Goal: Task Accomplishment & Management: Use online tool/utility

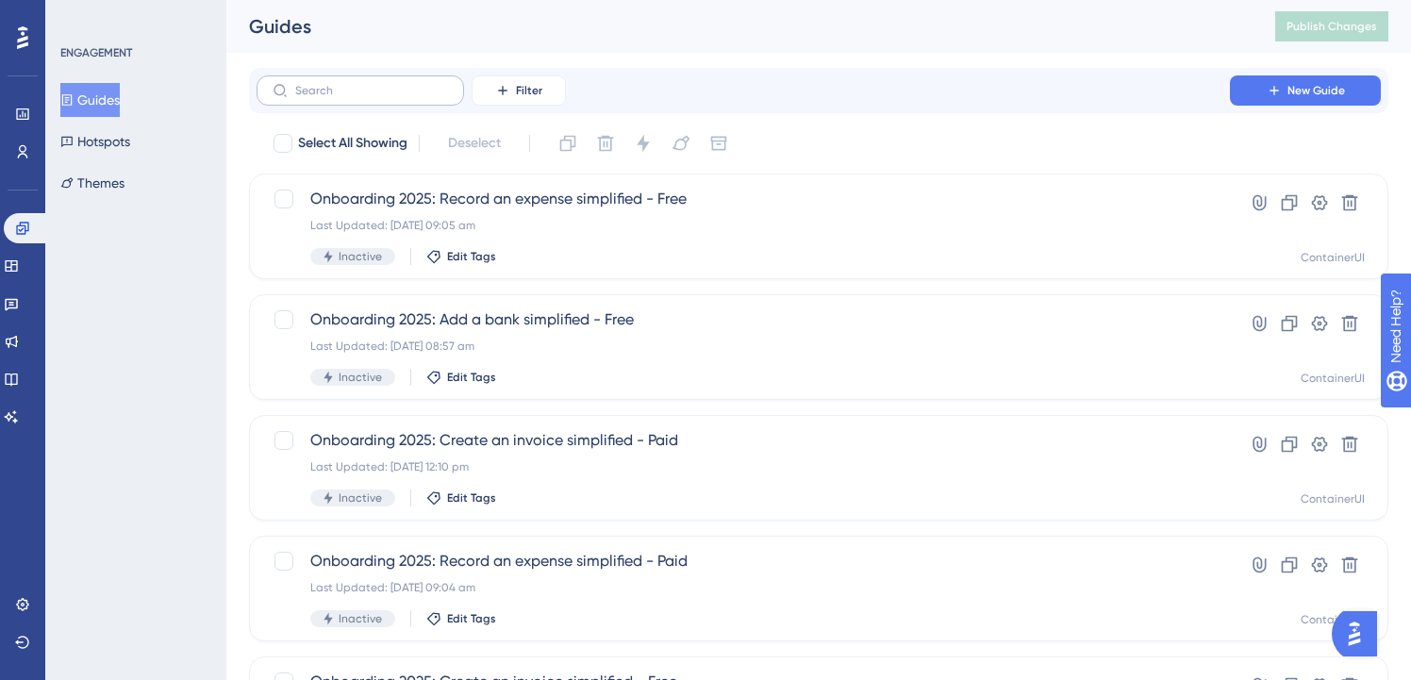
click at [378, 98] on label at bounding box center [360, 90] width 207 height 30
click at [378, 97] on input "text" at bounding box center [371, 90] width 153 height 13
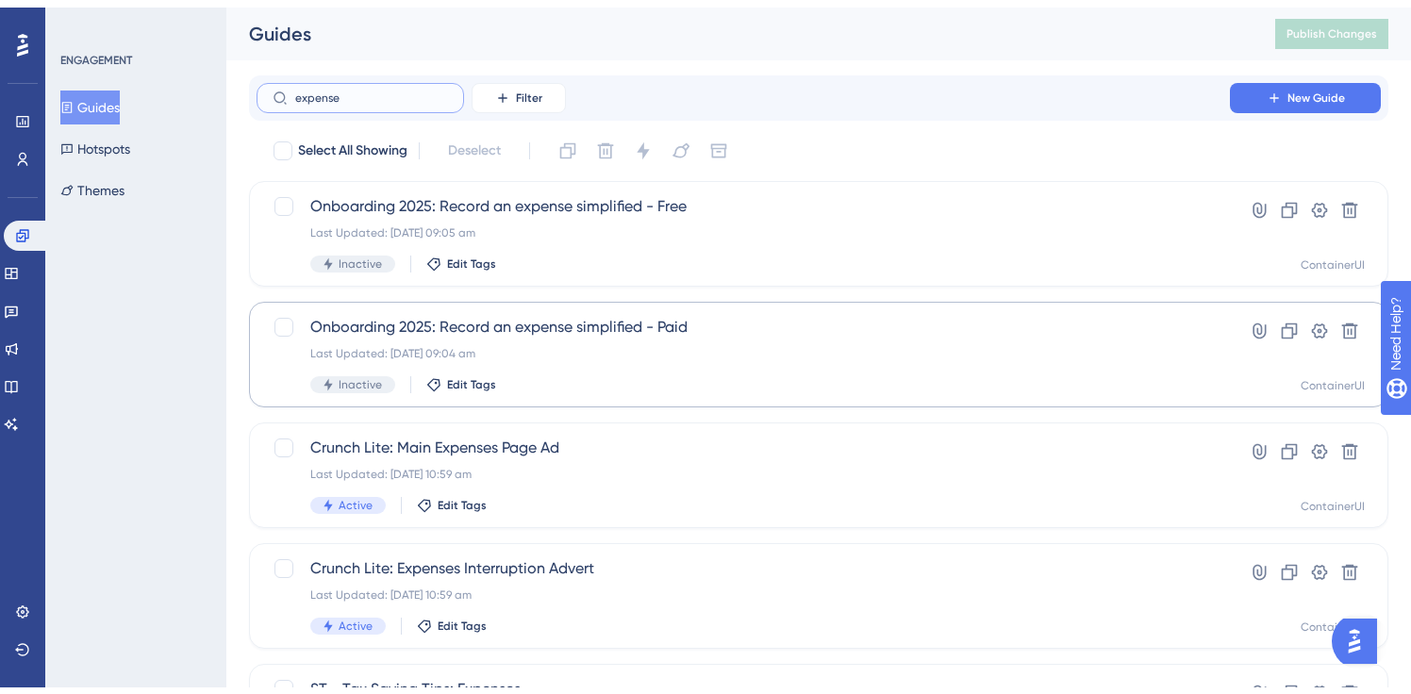
scroll to position [490, 0]
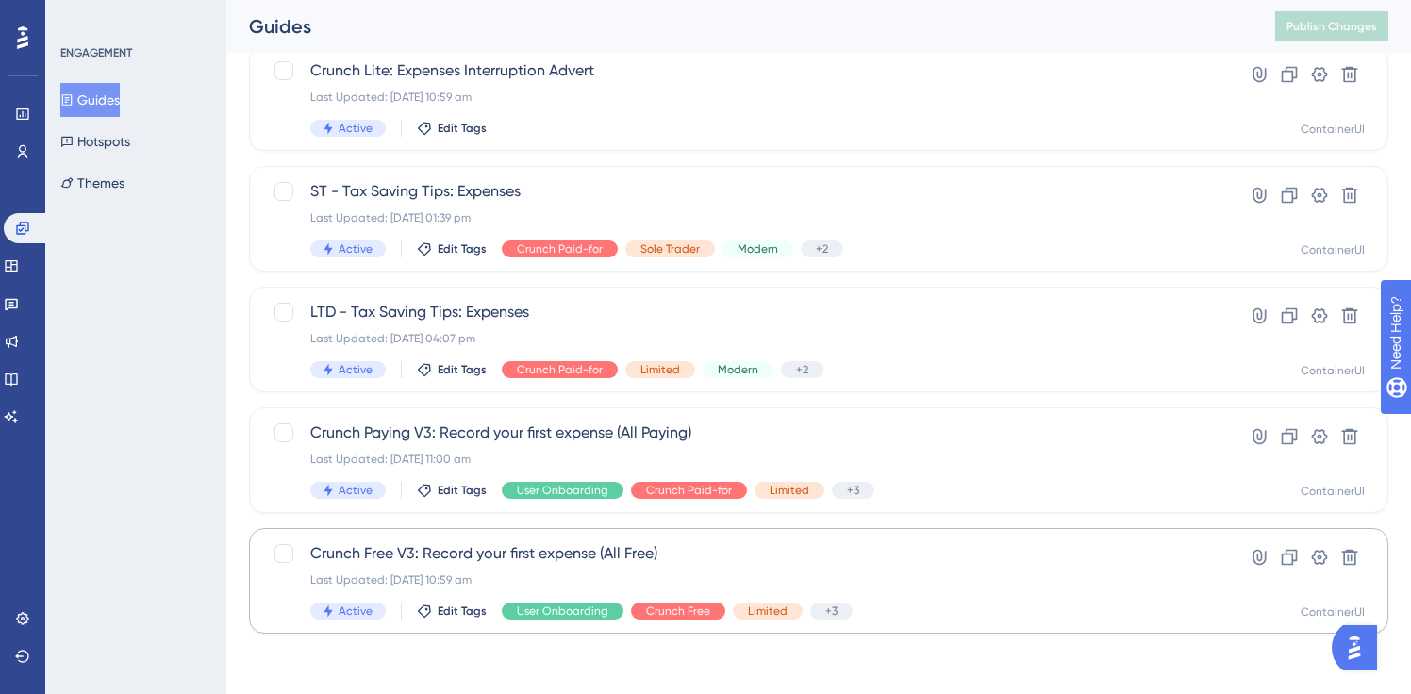
type input "expense"
click at [538, 555] on span "Crunch Free V3: Record your first expense (All Free)" at bounding box center [743, 553] width 866 height 23
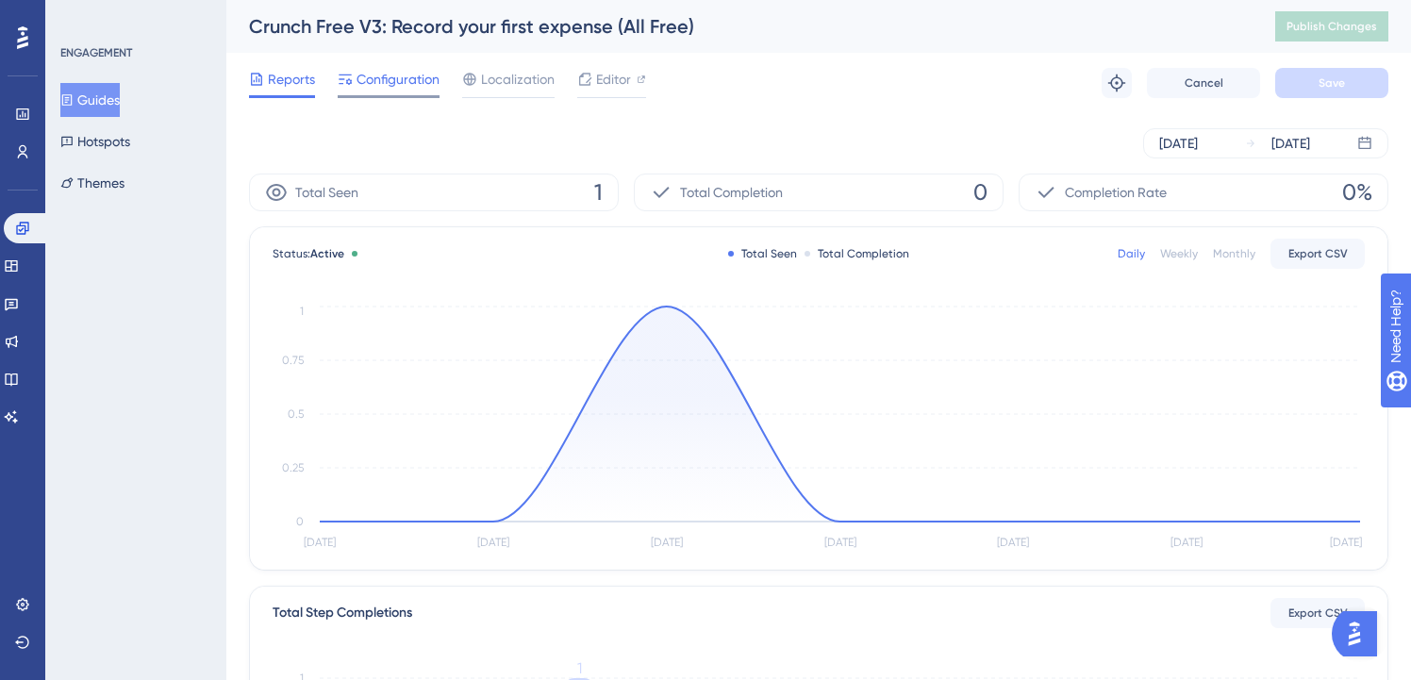
click at [386, 91] on div "Configuration" at bounding box center [389, 83] width 102 height 30
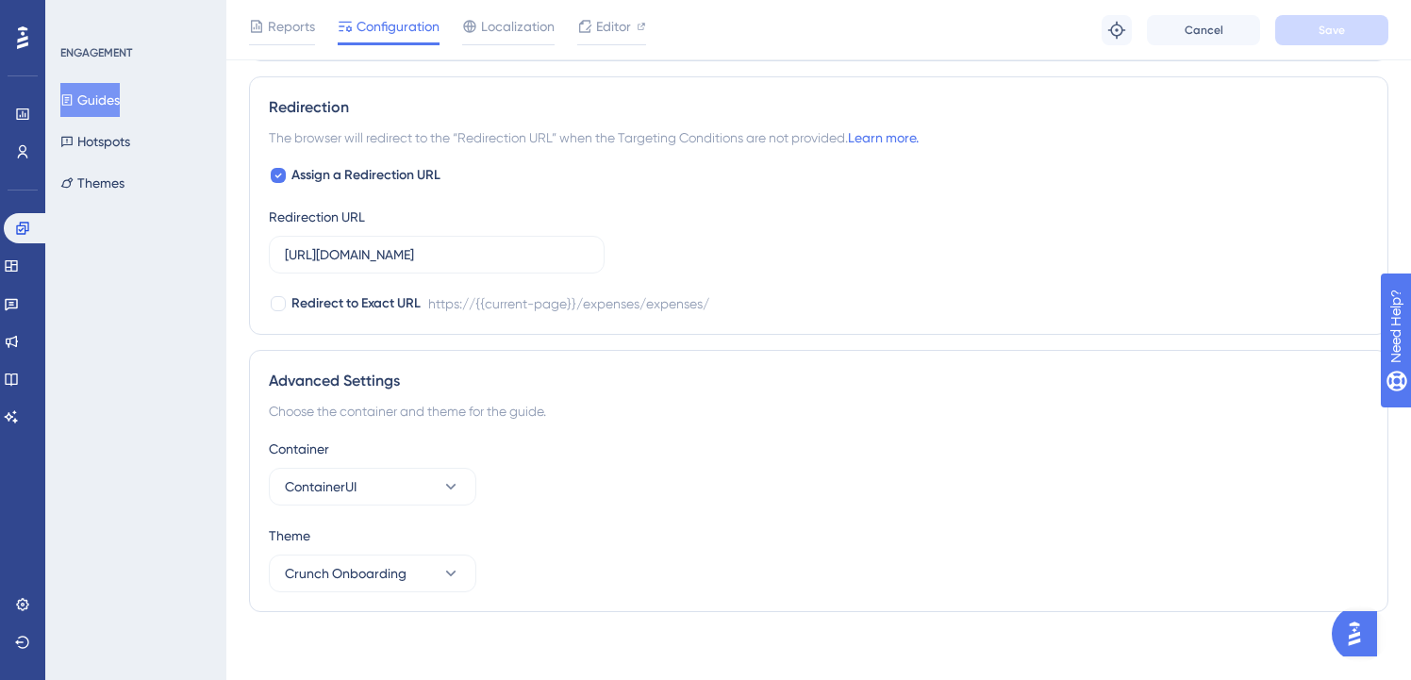
scroll to position [1497, 0]
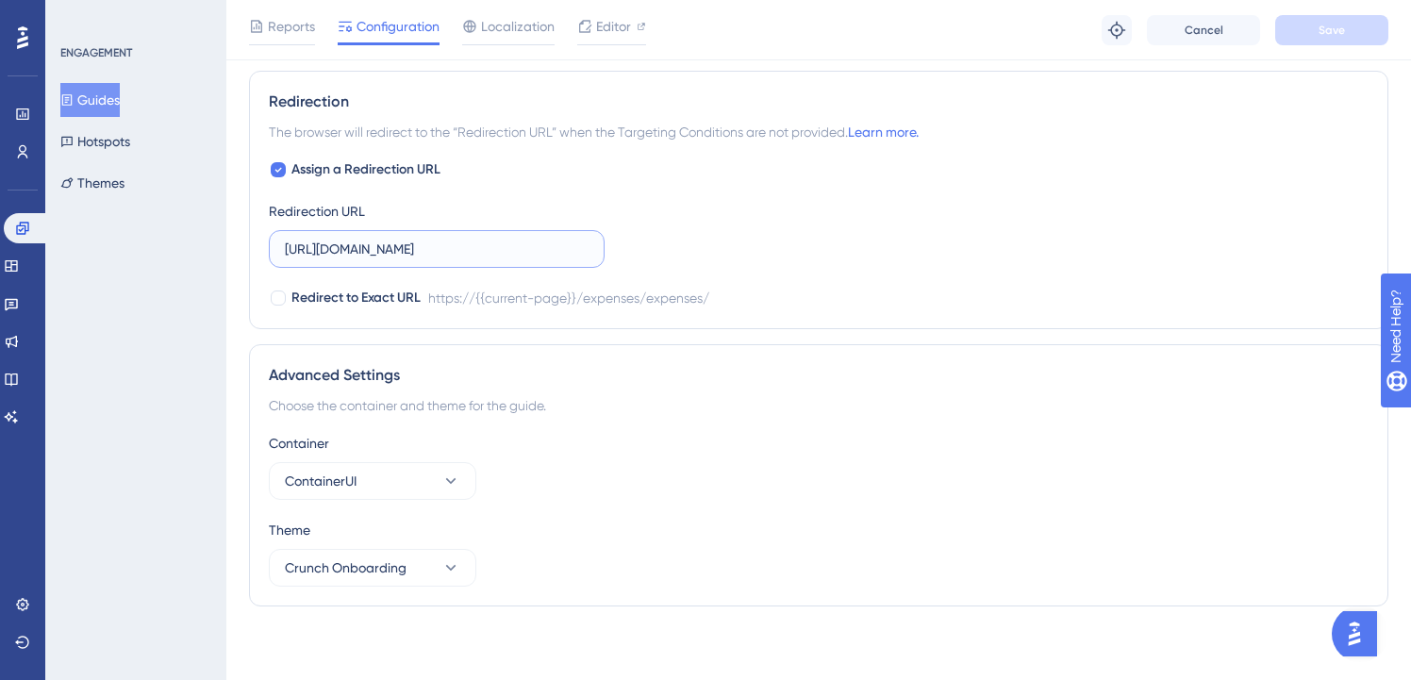
click at [509, 245] on input "https://my.crunch.co.uk/expenses/expenses/" at bounding box center [437, 249] width 304 height 21
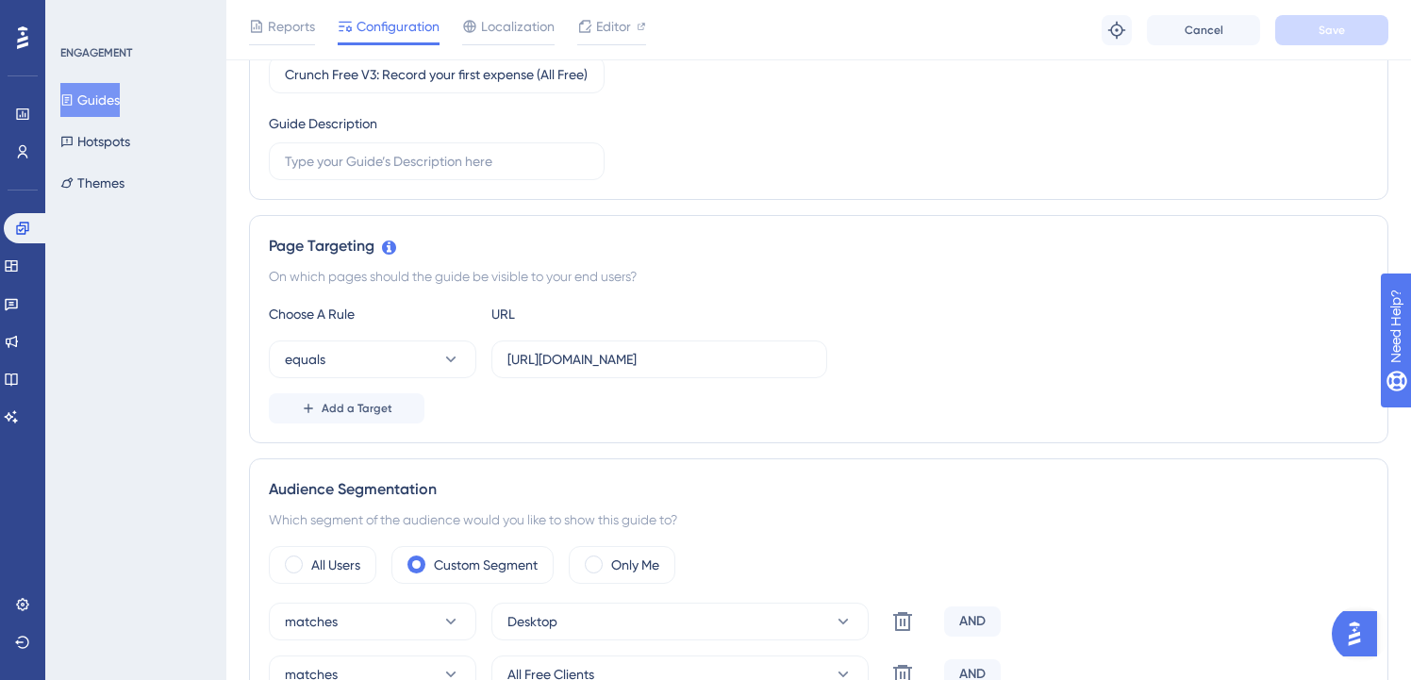
scroll to position [0, 0]
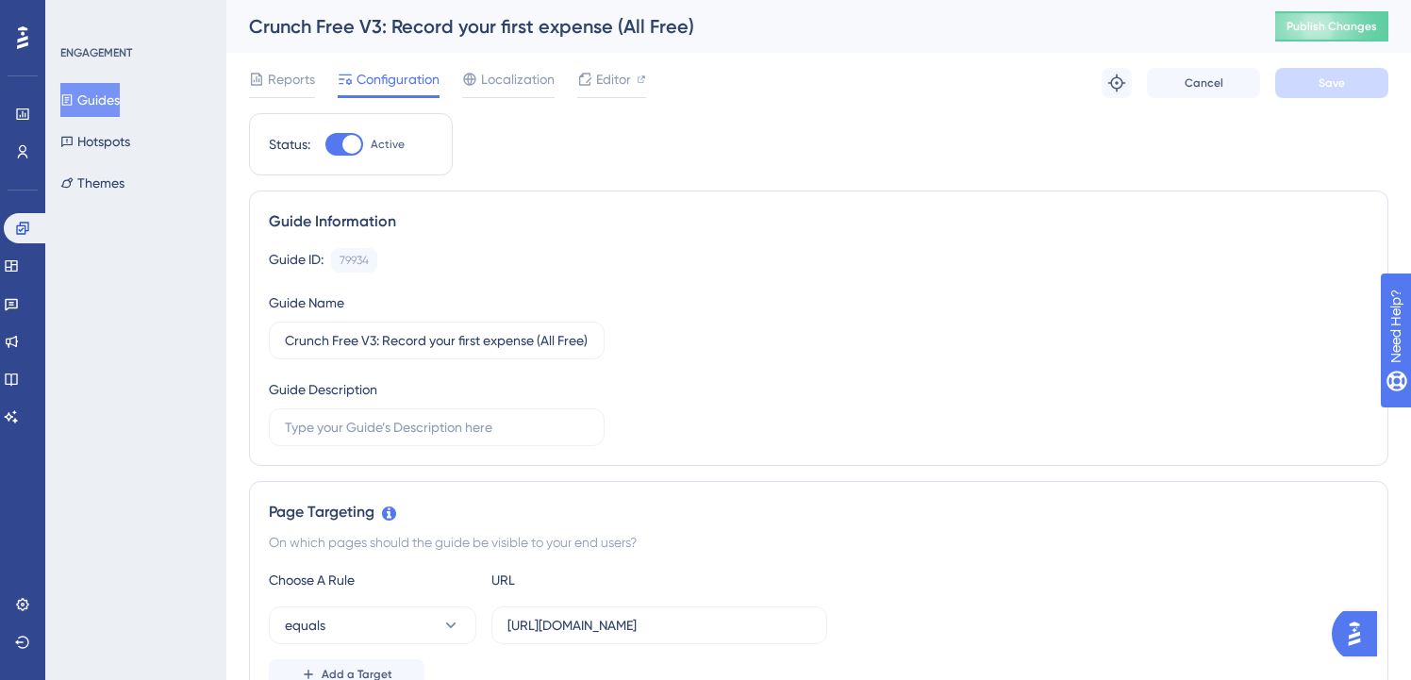
click at [88, 108] on button "Guides" at bounding box center [89, 100] width 59 height 34
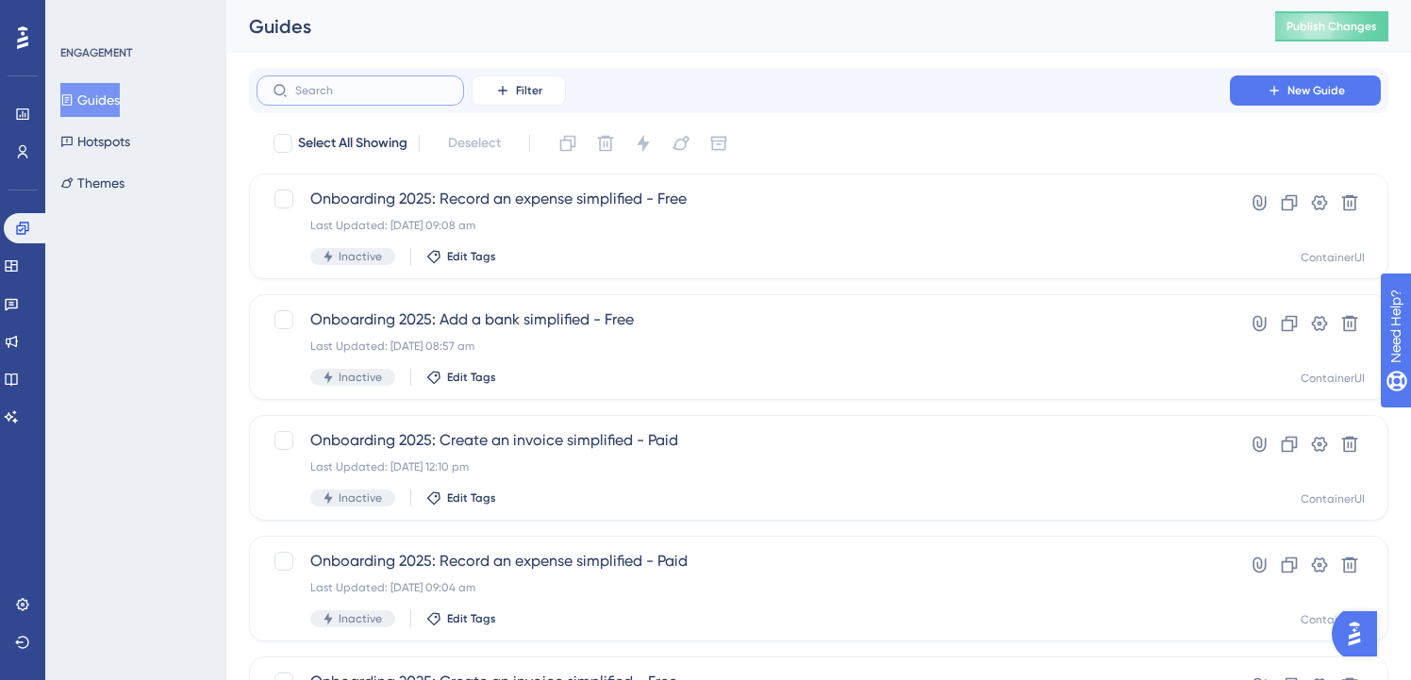
click at [387, 84] on input "text" at bounding box center [371, 90] width 153 height 13
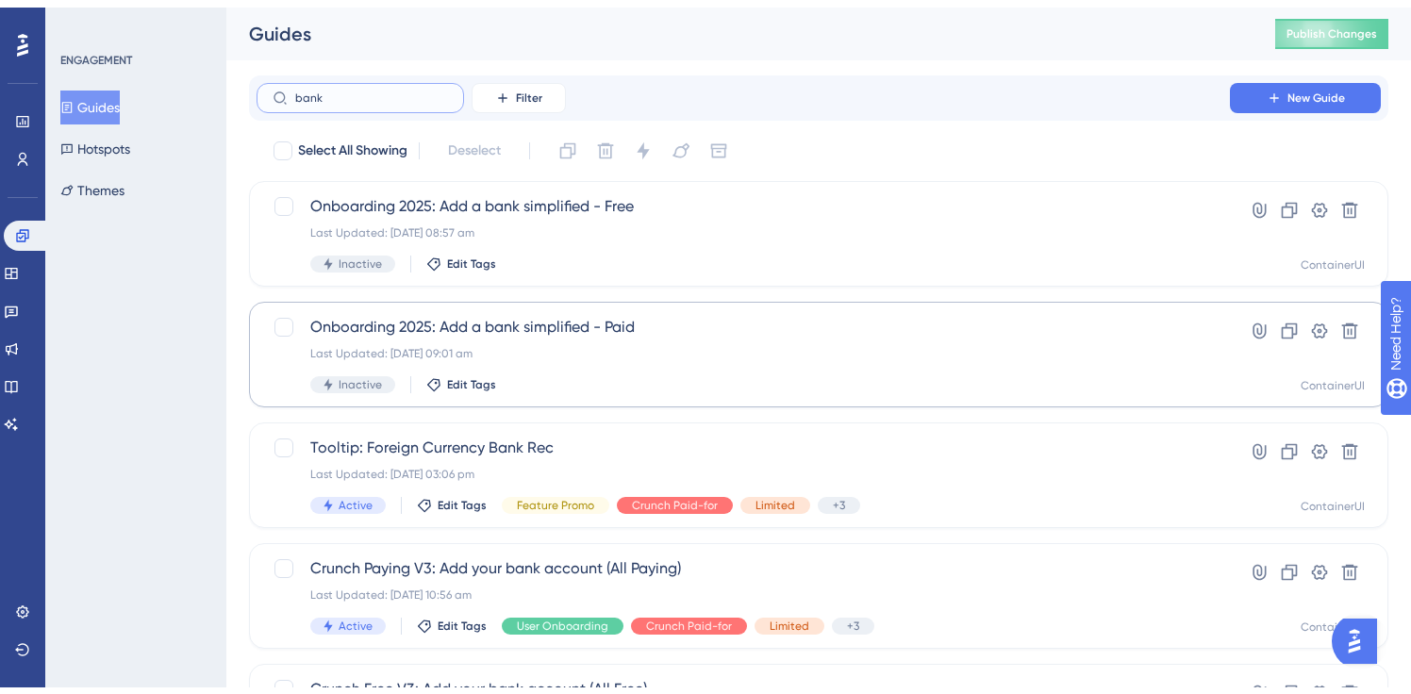
scroll to position [128, 0]
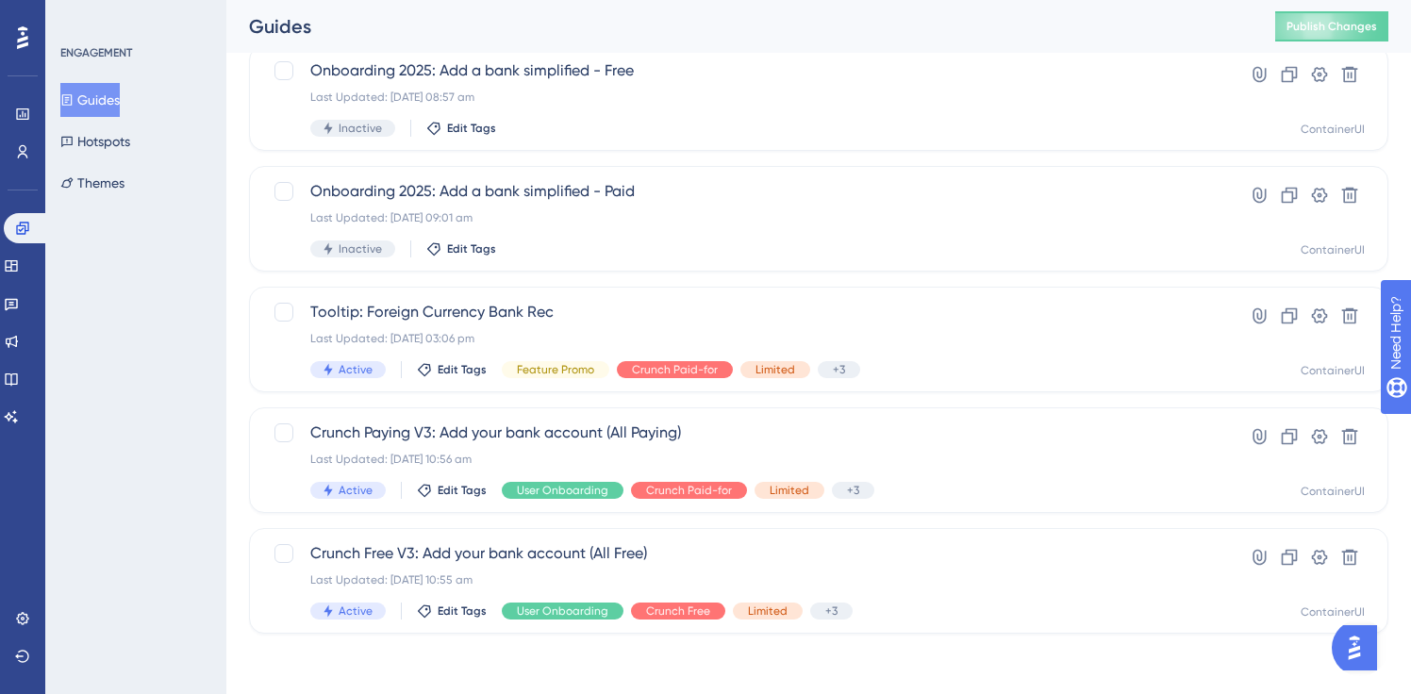
type input "bank"
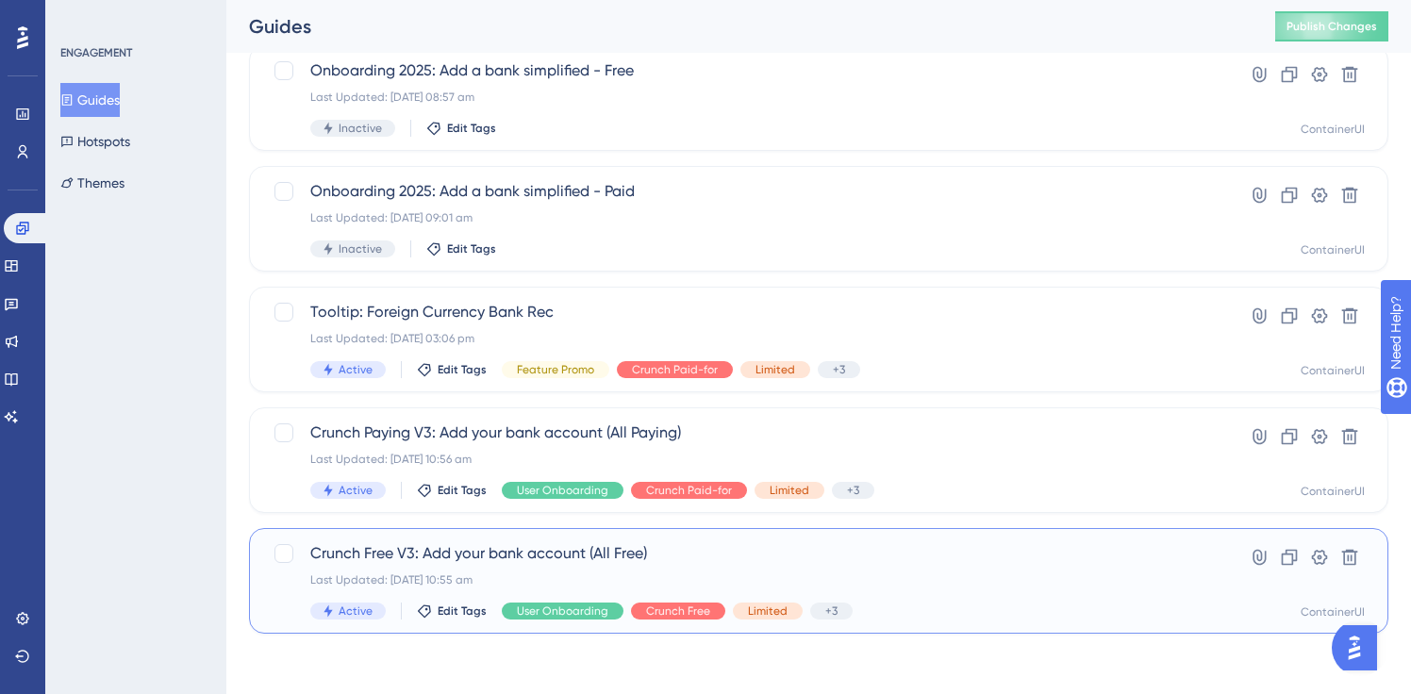
click at [705, 573] on div "Last Updated: 16 May 2024 10:55 am" at bounding box center [743, 579] width 866 height 15
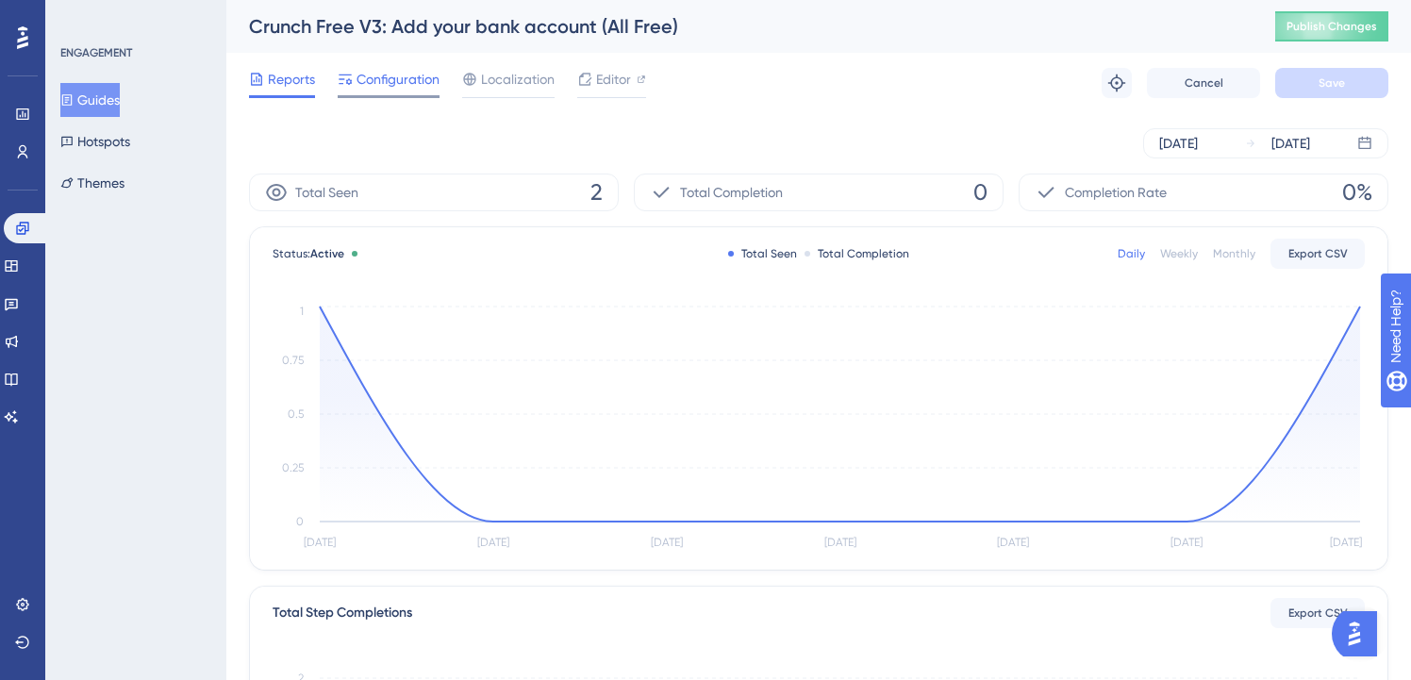
click at [418, 91] on div "Configuration" at bounding box center [389, 83] width 102 height 30
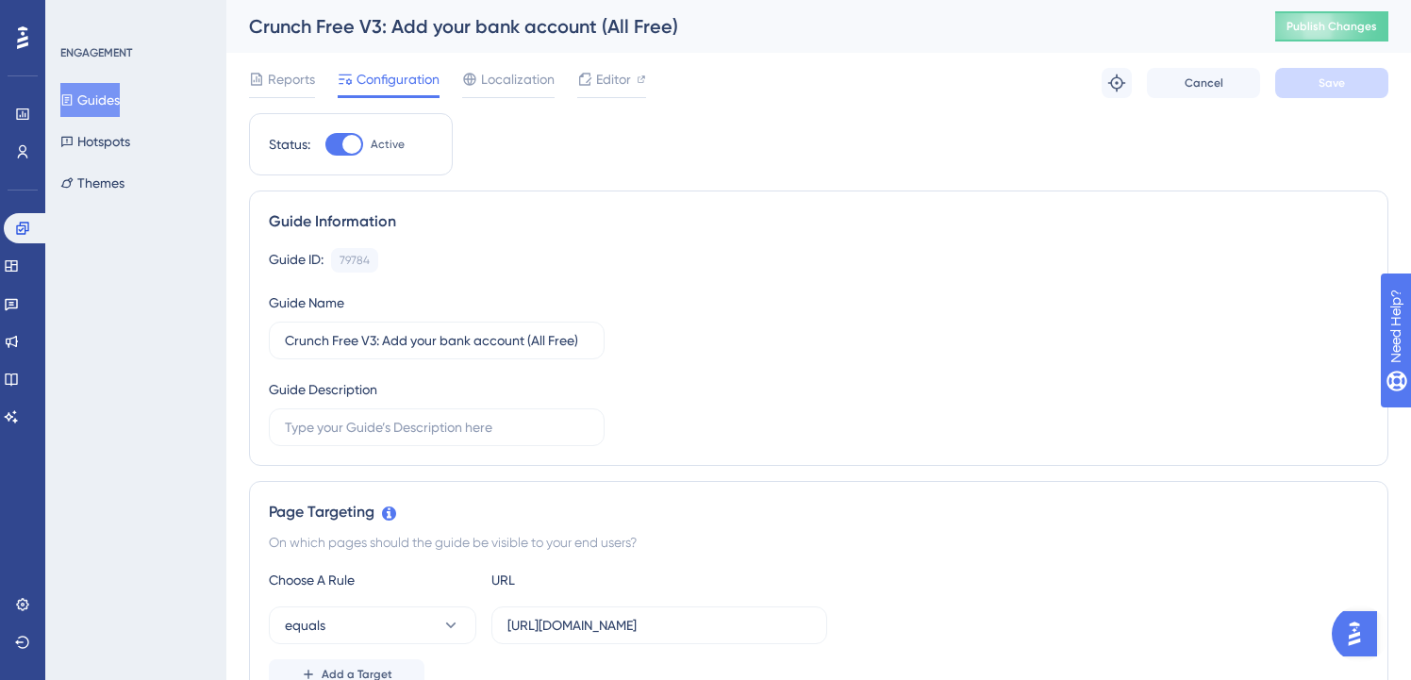
click at [113, 100] on button "Guides" at bounding box center [89, 100] width 59 height 34
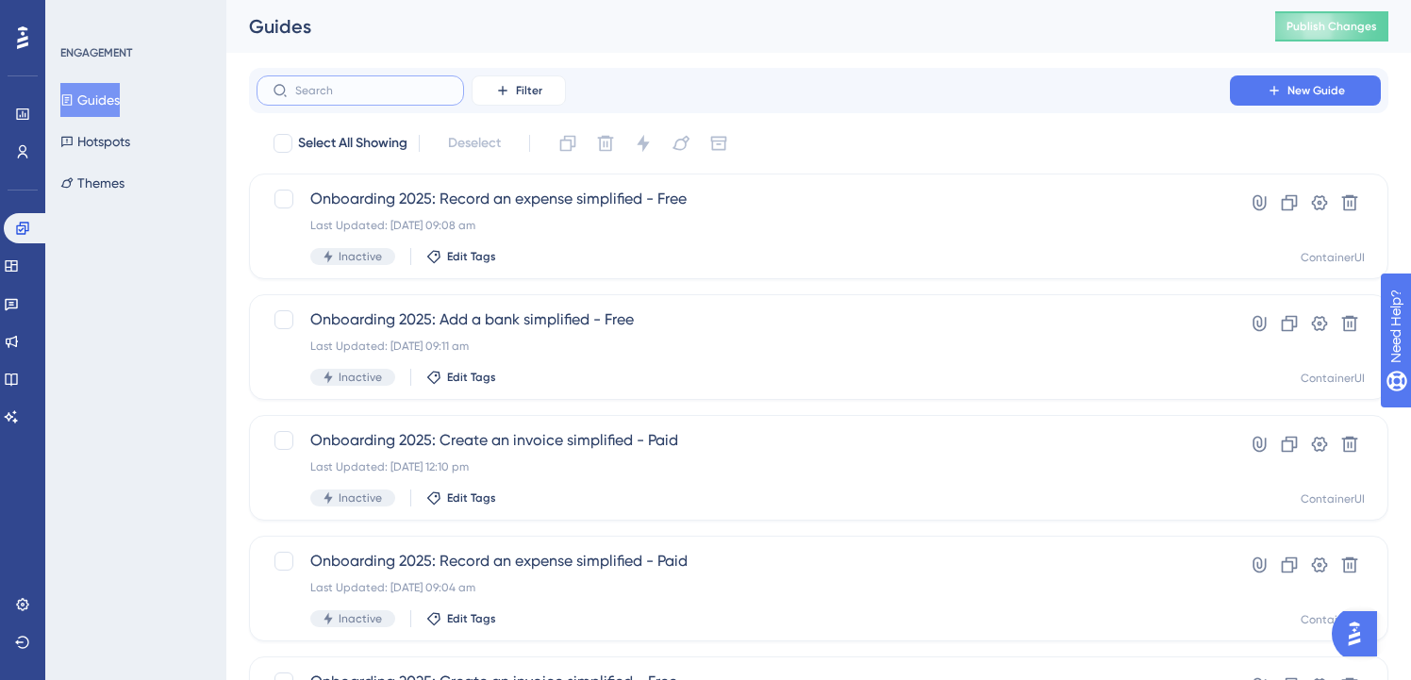
click at [408, 89] on input "text" at bounding box center [371, 90] width 153 height 13
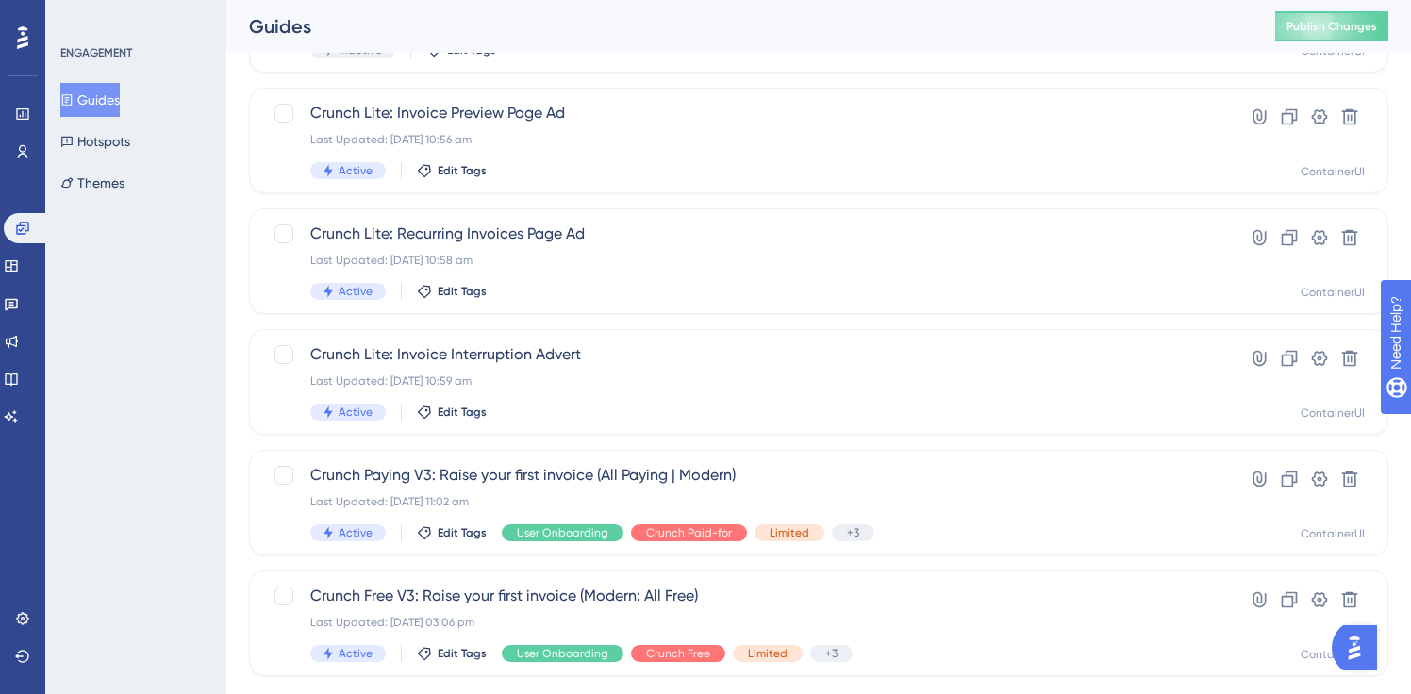
scroll to position [370, 0]
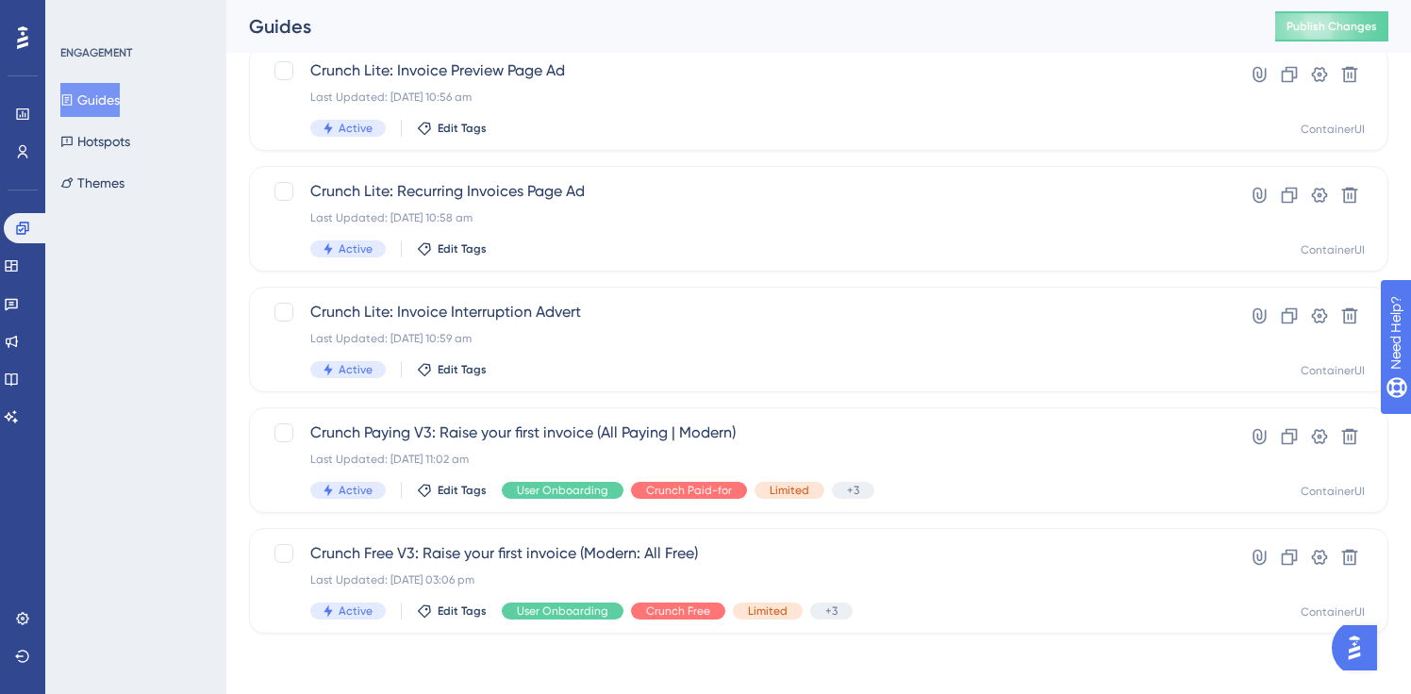
type input "invoice"
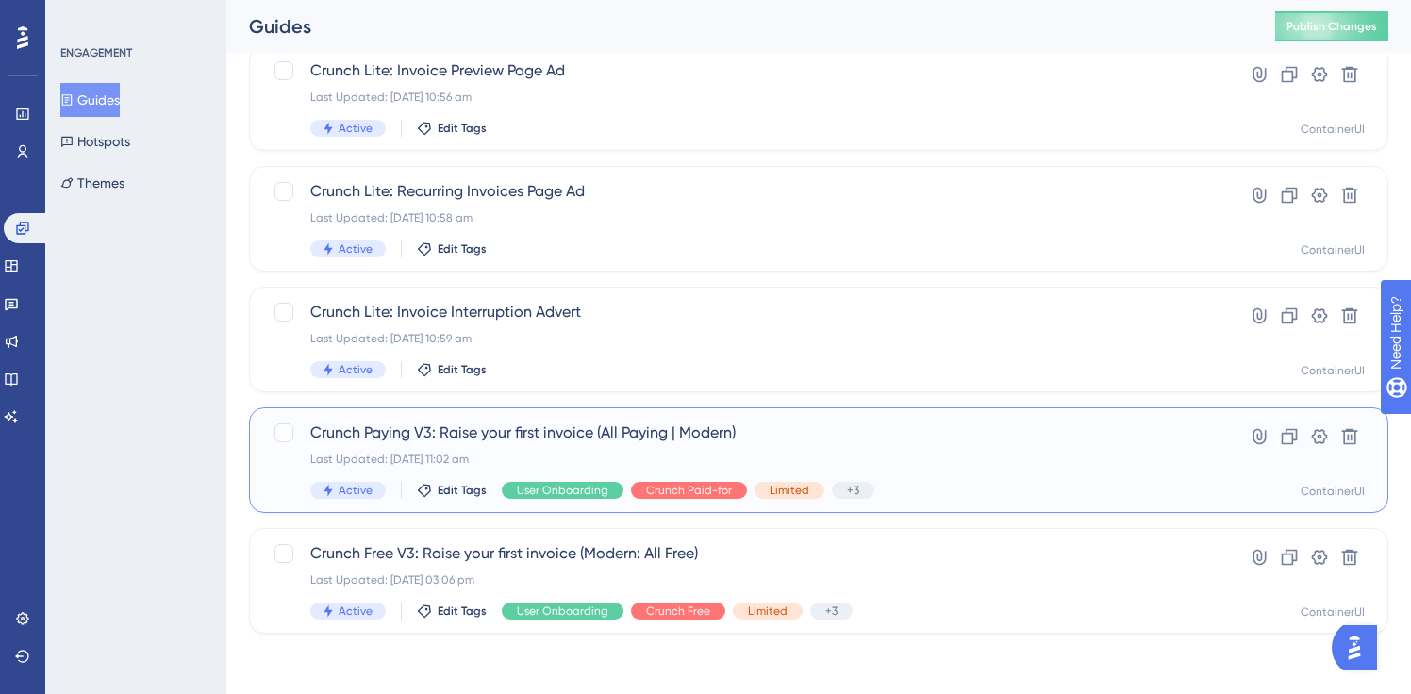
click at [640, 445] on div "Crunch Paying V3: Raise your first invoice (All Paying | Modern) Last Updated: …" at bounding box center [743, 460] width 866 height 77
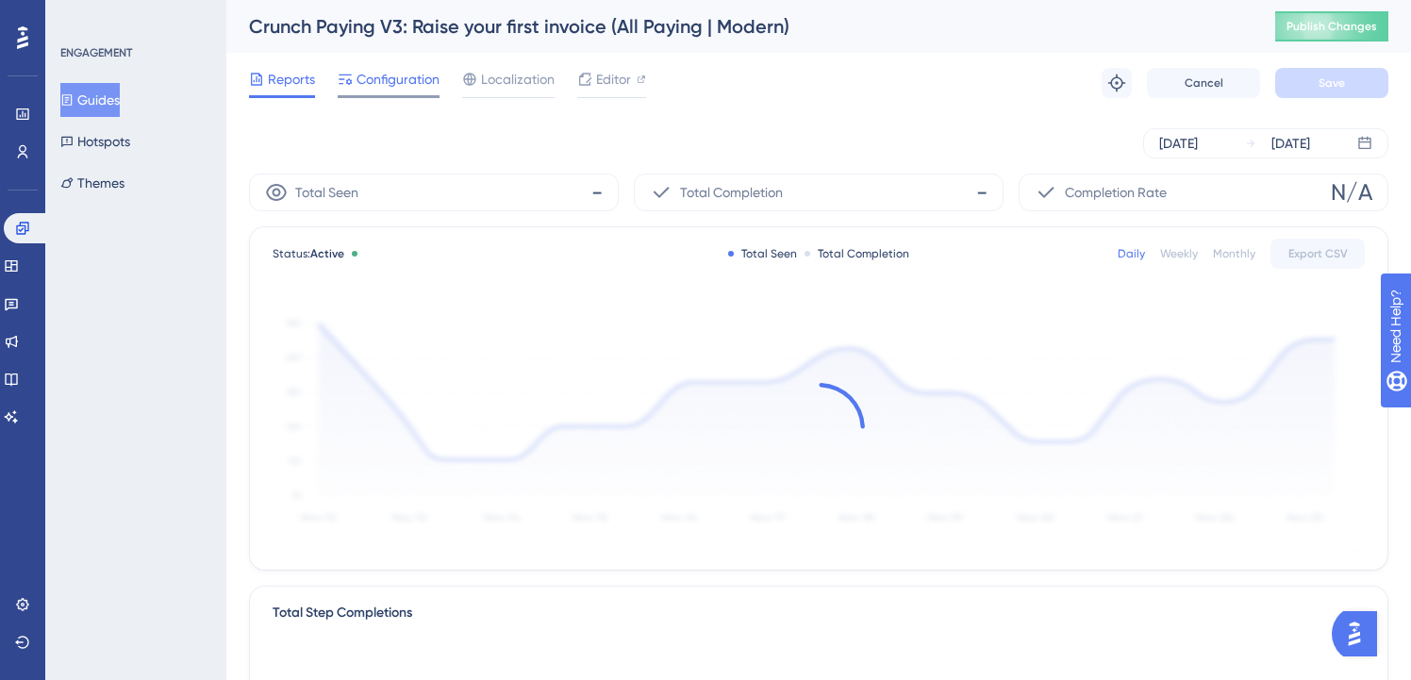
click at [395, 93] on div "Configuration" at bounding box center [389, 83] width 102 height 30
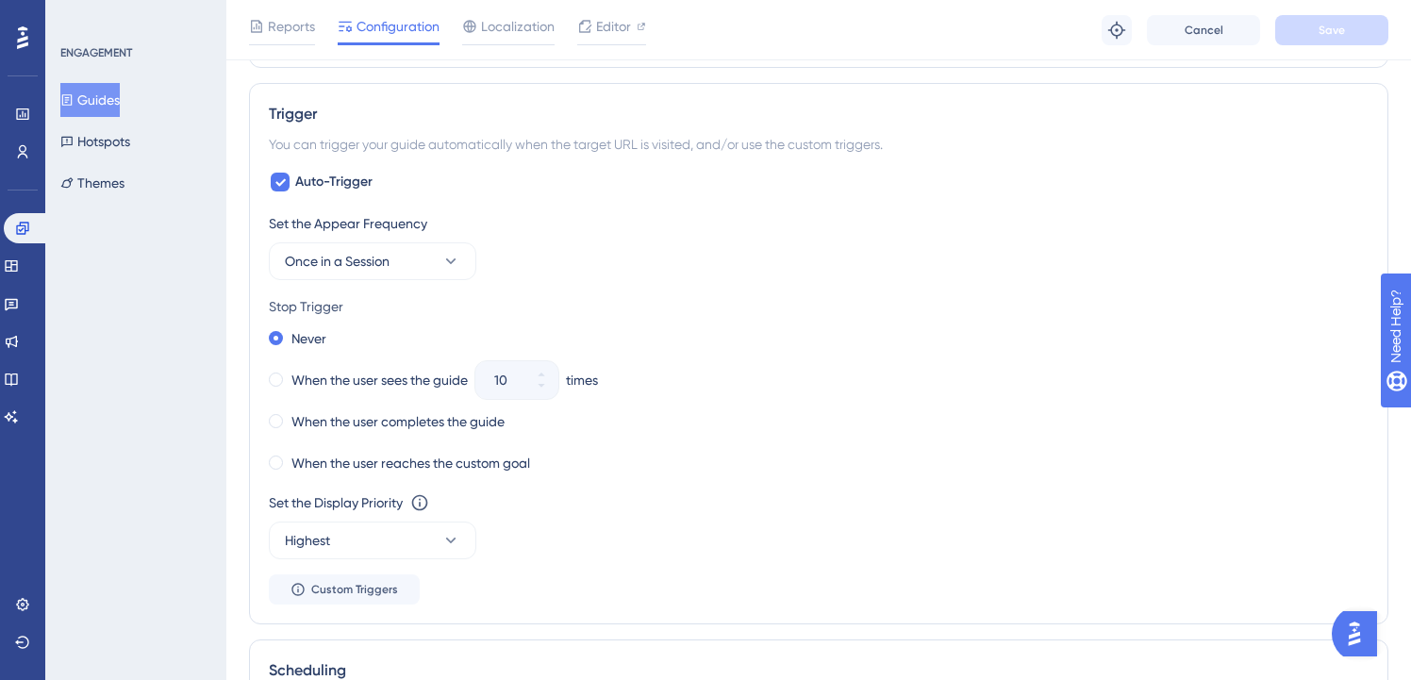
scroll to position [1327, 0]
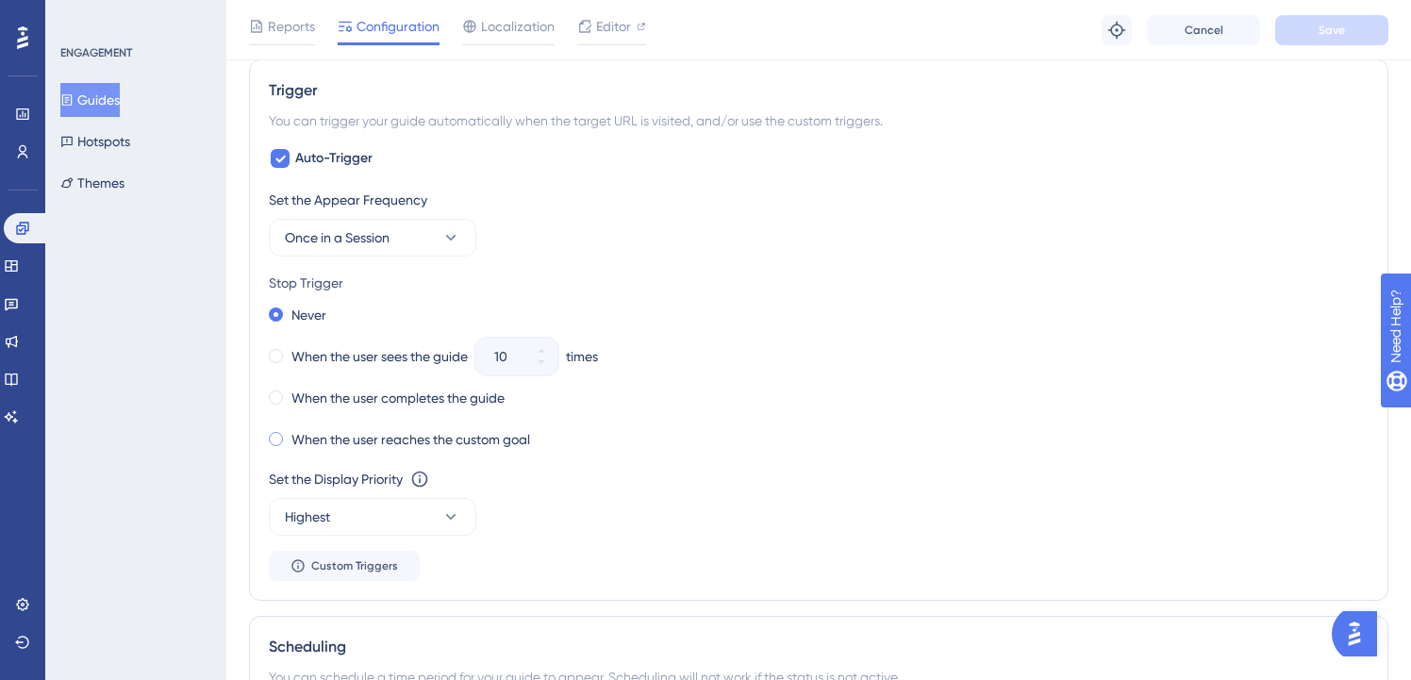
click at [333, 436] on label "When the user reaches the custom goal" at bounding box center [410, 439] width 239 height 23
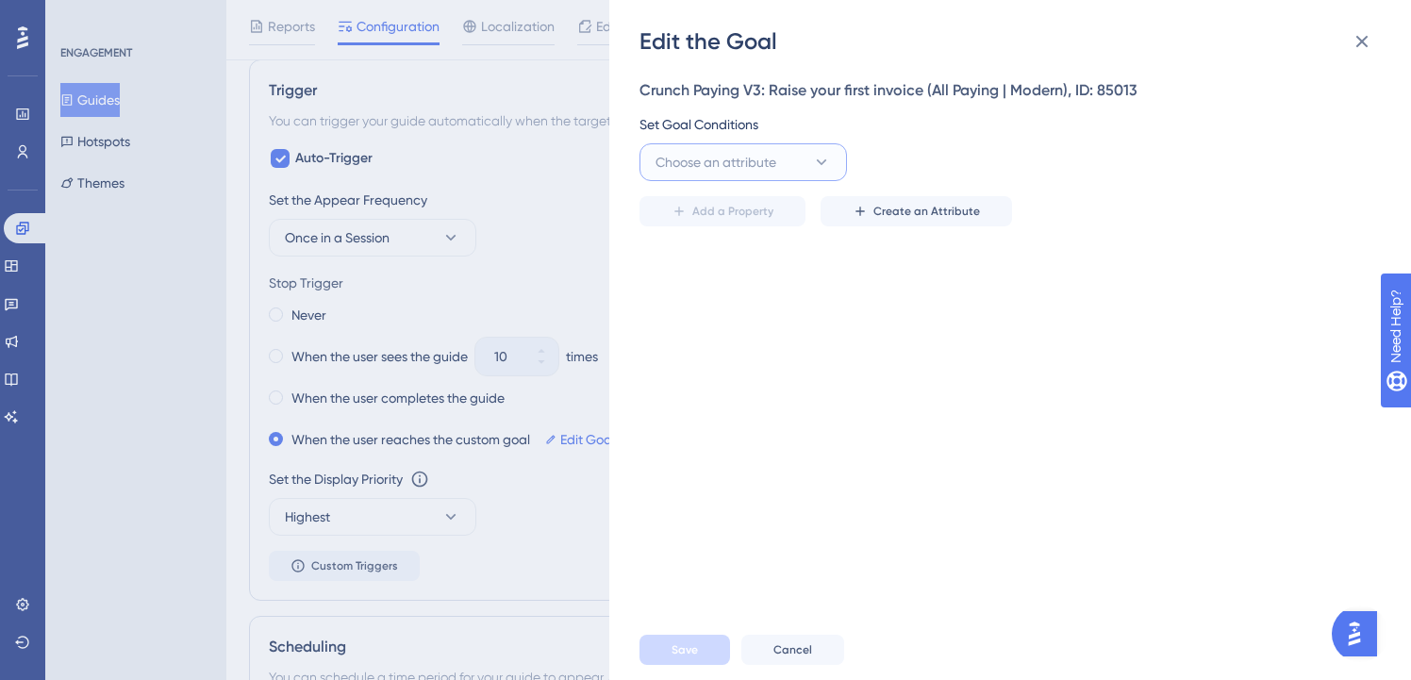
click at [803, 172] on button "Choose an attribute" at bounding box center [742, 162] width 207 height 38
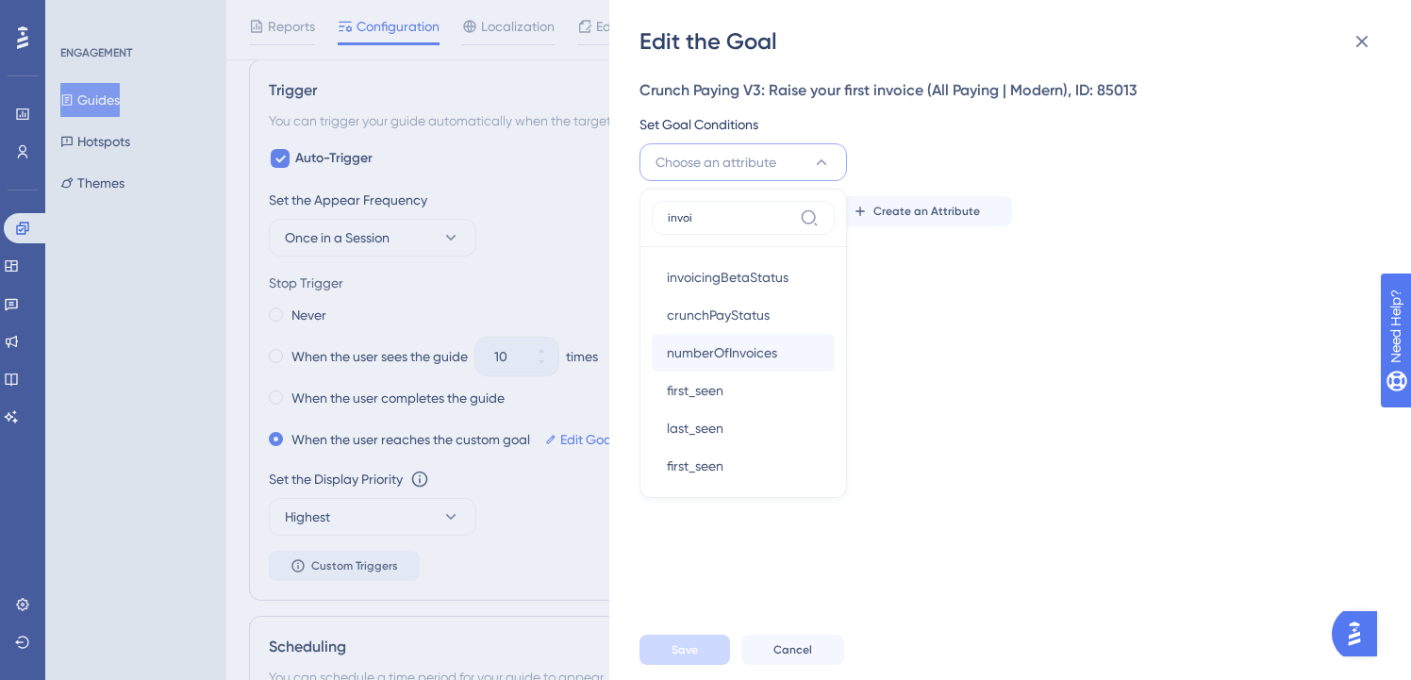
type input "invoi"
click at [765, 352] on span "numberOfInvoices" at bounding box center [722, 352] width 110 height 23
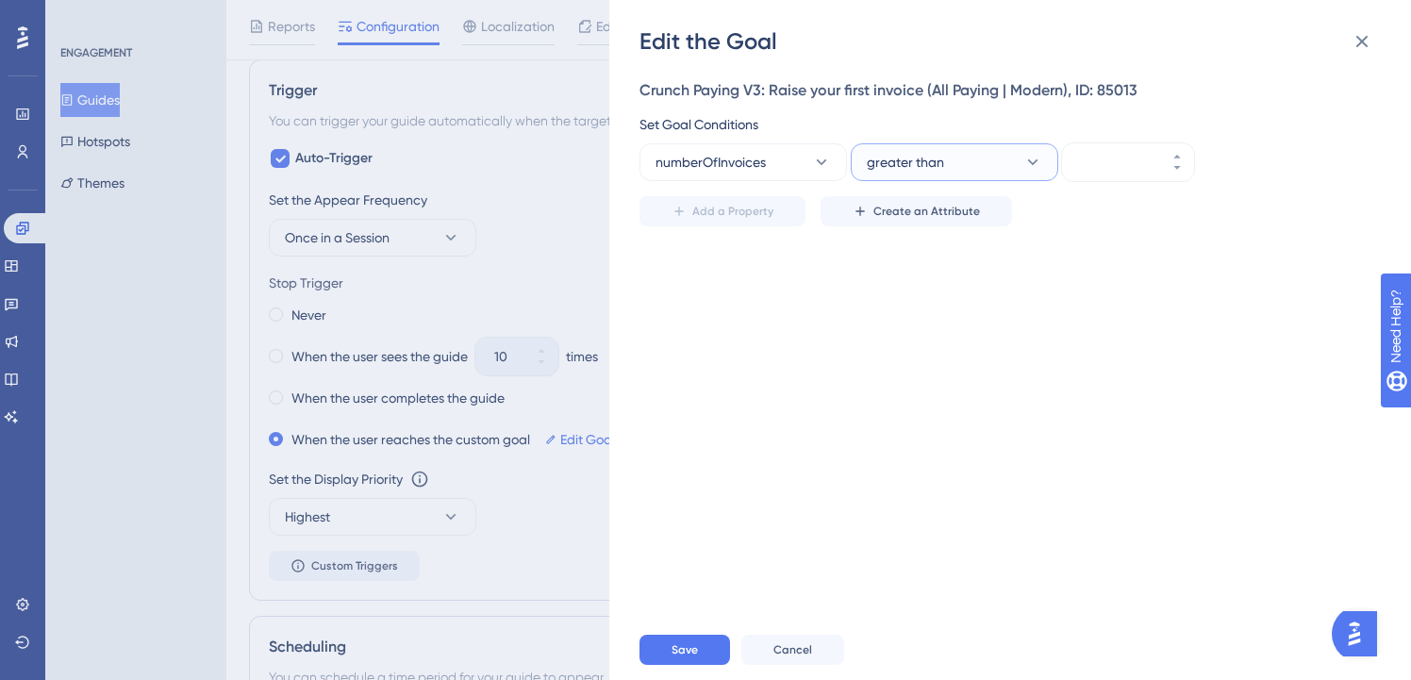
click at [956, 169] on button "greater than" at bounding box center [954, 162] width 207 height 38
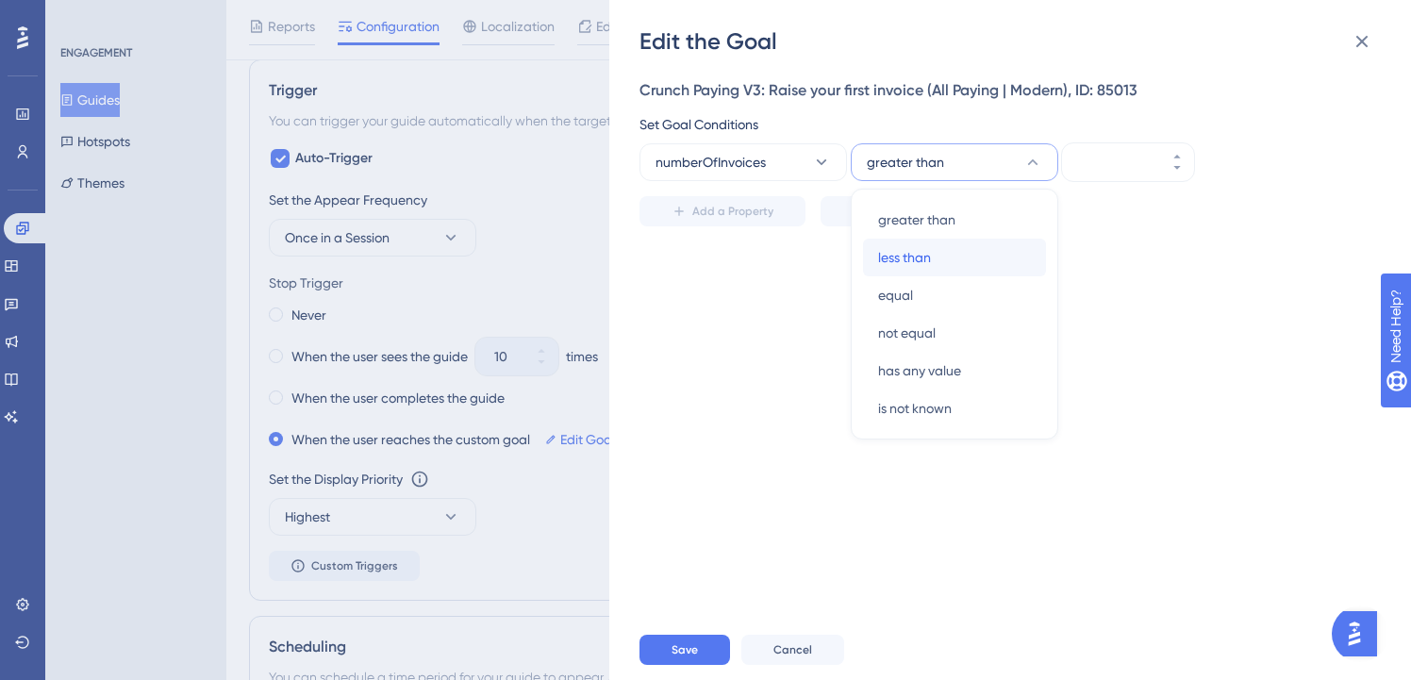
click at [937, 242] on div "less than less than" at bounding box center [954, 258] width 153 height 38
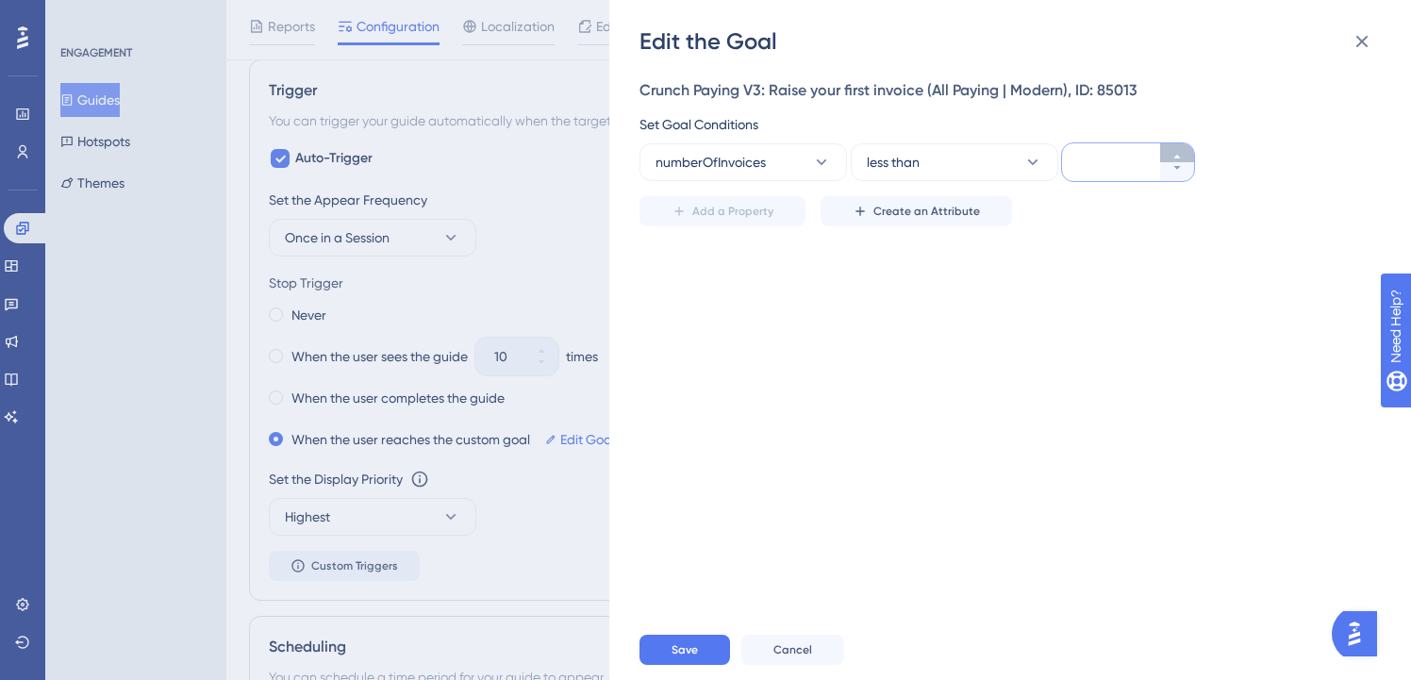
click at [1181, 157] on icon at bounding box center [1176, 156] width 11 height 11
type input "1"
click at [1128, 298] on div "Crunch Paying V3: Raise your first invoice (All Paying | Modern), ID: 85013 Set…" at bounding box center [1019, 338] width 760 height 563
click at [679, 657] on span "Save" at bounding box center [685, 649] width 26 height 15
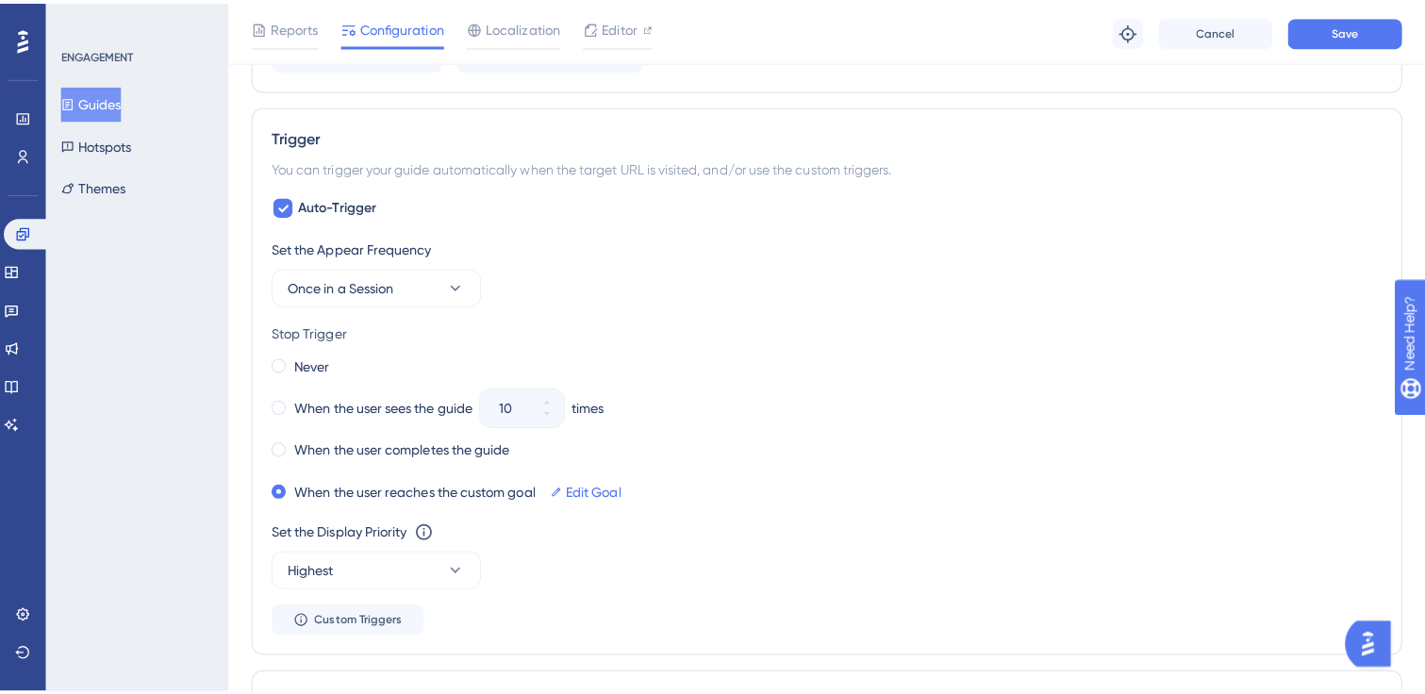
scroll to position [1285, 0]
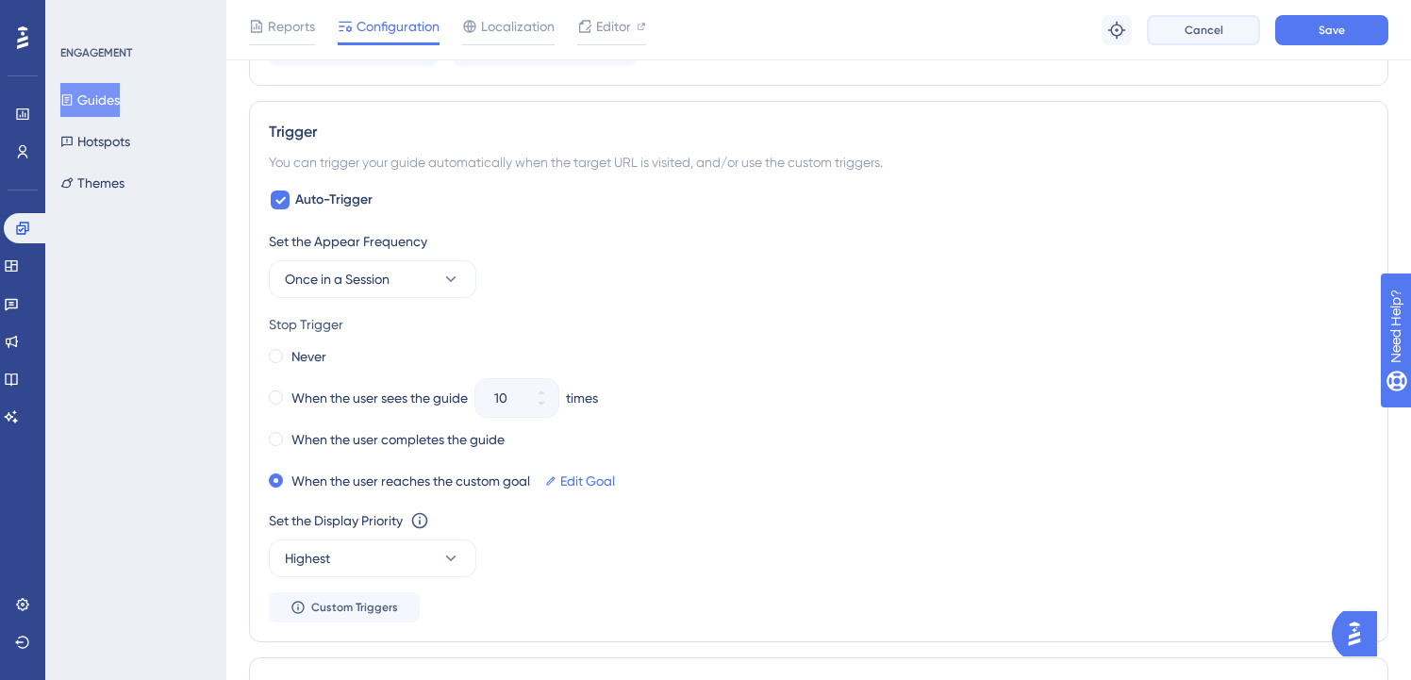
click at [1196, 33] on span "Cancel" at bounding box center [1204, 30] width 39 height 15
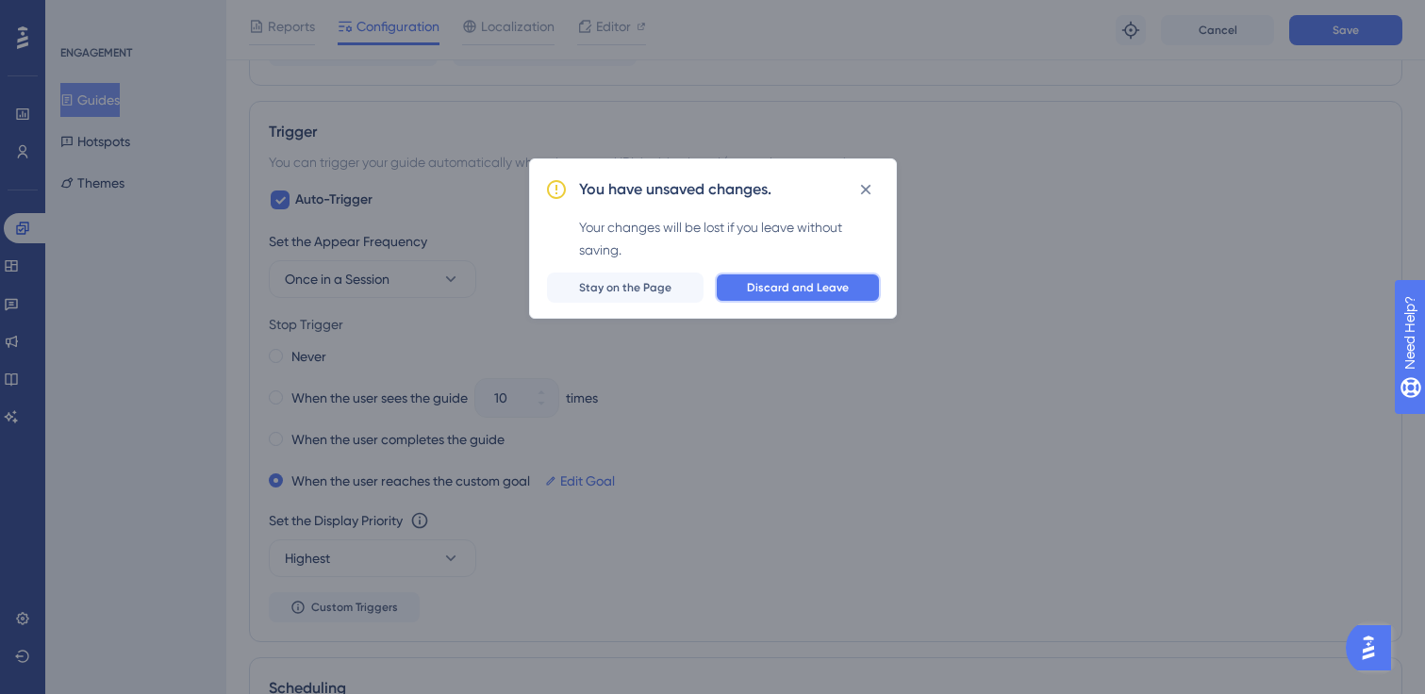
click at [792, 286] on span "Discard and Leave" at bounding box center [798, 287] width 102 height 15
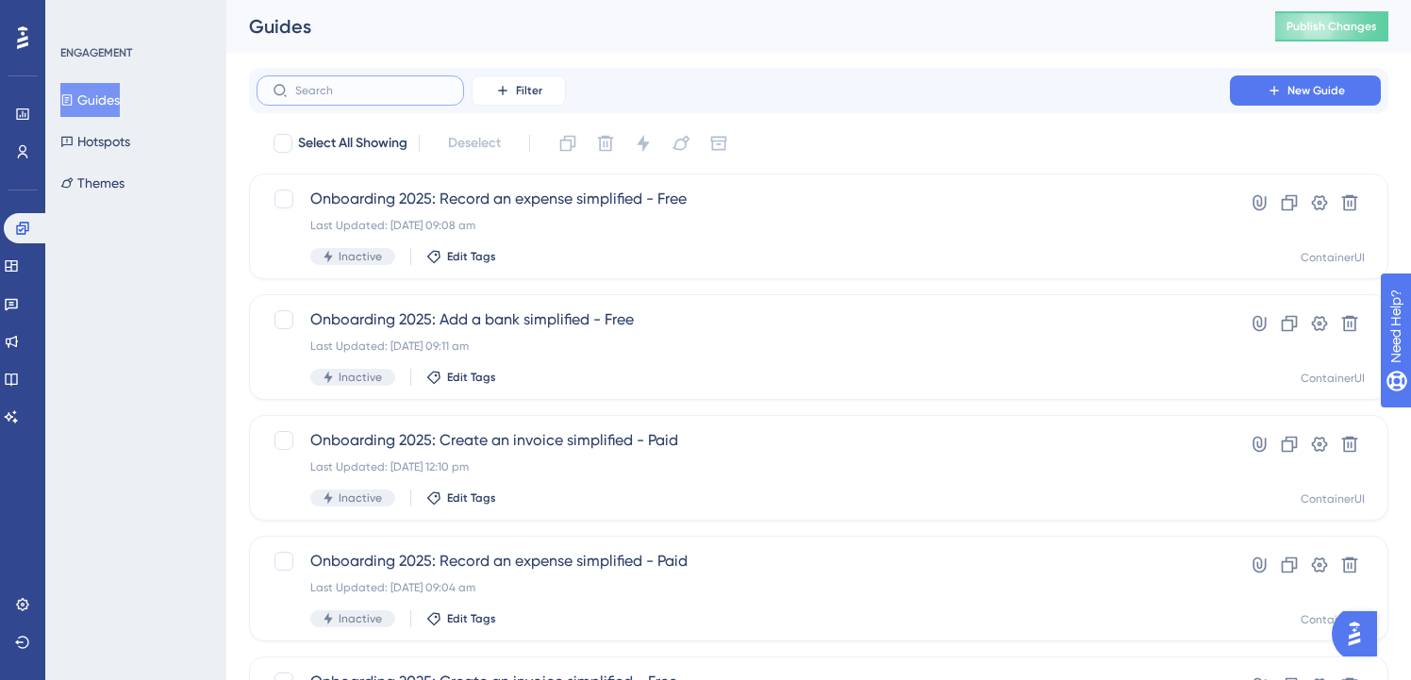
click at [425, 93] on input "text" at bounding box center [371, 90] width 153 height 13
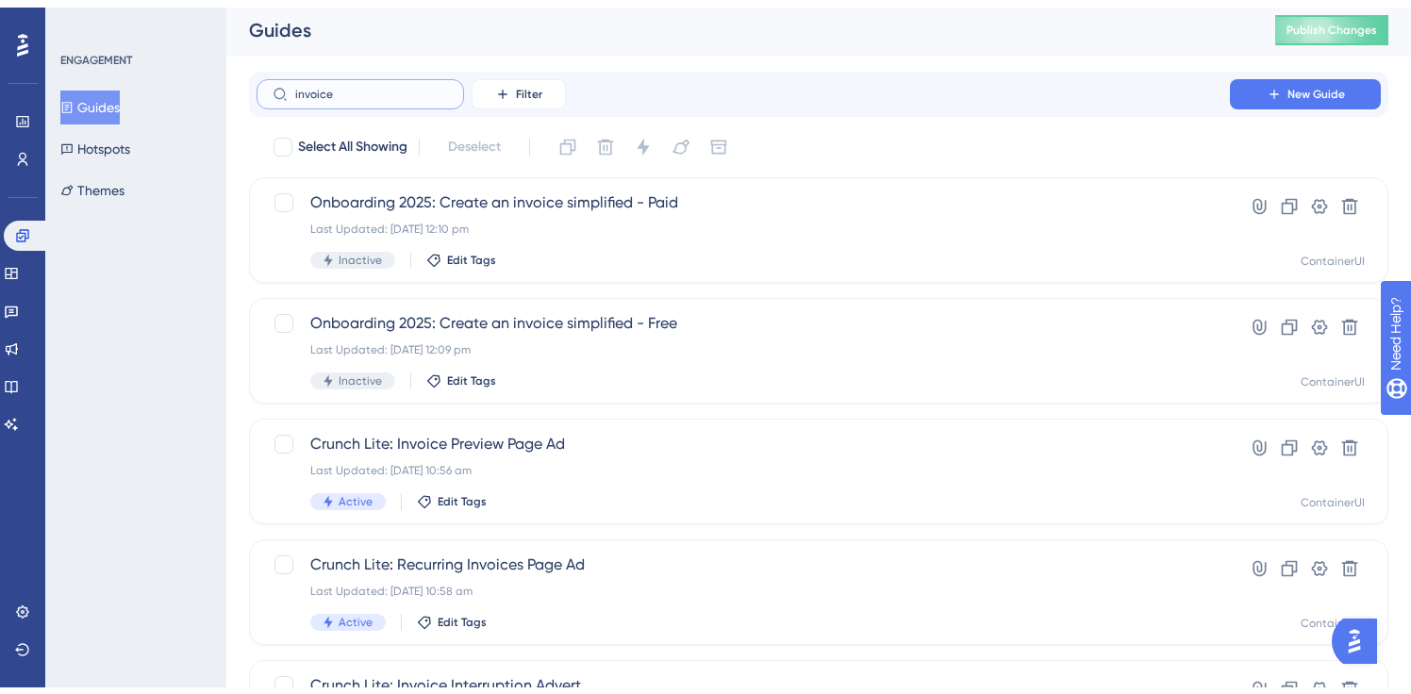
scroll to position [370, 0]
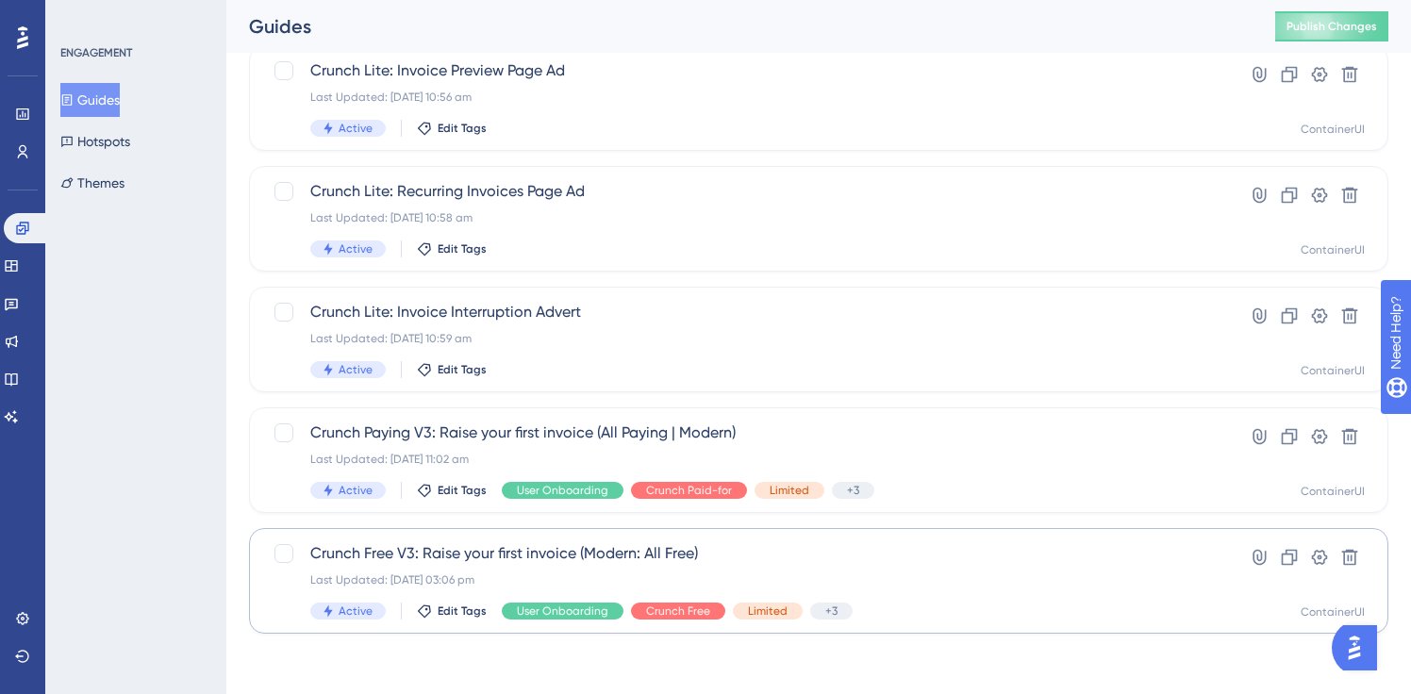
type input "invoice"
click at [502, 542] on span "Crunch Free V3: Raise your first invoice (Modern: All Free)" at bounding box center [743, 553] width 866 height 23
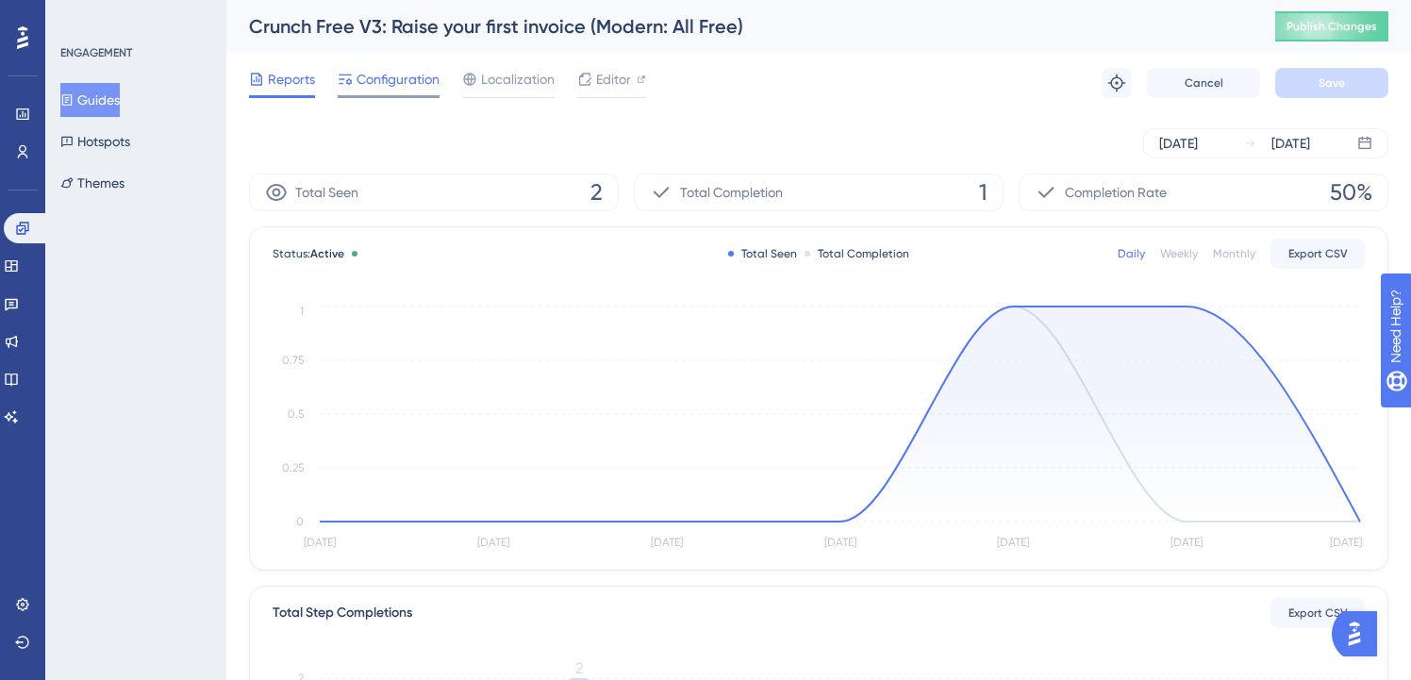
click at [410, 75] on span "Configuration" at bounding box center [397, 79] width 83 height 23
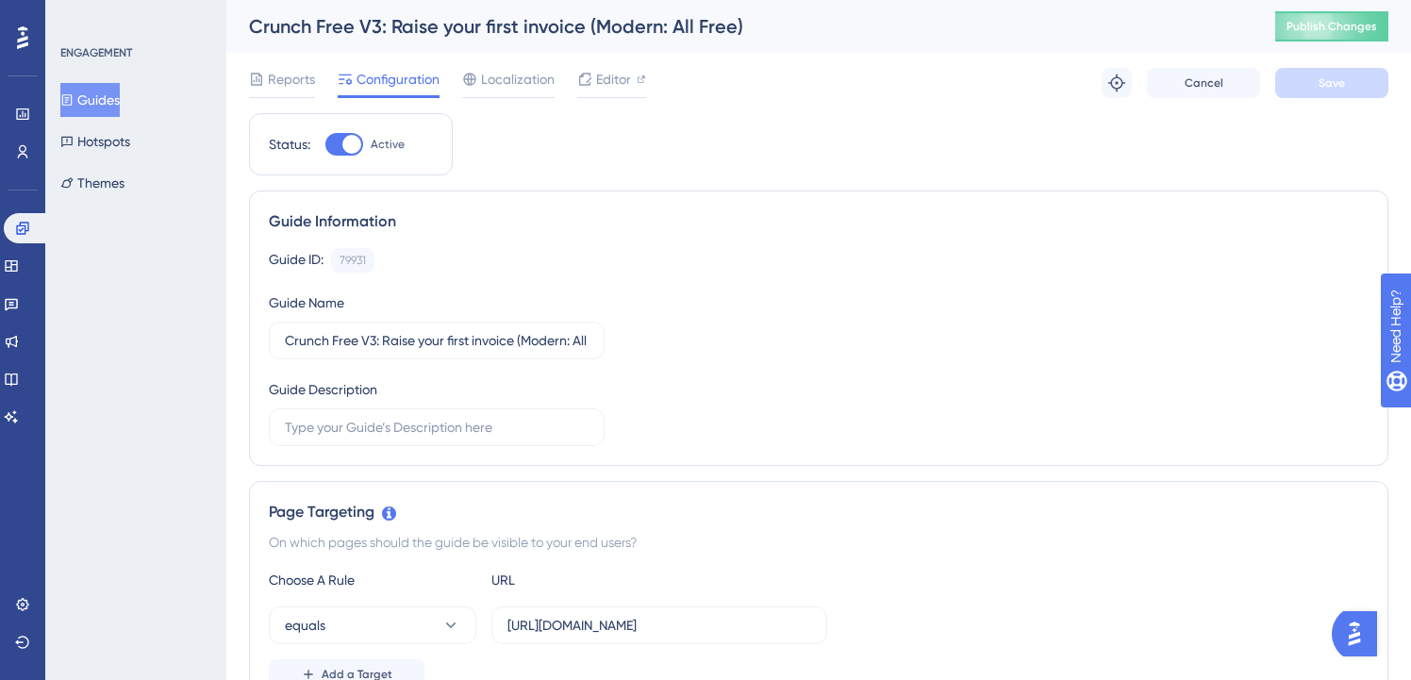
click at [120, 104] on button "Guides" at bounding box center [89, 100] width 59 height 34
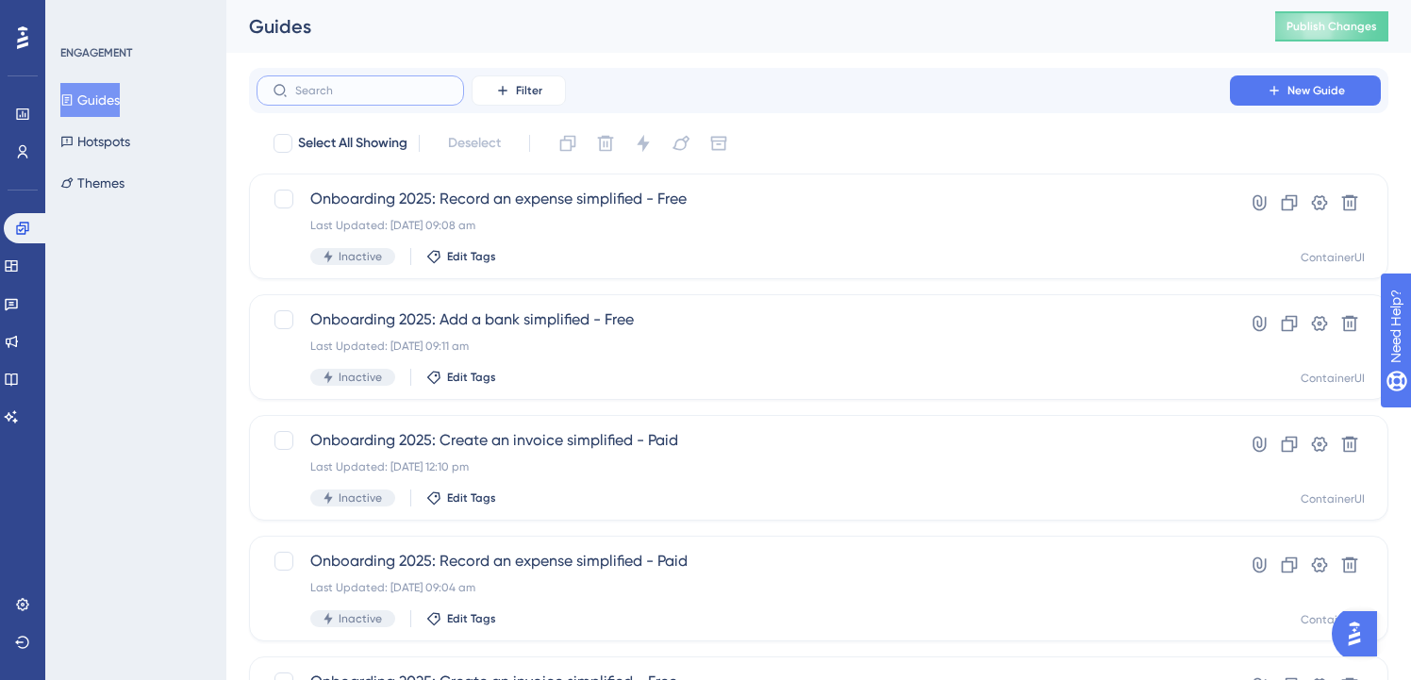
click at [403, 94] on input "text" at bounding box center [371, 90] width 153 height 13
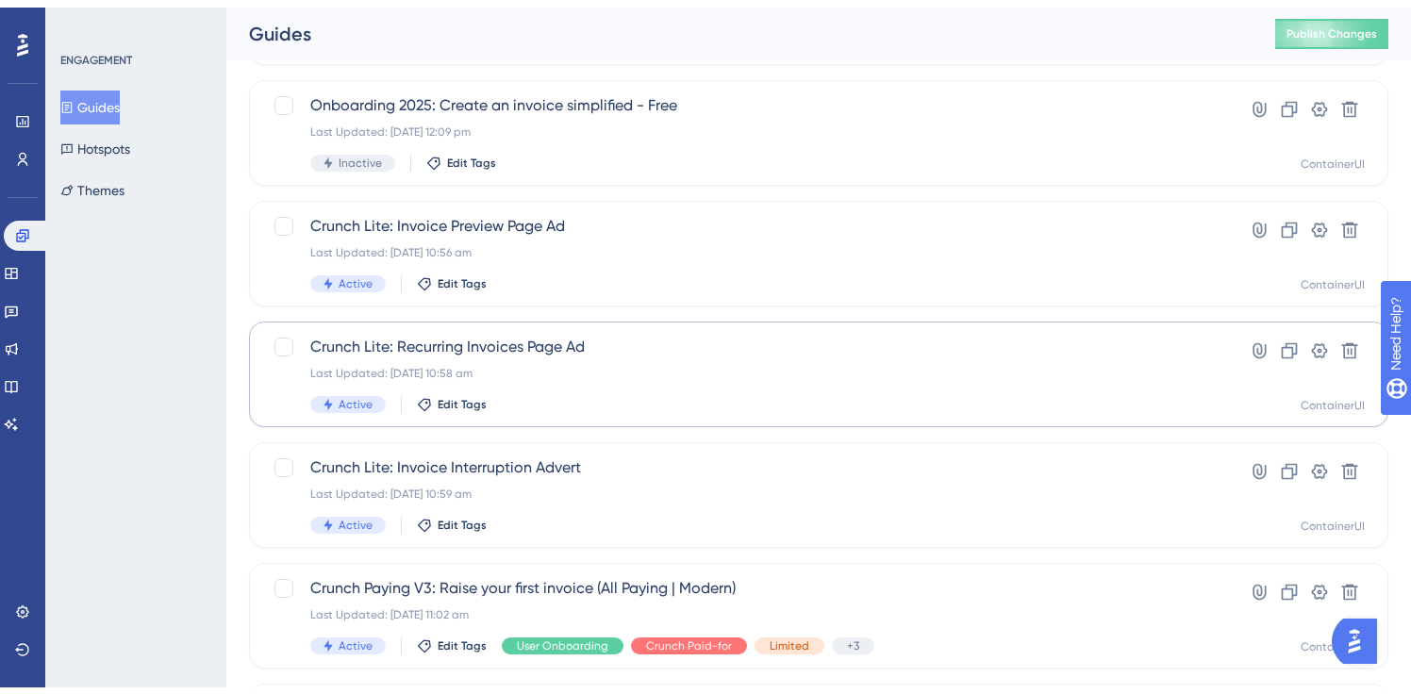
scroll to position [370, 0]
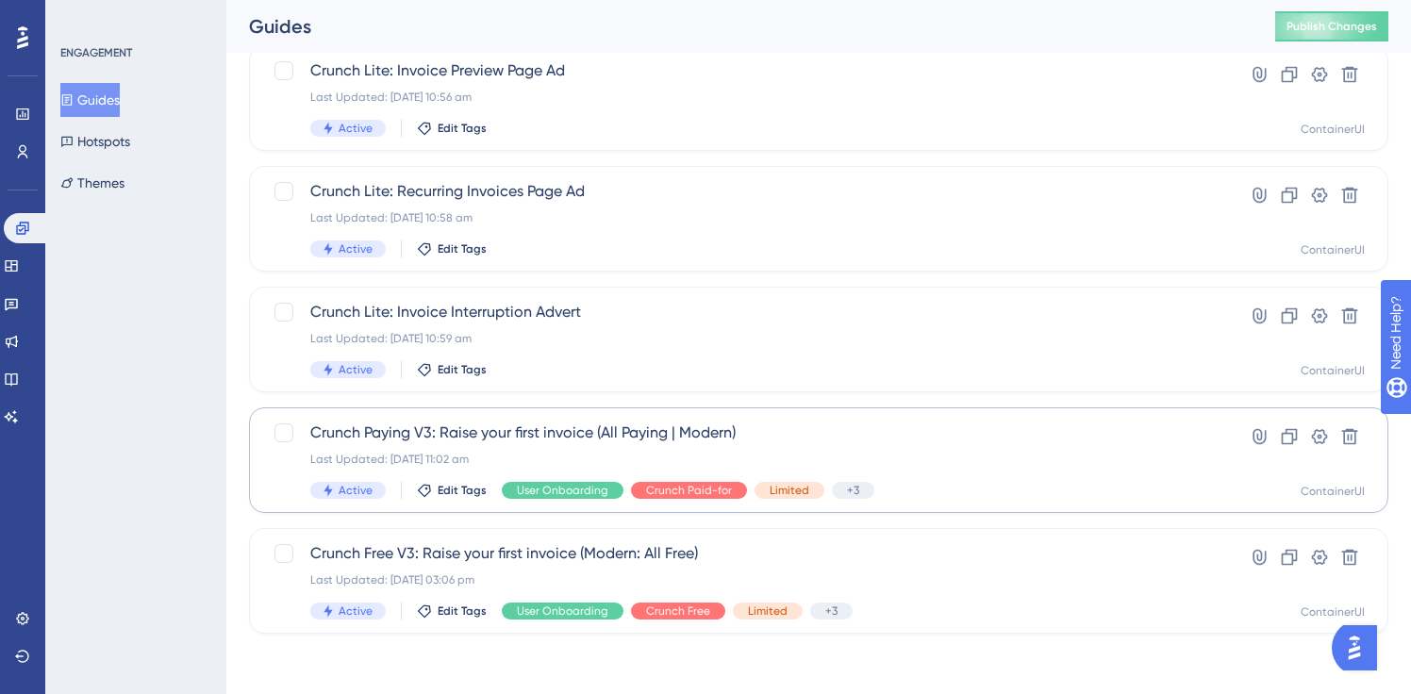
type input "invoice"
click at [742, 448] on div "Crunch Paying V3: Raise your first invoice (All Paying | Modern) Last Updated: …" at bounding box center [743, 460] width 866 height 77
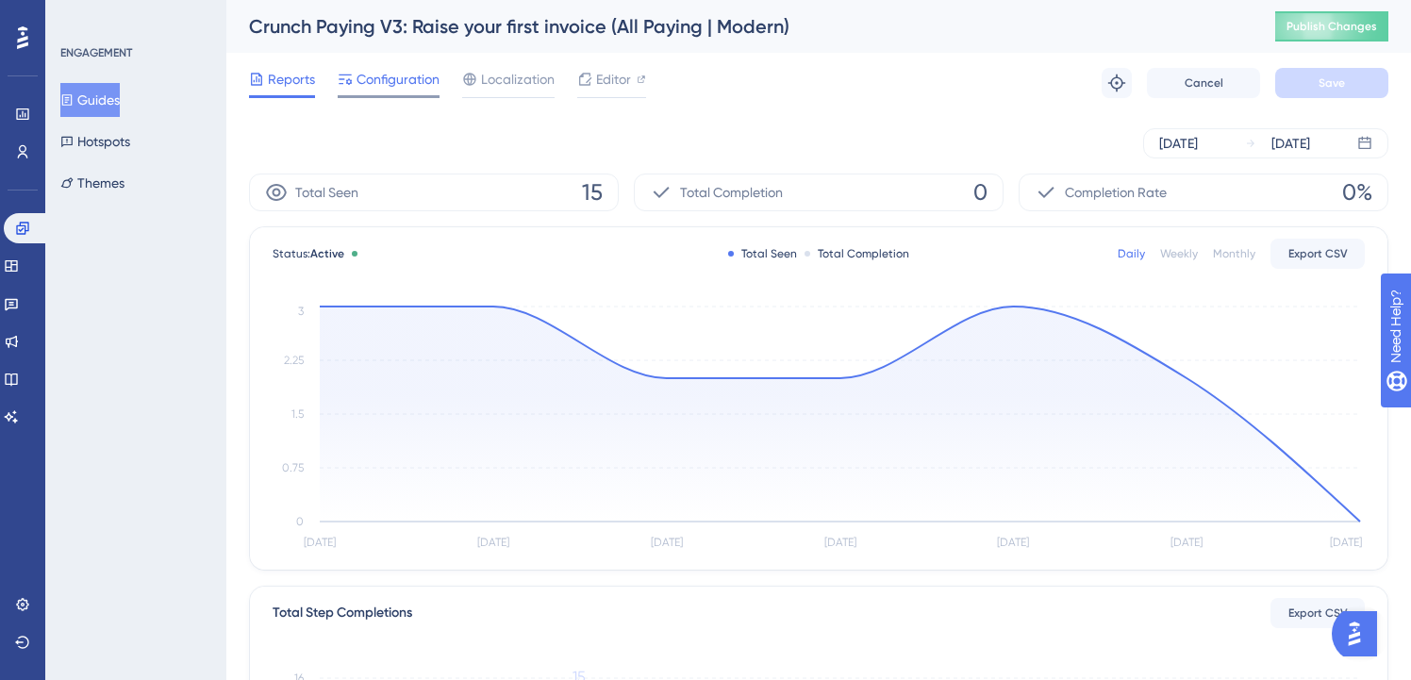
click at [383, 80] on span "Configuration" at bounding box center [397, 79] width 83 height 23
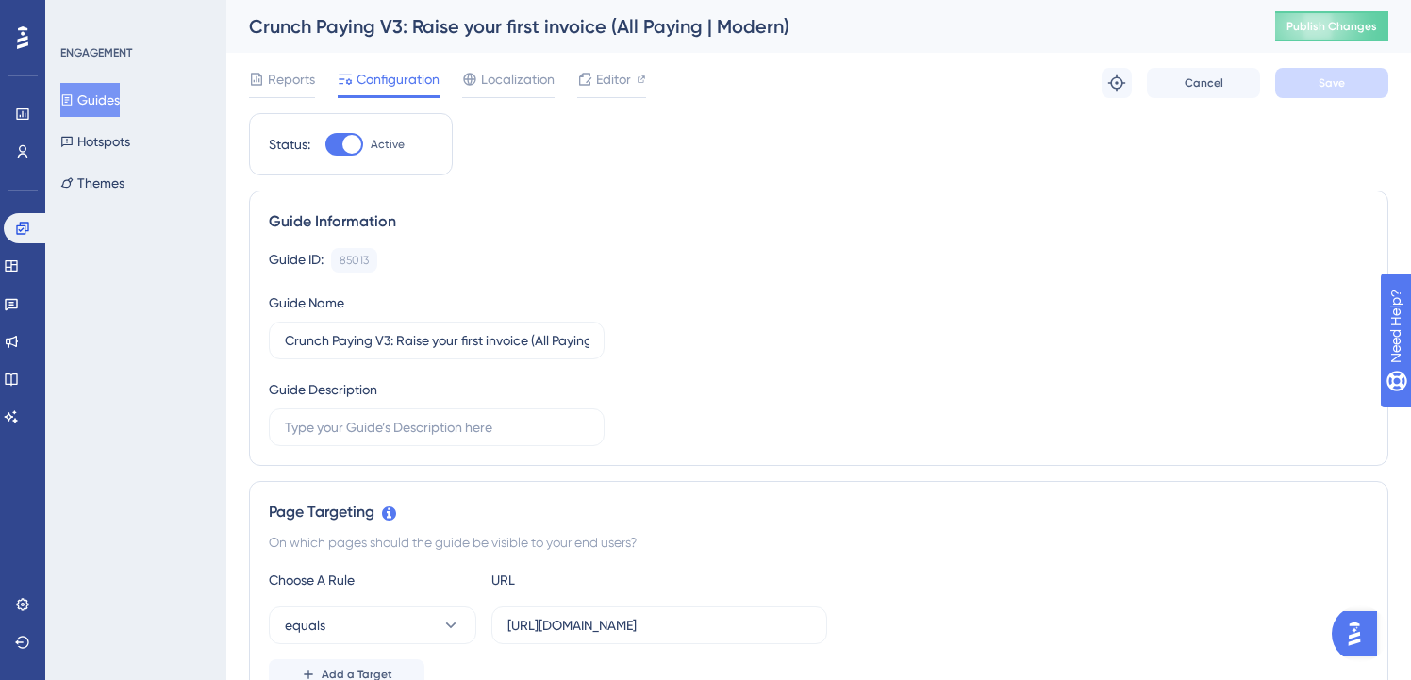
click at [115, 109] on button "Guides" at bounding box center [89, 100] width 59 height 34
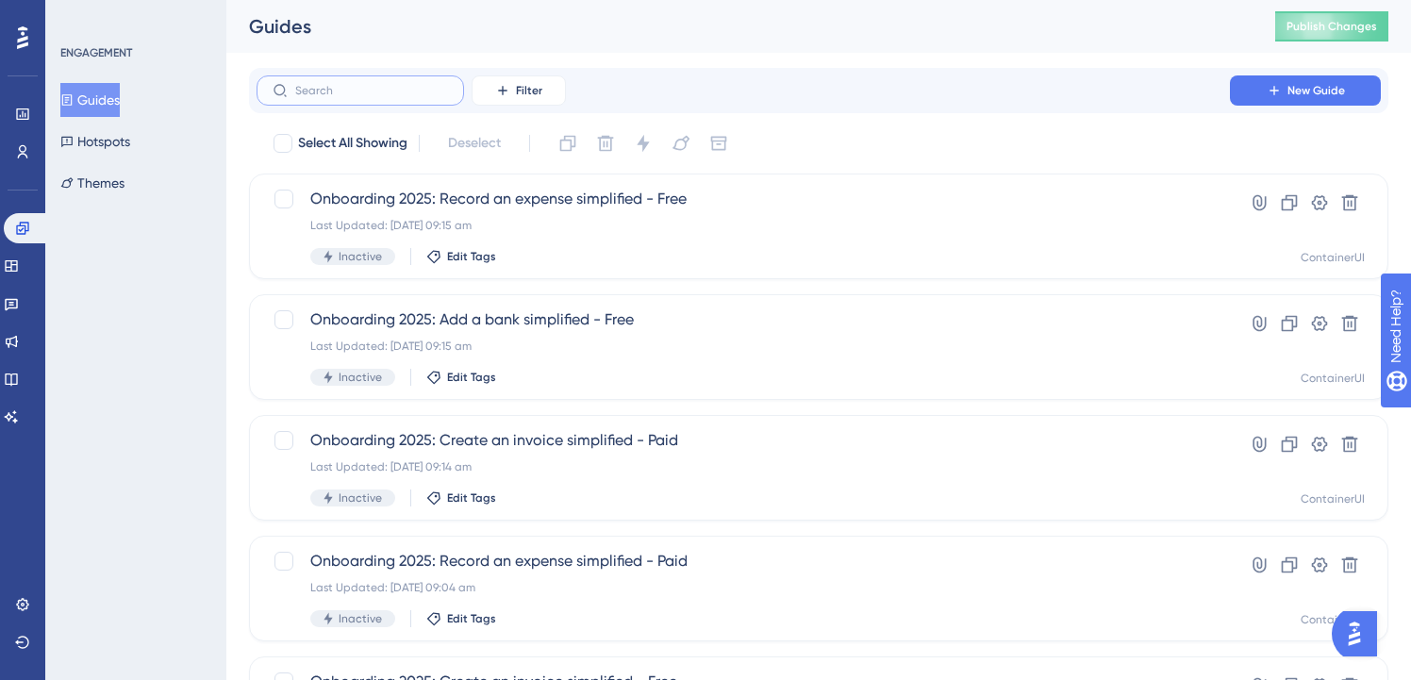
click at [405, 93] on input "text" at bounding box center [371, 90] width 153 height 13
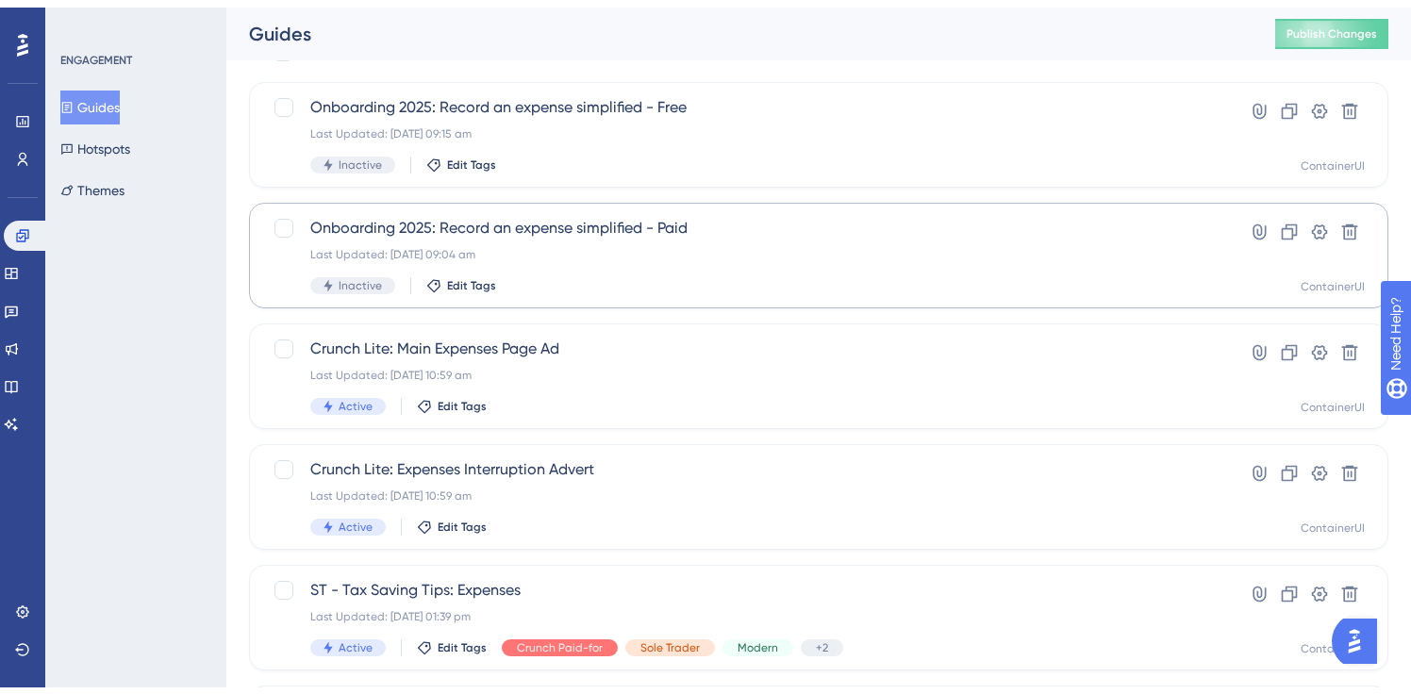
scroll to position [490, 0]
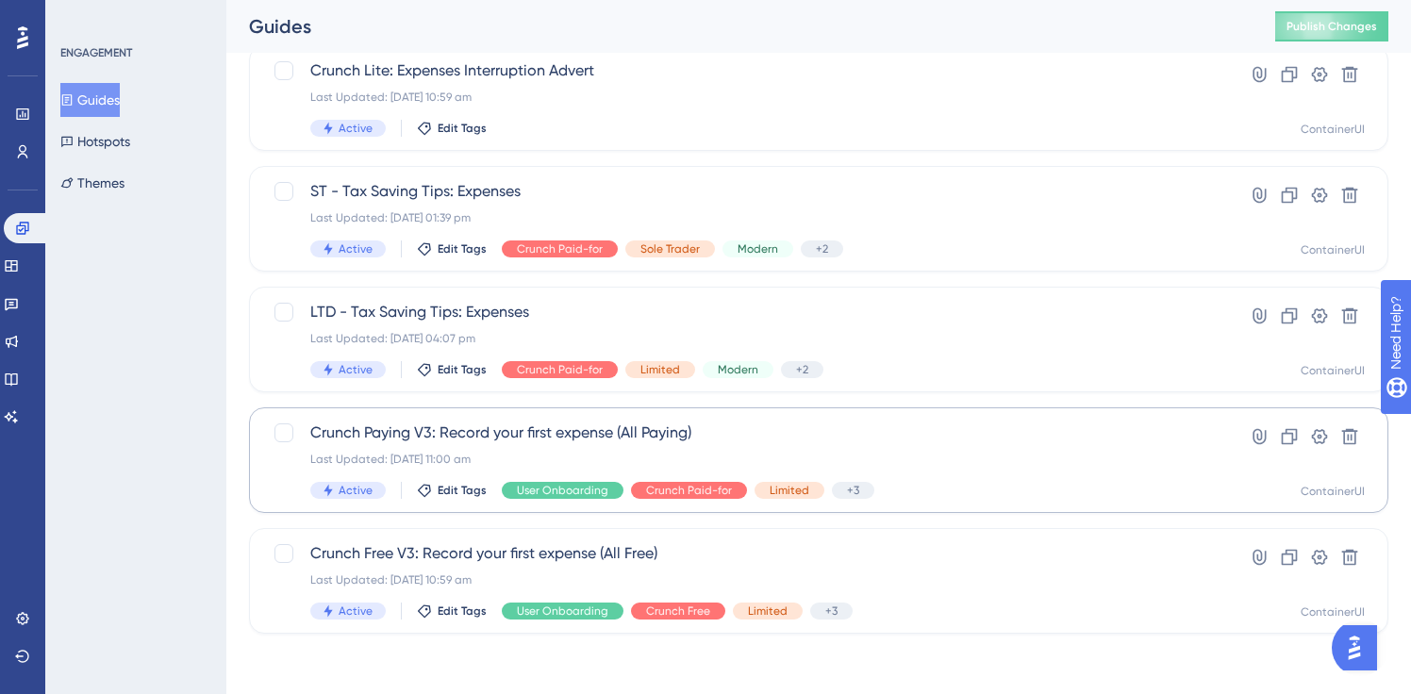
type input "expense"
click at [658, 435] on span "Crunch Paying V3: Record your first expense (All Paying)" at bounding box center [743, 433] width 866 height 23
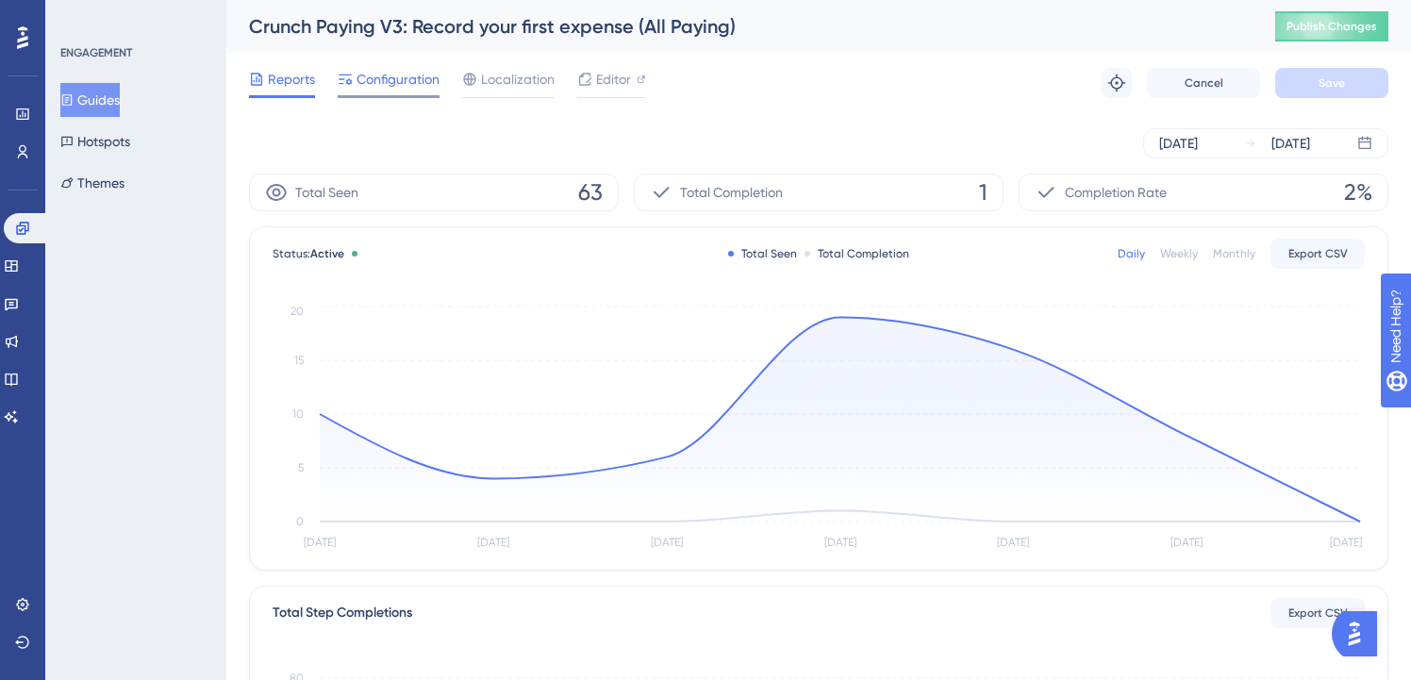
click at [412, 91] on div "Configuration" at bounding box center [389, 83] width 102 height 30
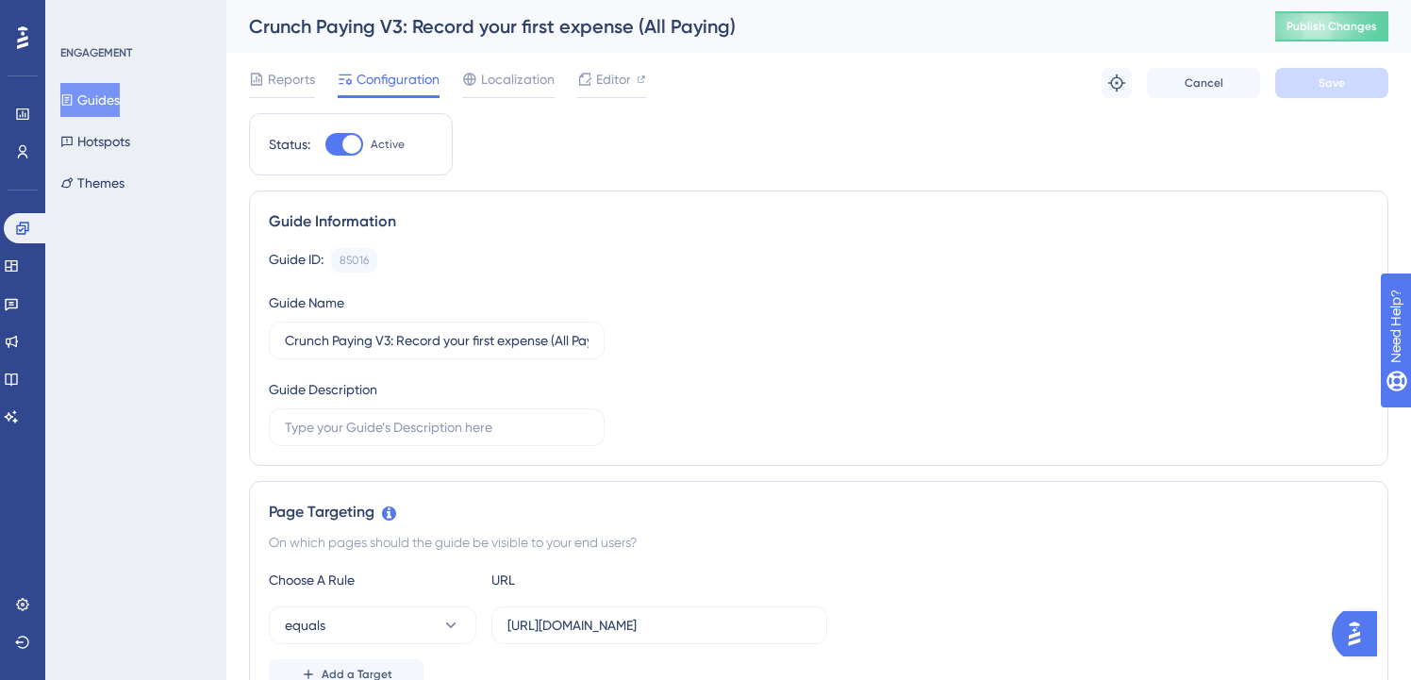
click at [115, 112] on button "Guides" at bounding box center [89, 100] width 59 height 34
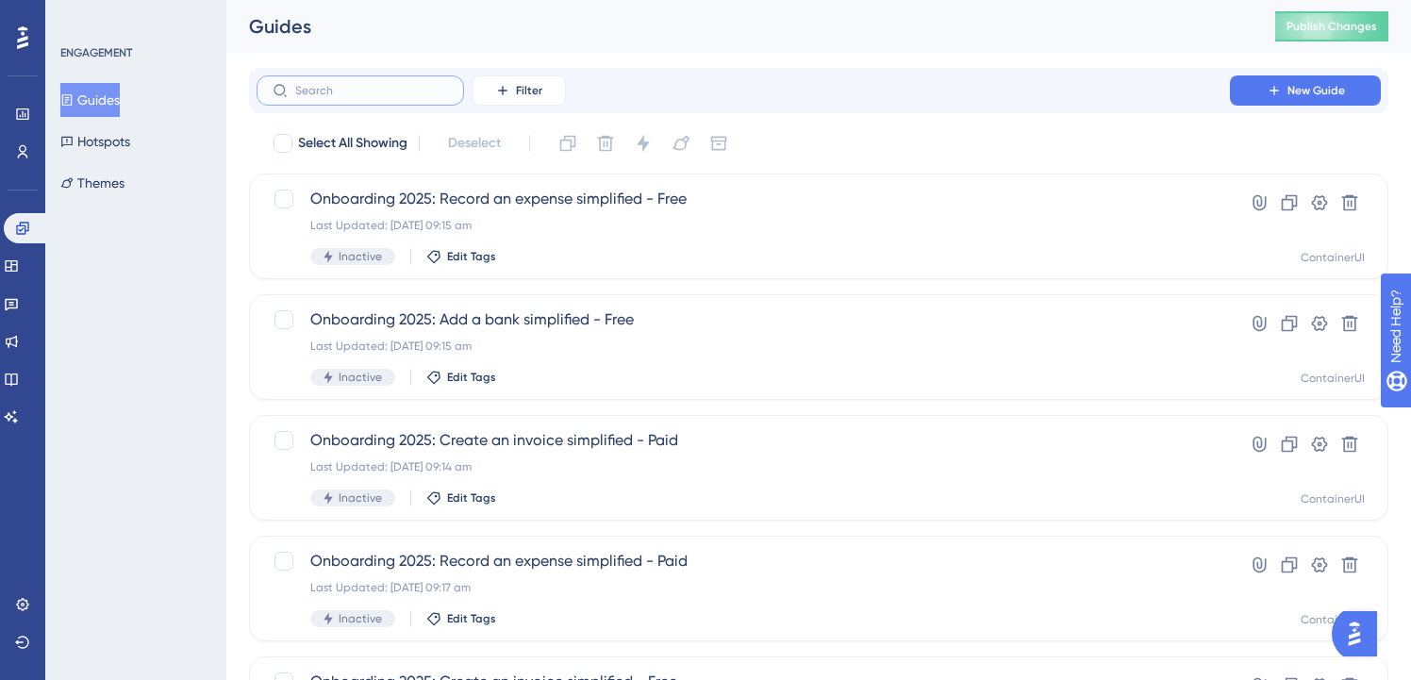
click at [390, 91] on input "text" at bounding box center [371, 90] width 153 height 13
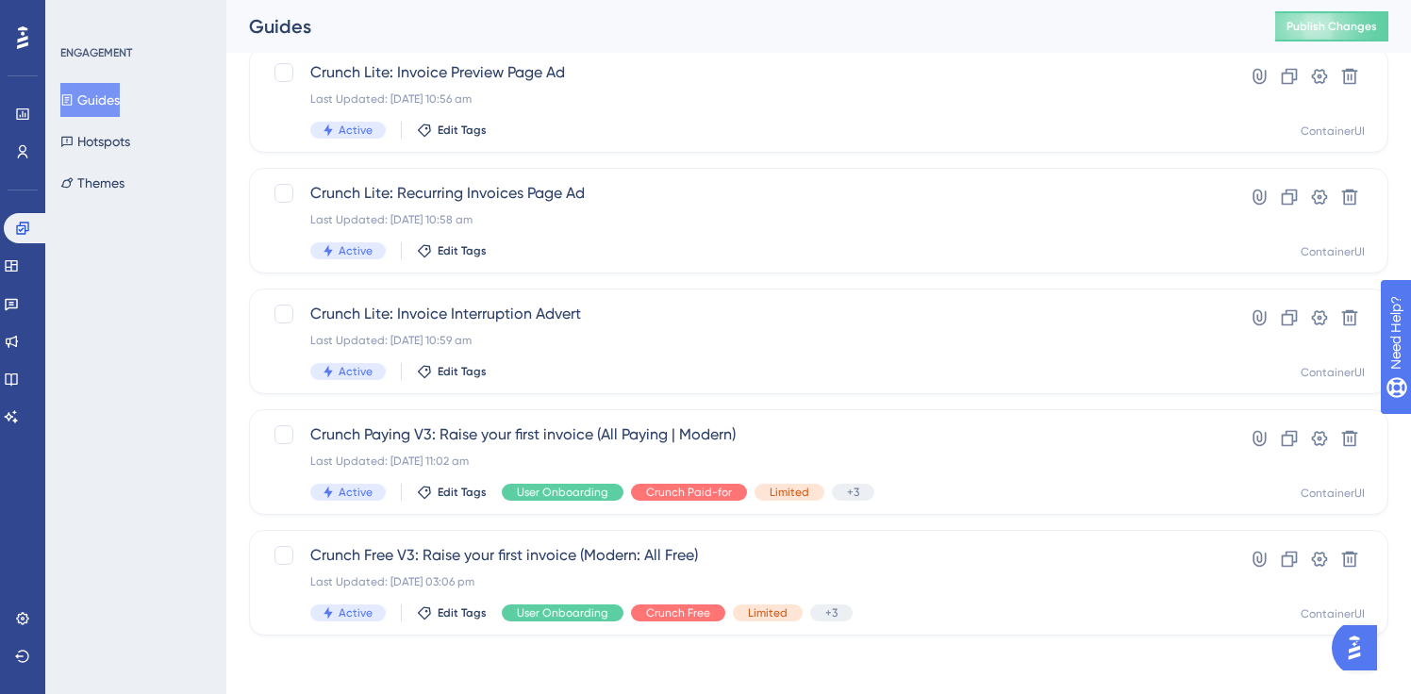
scroll to position [370, 0]
type input "invoice"
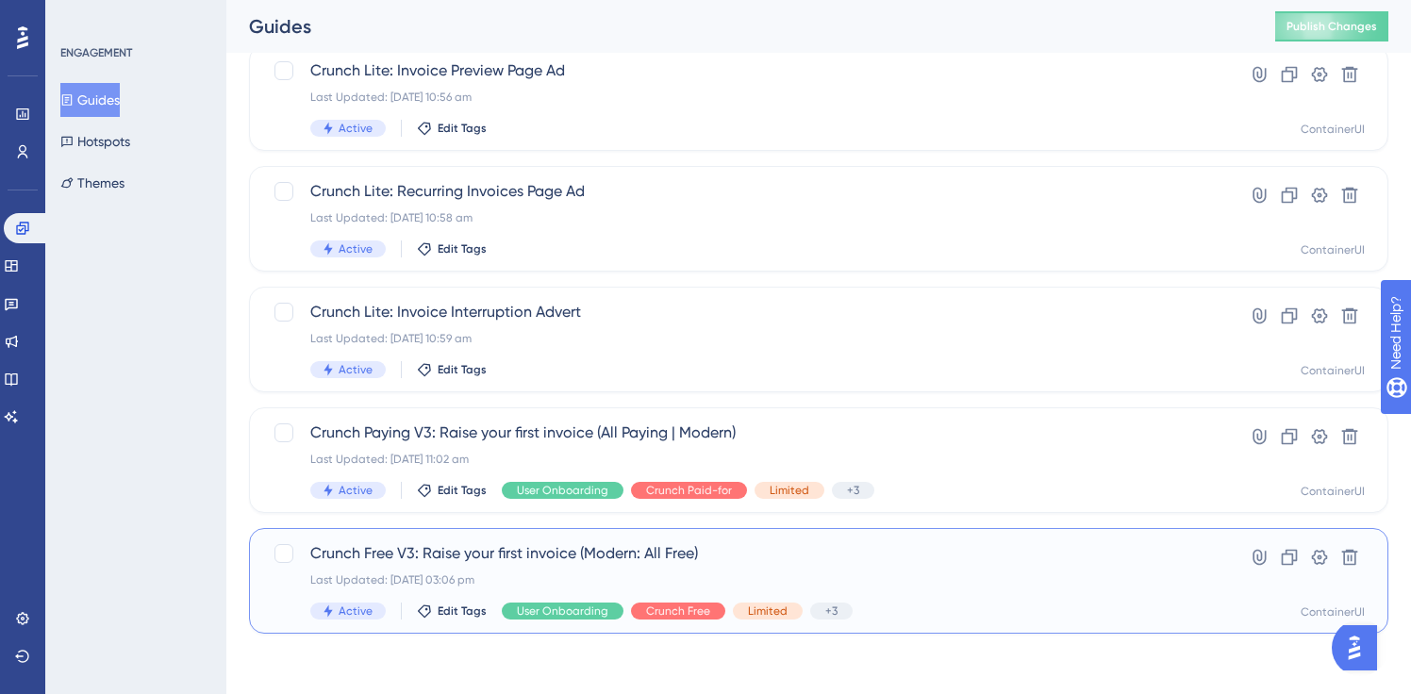
click at [622, 564] on span "Crunch Free V3: Raise your first invoice (Modern: All Free)" at bounding box center [743, 553] width 866 height 23
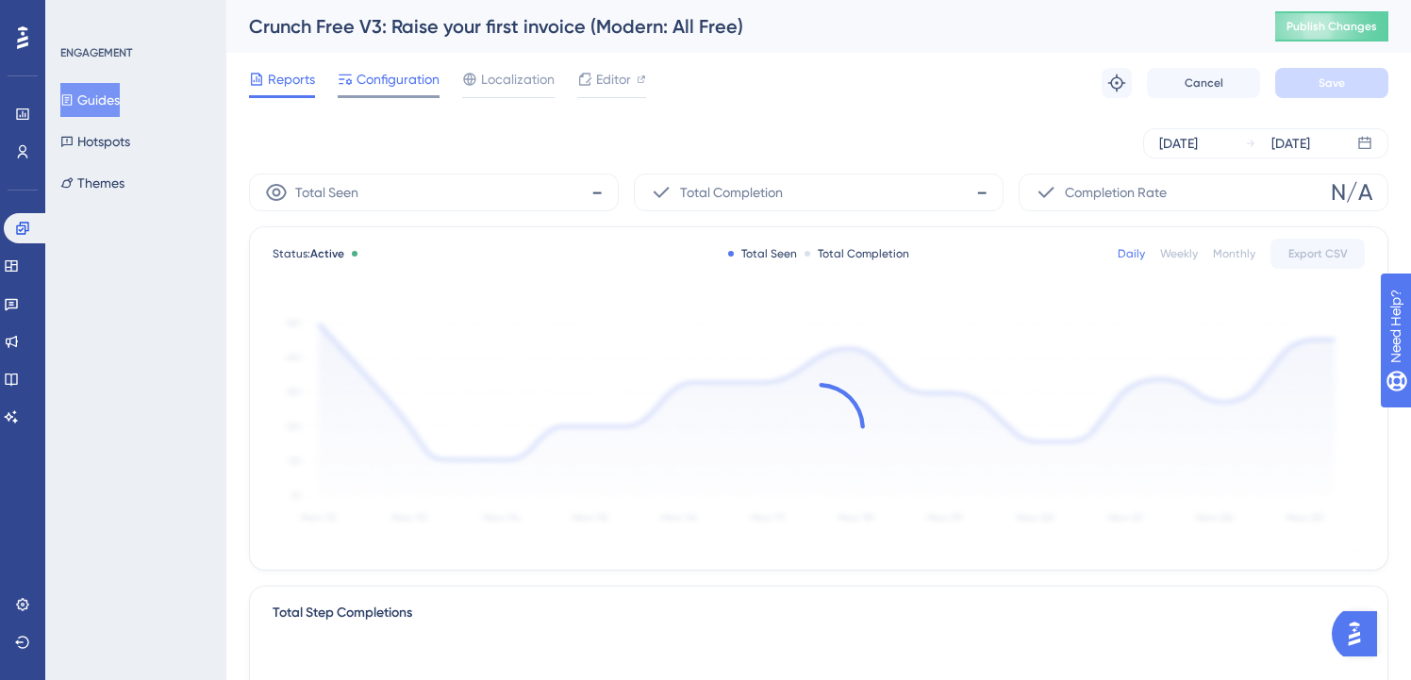
click at [374, 71] on span "Configuration" at bounding box center [397, 79] width 83 height 23
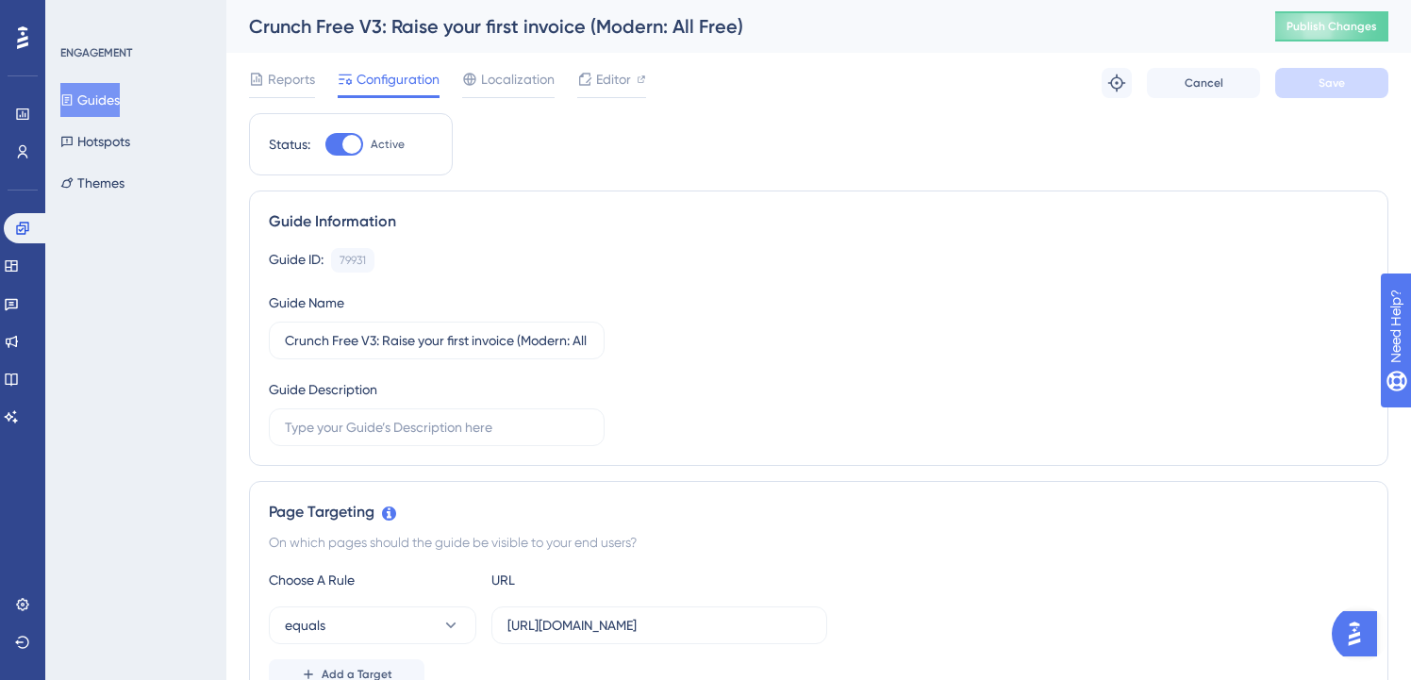
click at [99, 98] on button "Guides" at bounding box center [89, 100] width 59 height 34
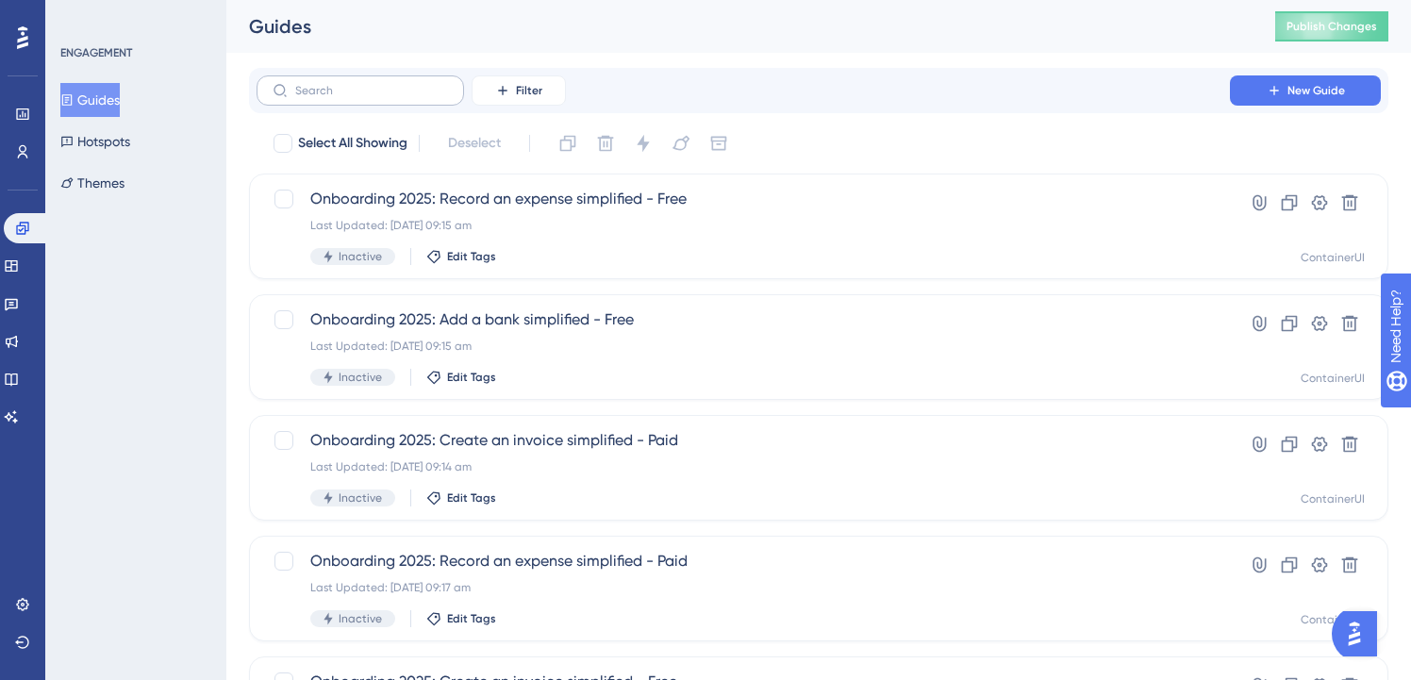
click at [439, 99] on label at bounding box center [360, 90] width 207 height 30
click at [439, 97] on input "text" at bounding box center [371, 90] width 153 height 13
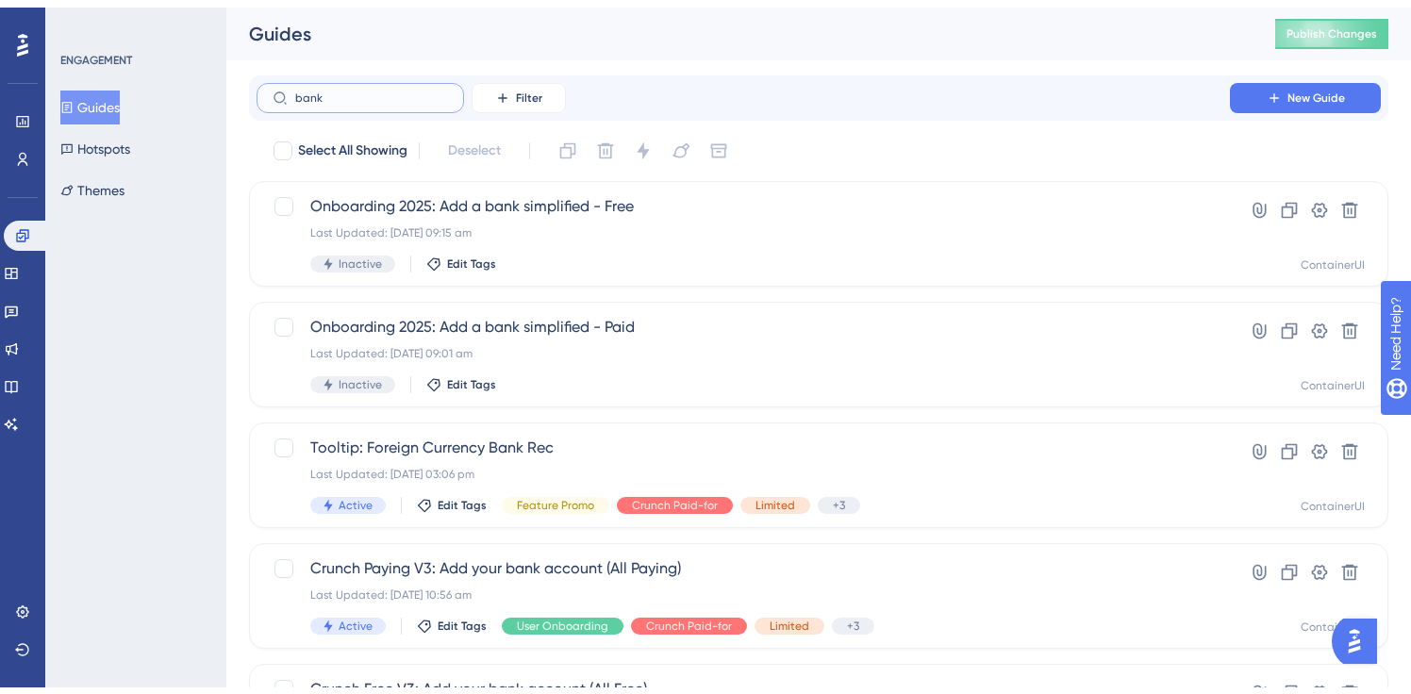
scroll to position [128, 0]
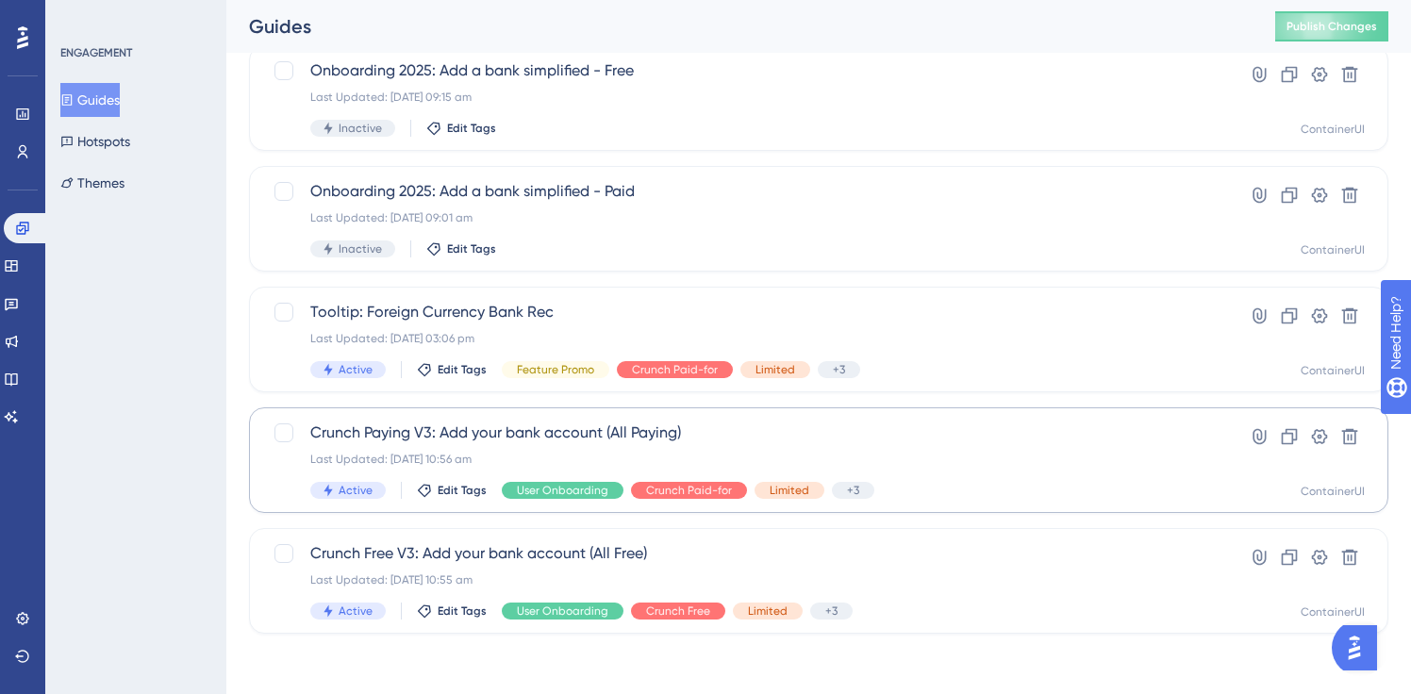
type input "bank"
click at [632, 428] on span "Crunch Paying V3: Add your bank account (All Paying)" at bounding box center [743, 433] width 866 height 23
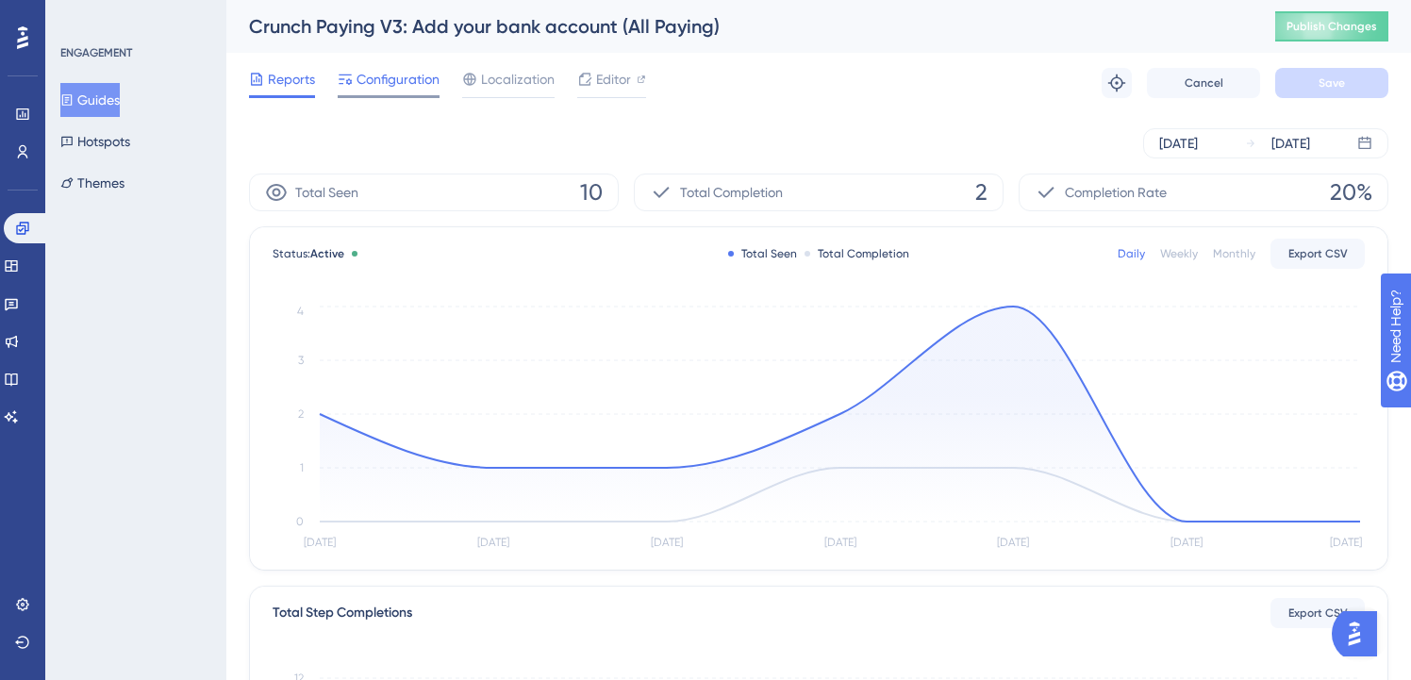
click at [394, 85] on span "Configuration" at bounding box center [397, 79] width 83 height 23
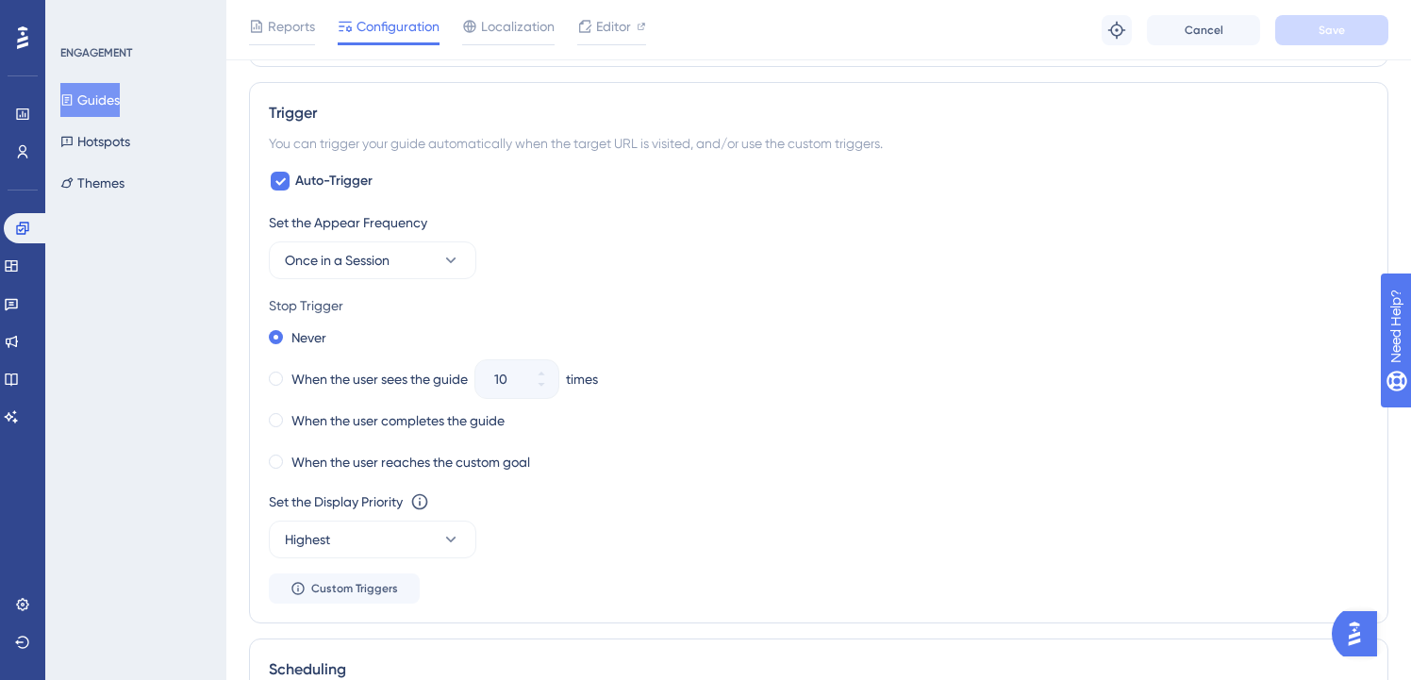
scroll to position [1257, 0]
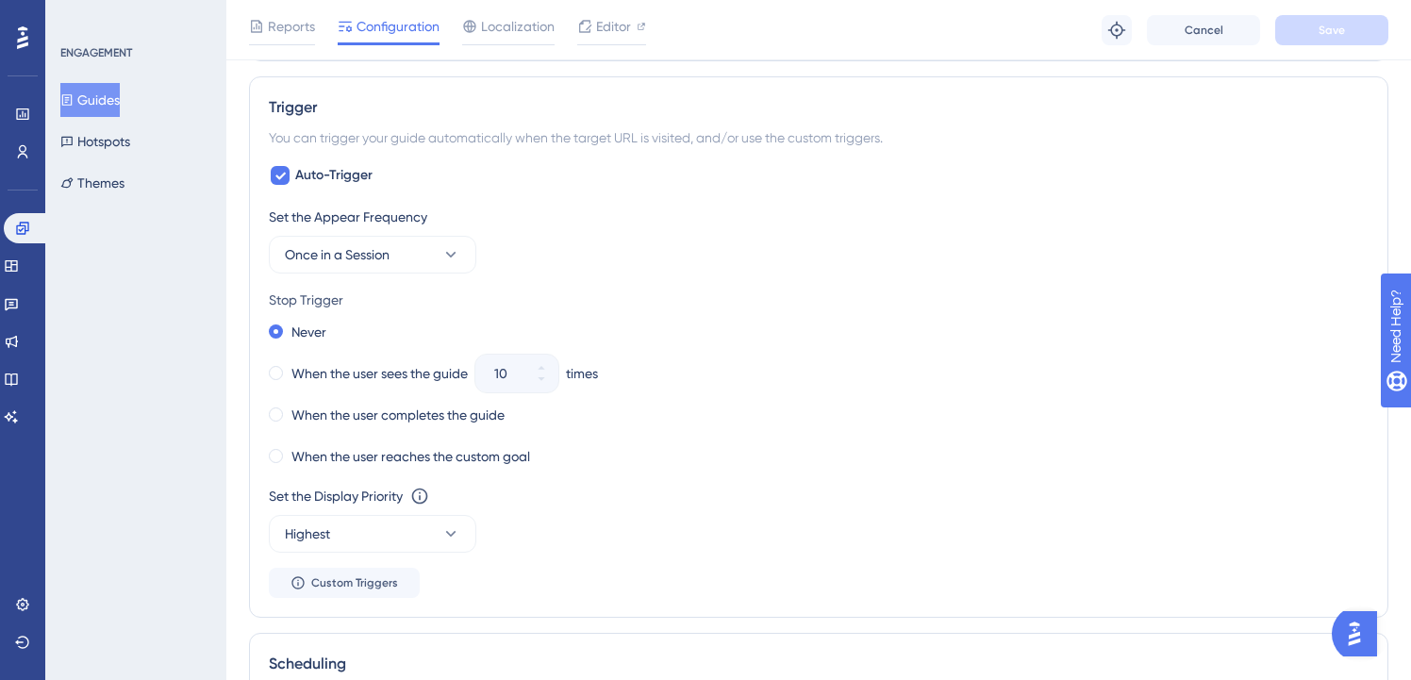
click at [105, 94] on button "Guides" at bounding box center [89, 100] width 59 height 34
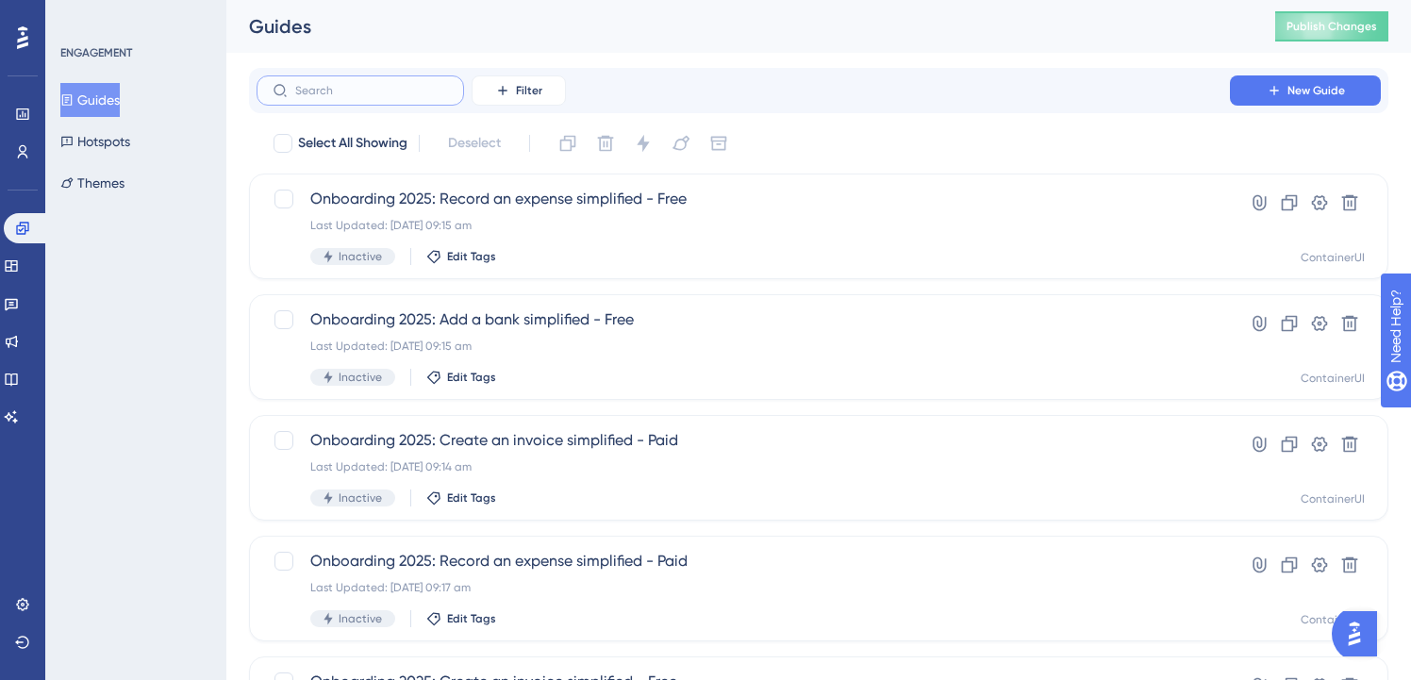
click at [375, 95] on input "text" at bounding box center [371, 90] width 153 height 13
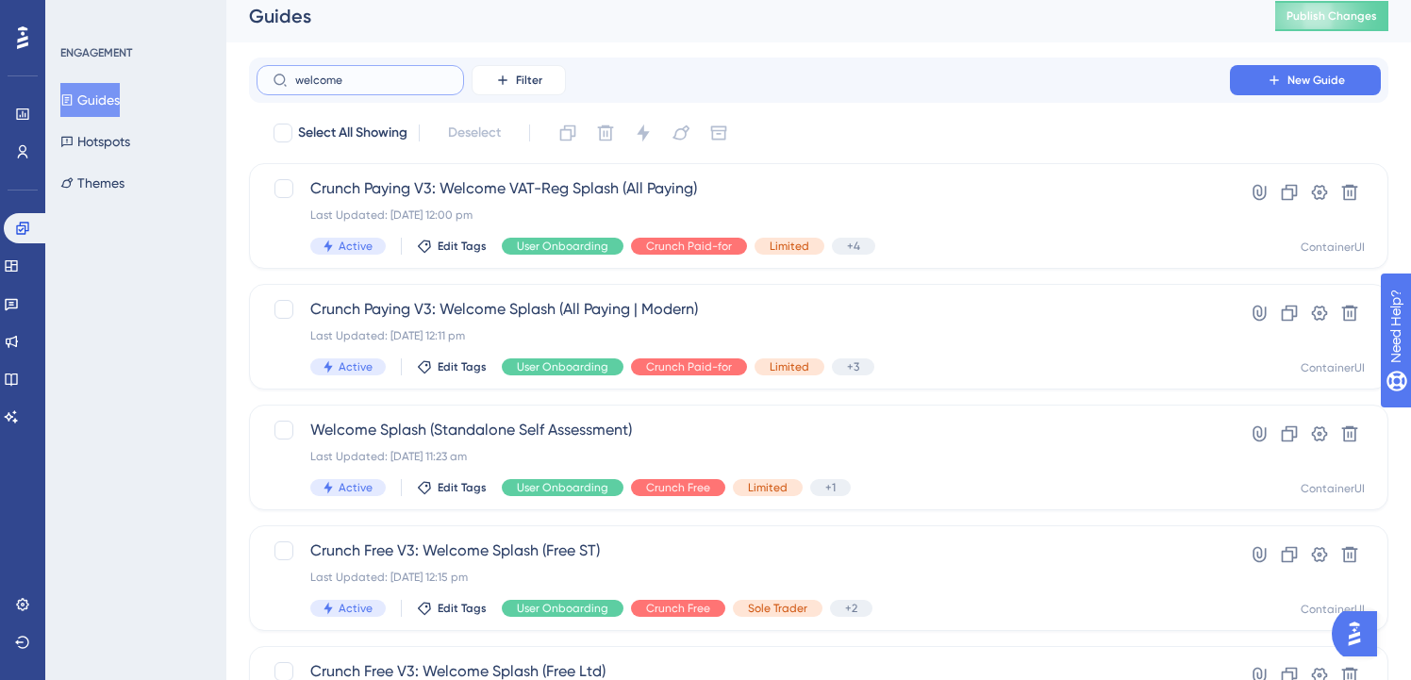
scroll to position [11, 0]
type input "welcome"
click at [638, 197] on span "Crunch Paying V3: Welcome VAT-Reg Splash (All Paying)" at bounding box center [743, 187] width 866 height 23
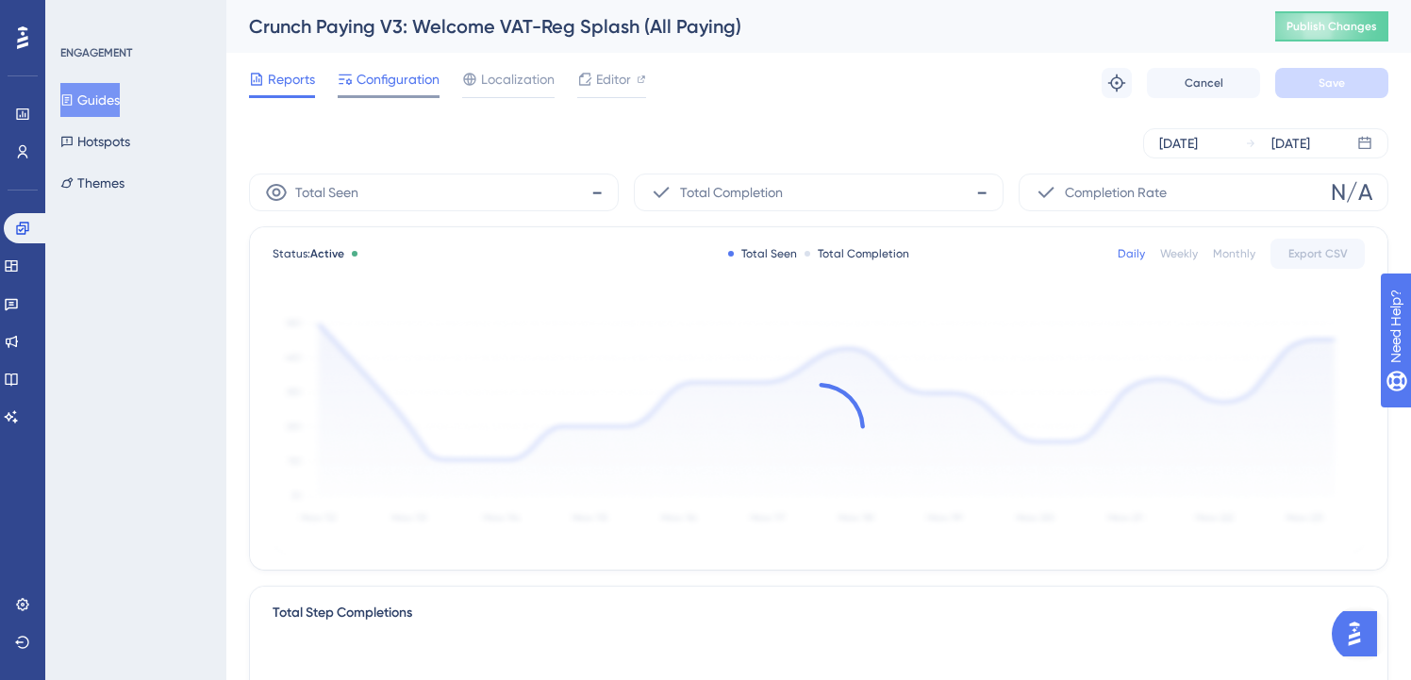
click at [362, 68] on span "Configuration" at bounding box center [397, 79] width 83 height 23
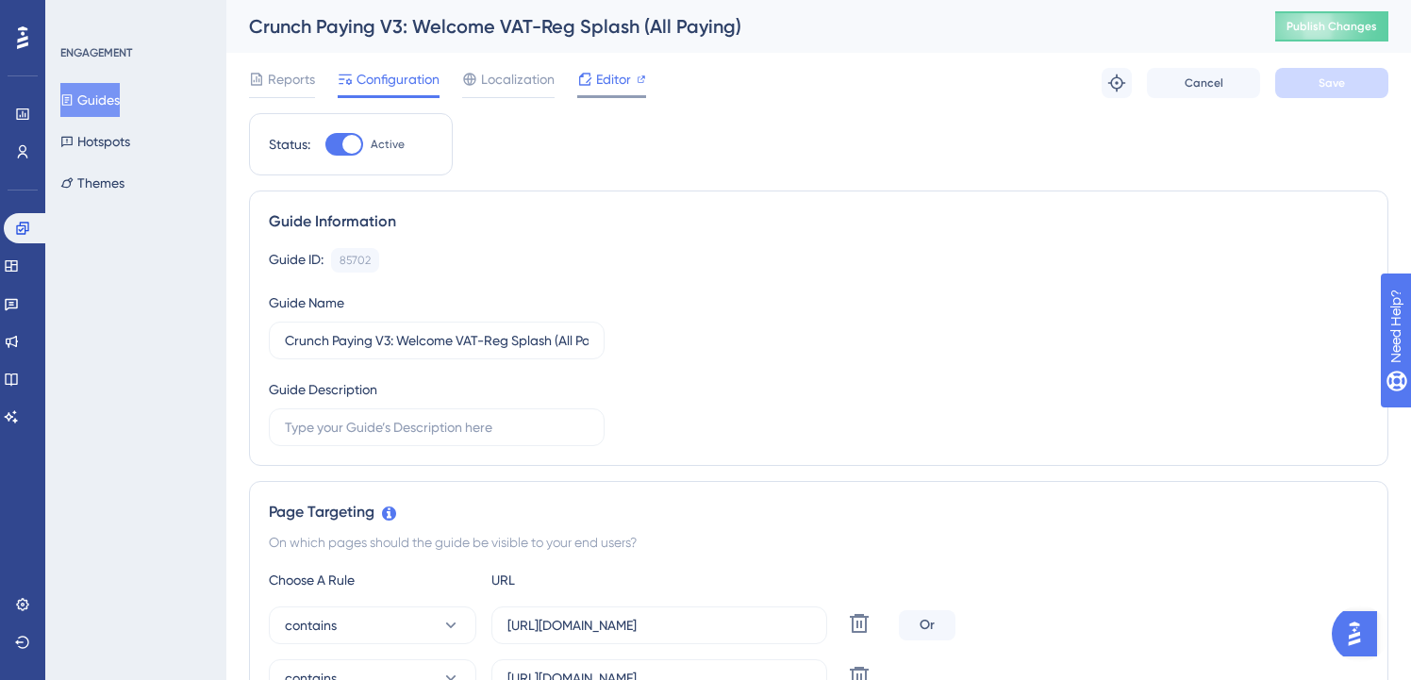
click at [606, 77] on span "Editor" at bounding box center [613, 79] width 35 height 23
click at [115, 104] on button "Guides" at bounding box center [89, 100] width 59 height 34
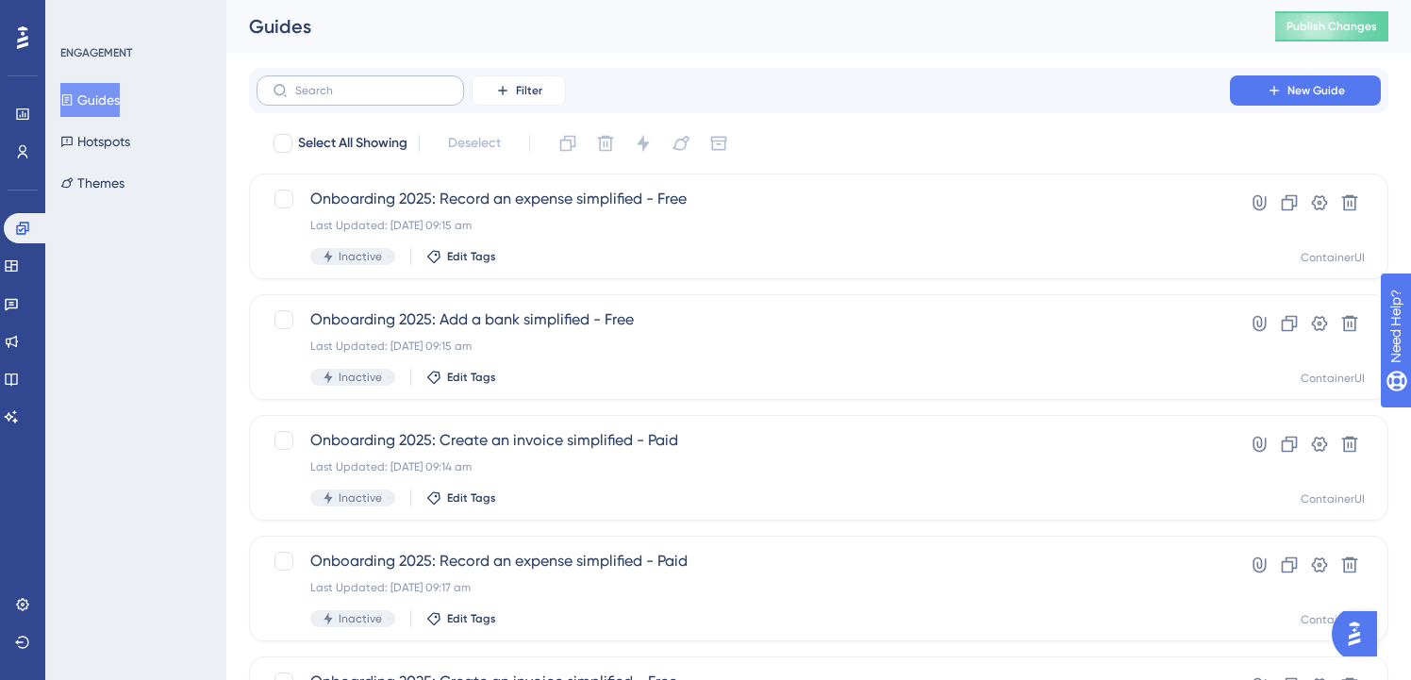
click at [372, 80] on label at bounding box center [360, 90] width 207 height 30
click at [372, 84] on input "text" at bounding box center [371, 90] width 153 height 13
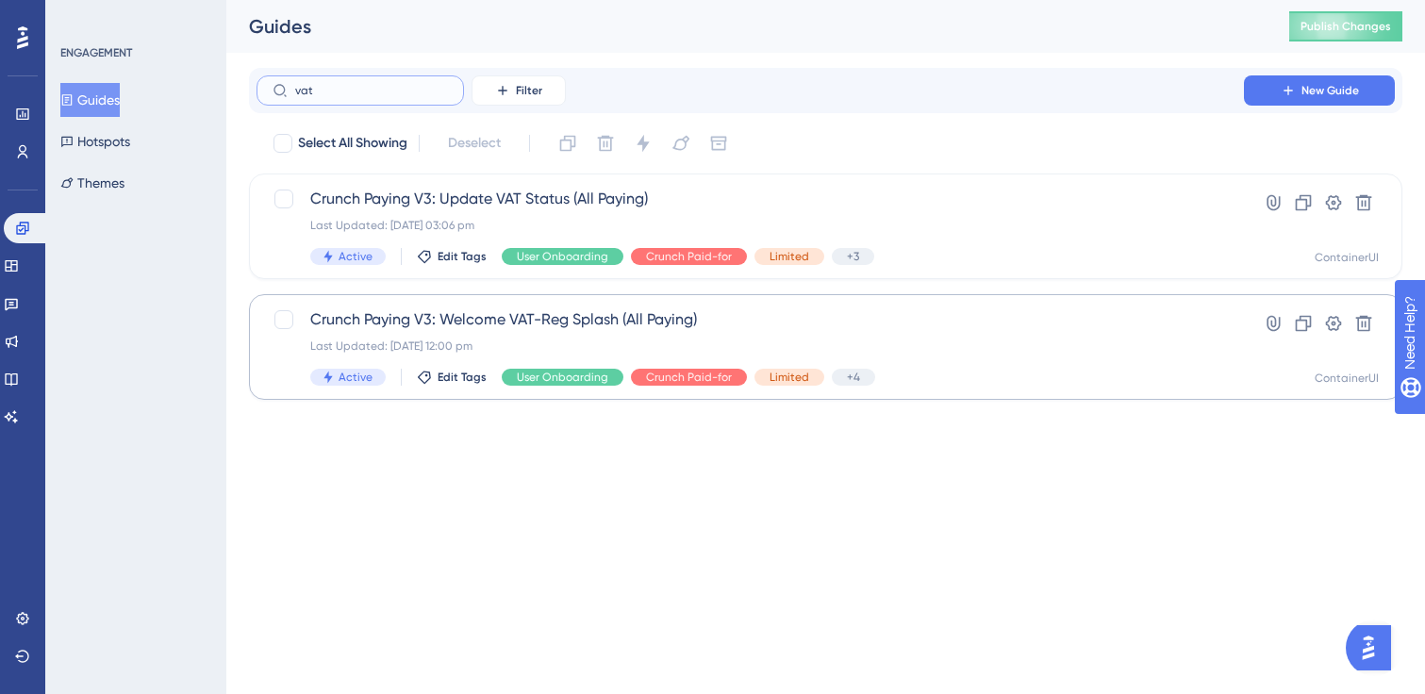
type input "vat"
click at [698, 317] on span "Crunch Paying V3: Welcome VAT-Reg Splash (All Paying)" at bounding box center [750, 319] width 880 height 23
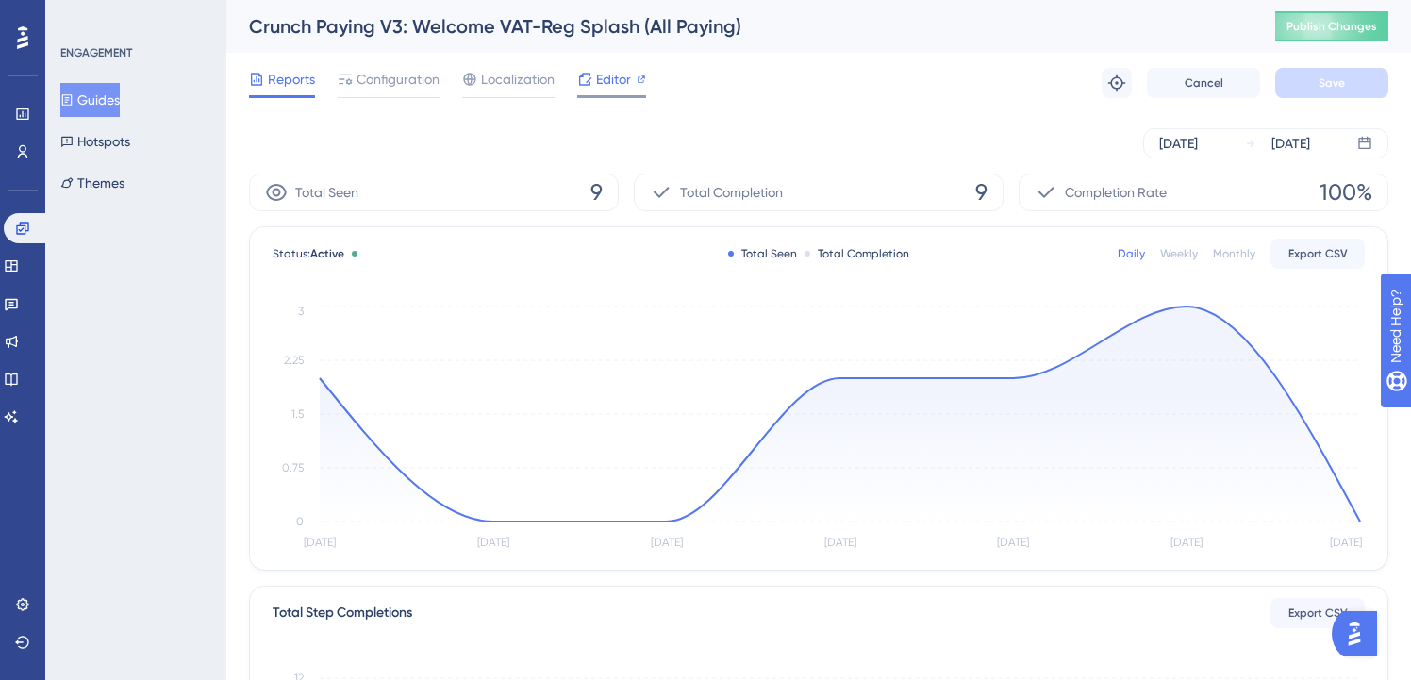
click at [610, 71] on span "Editor" at bounding box center [613, 79] width 35 height 23
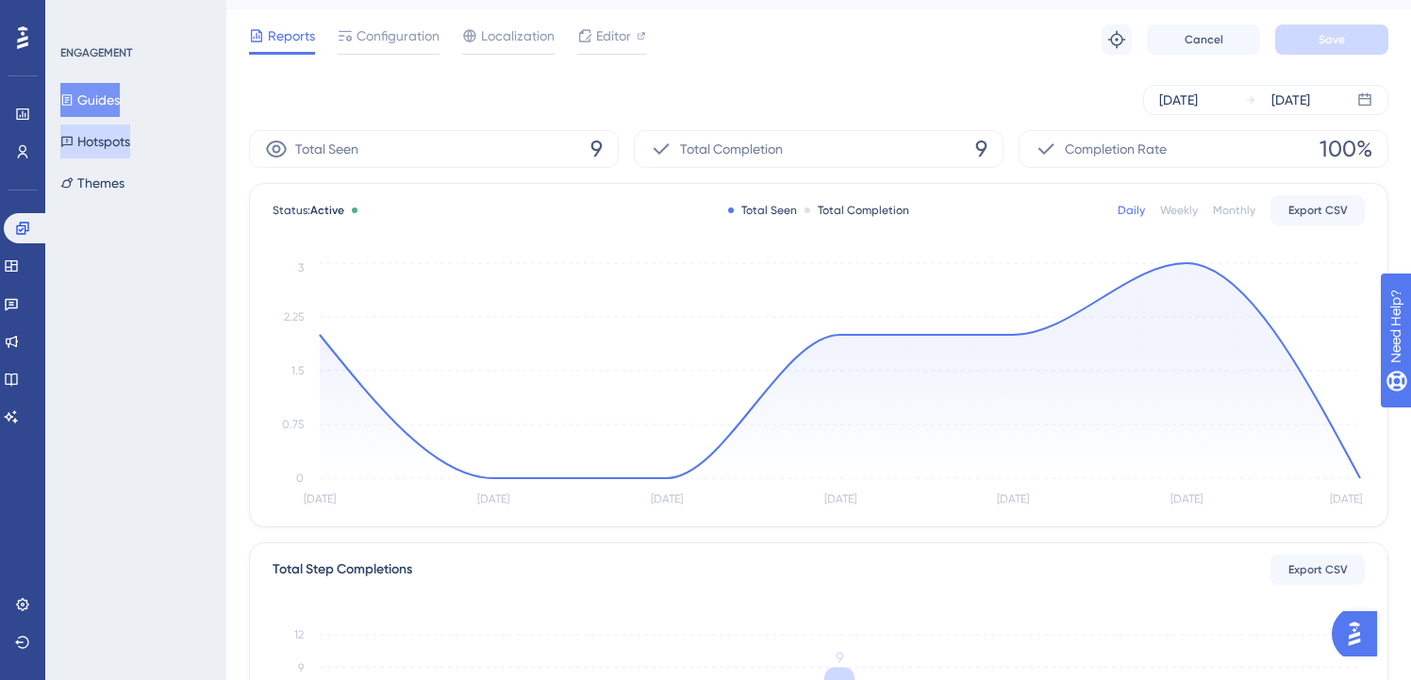
scroll to position [58, 0]
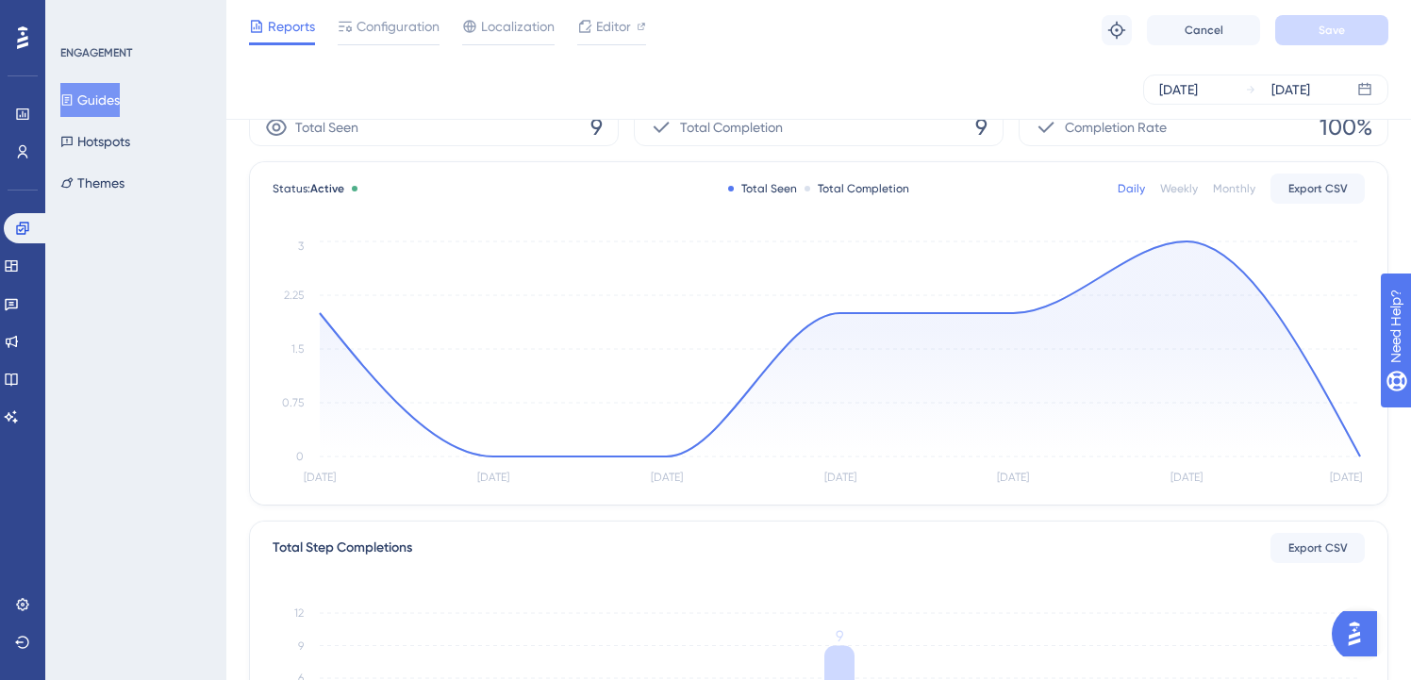
click at [112, 101] on button "Guides" at bounding box center [89, 100] width 59 height 34
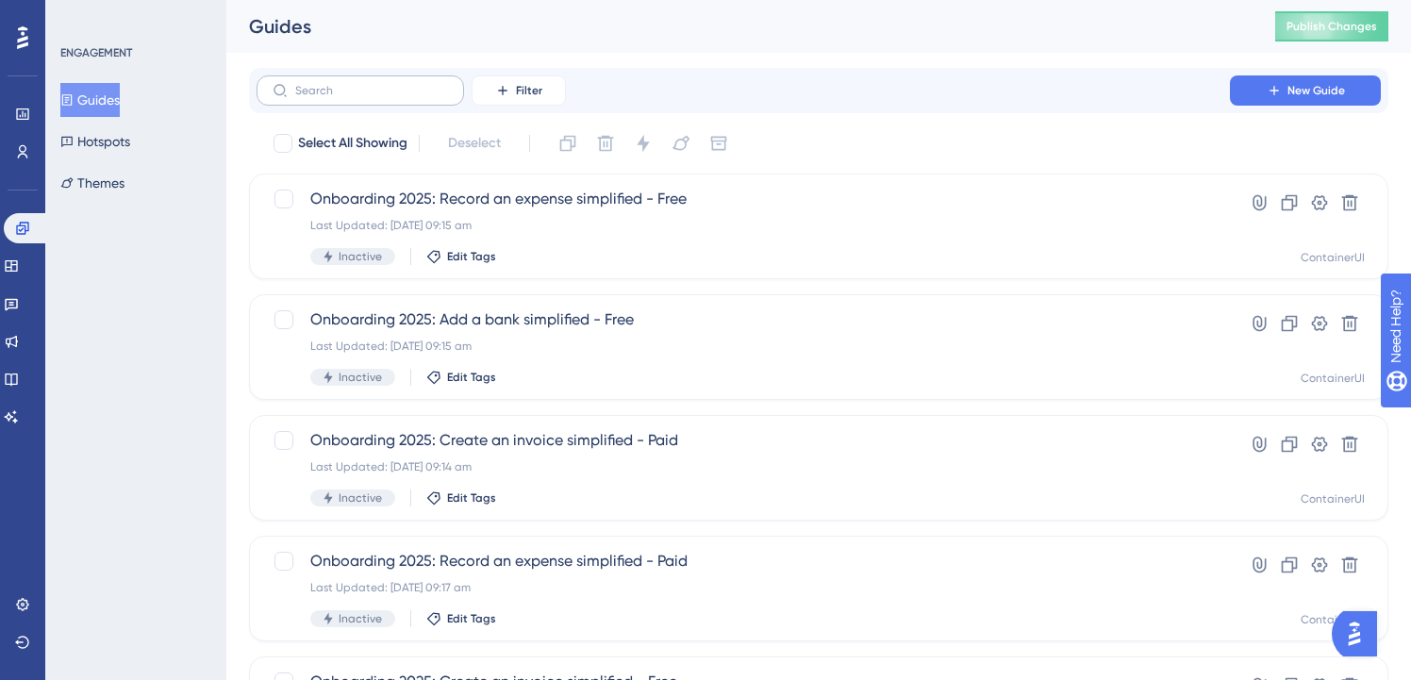
click at [403, 99] on label at bounding box center [360, 90] width 207 height 30
click at [403, 97] on input "text" at bounding box center [371, 90] width 153 height 13
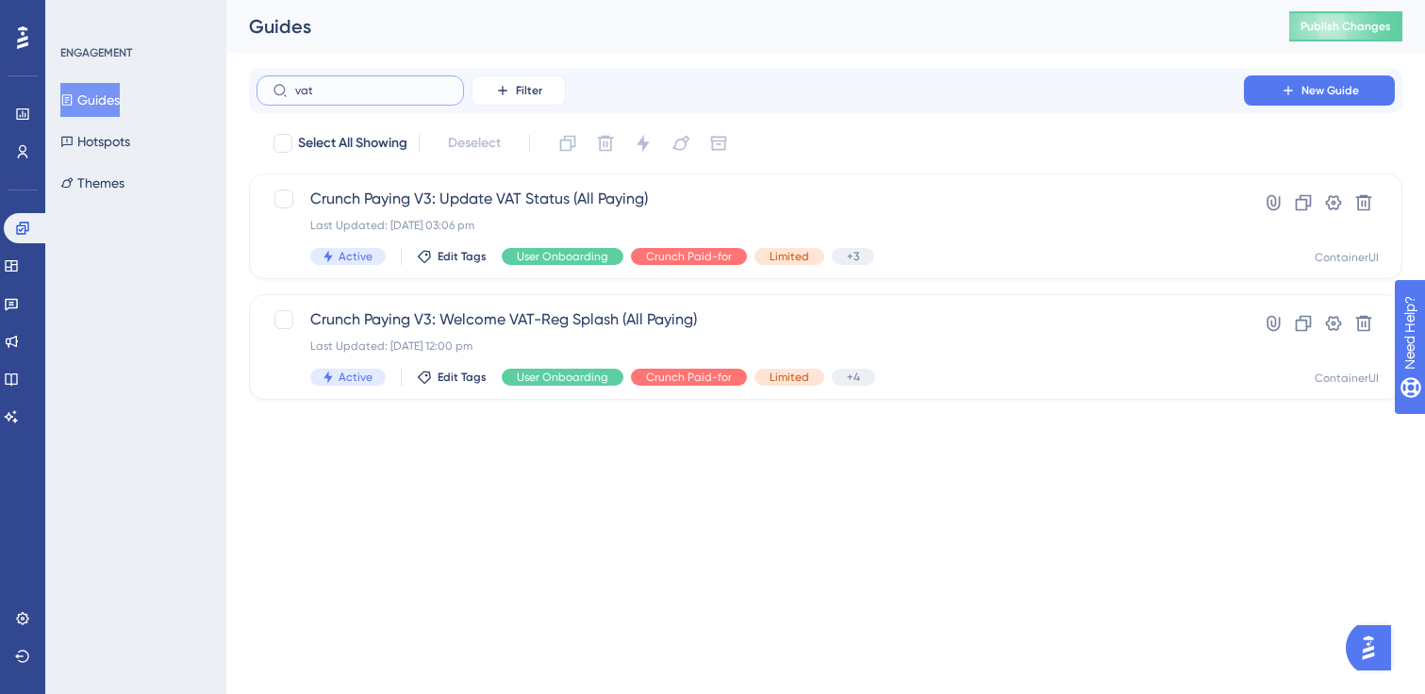
type input "vat"
click at [719, 189] on span "Crunch Paying V3: Update VAT Status (All Paying)" at bounding box center [750, 199] width 880 height 23
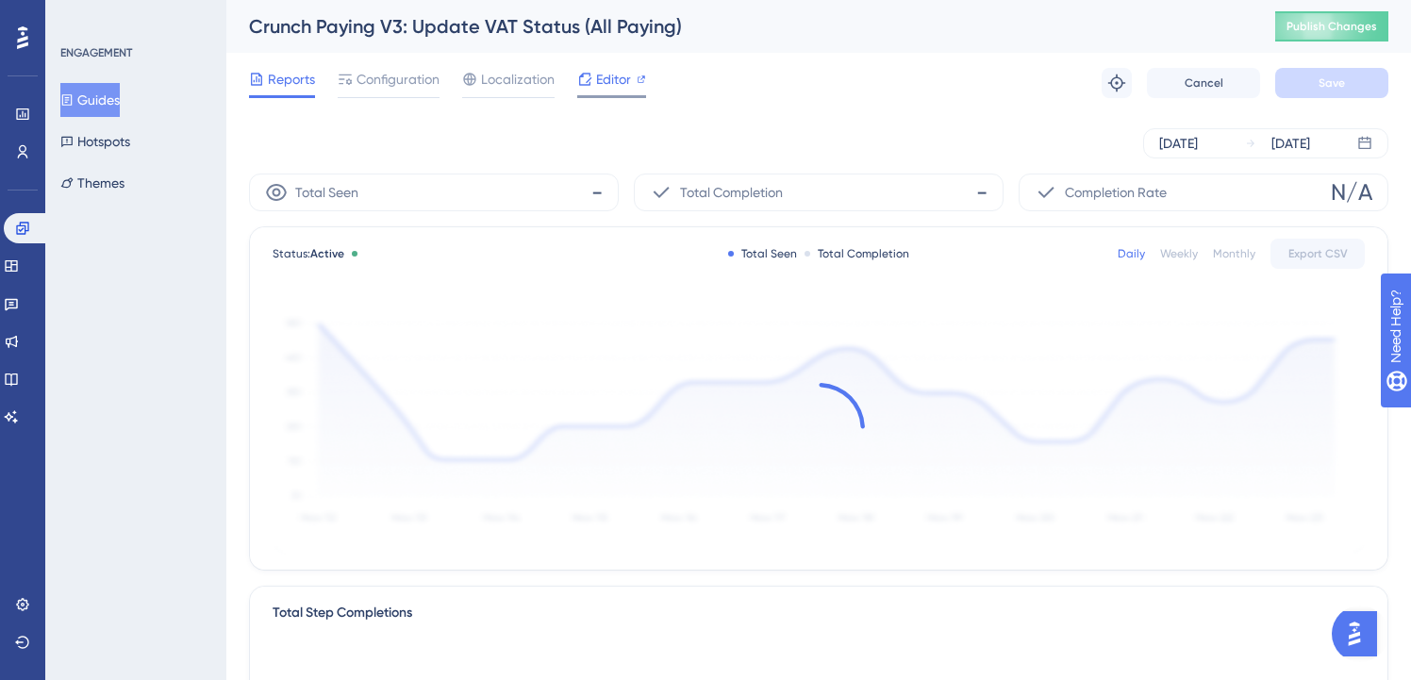
click at [601, 81] on span "Editor" at bounding box center [613, 79] width 35 height 23
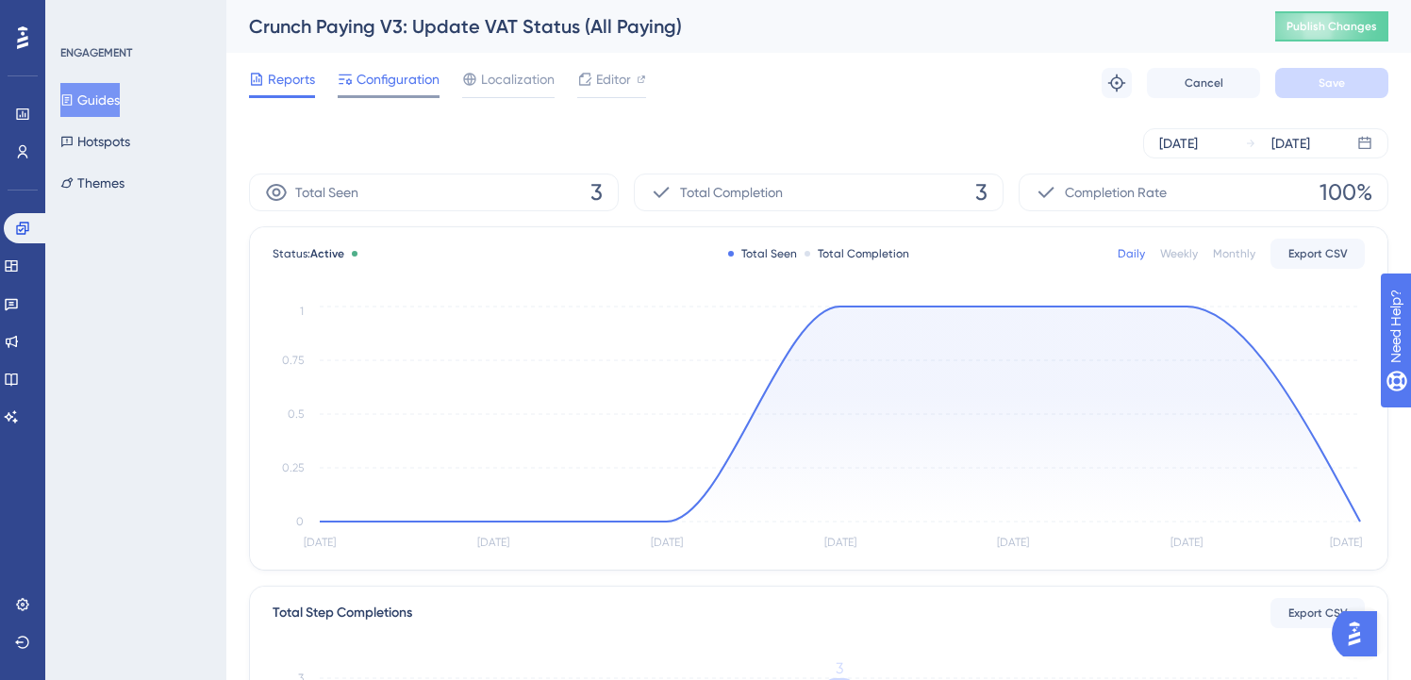
click at [368, 85] on span "Configuration" at bounding box center [397, 79] width 83 height 23
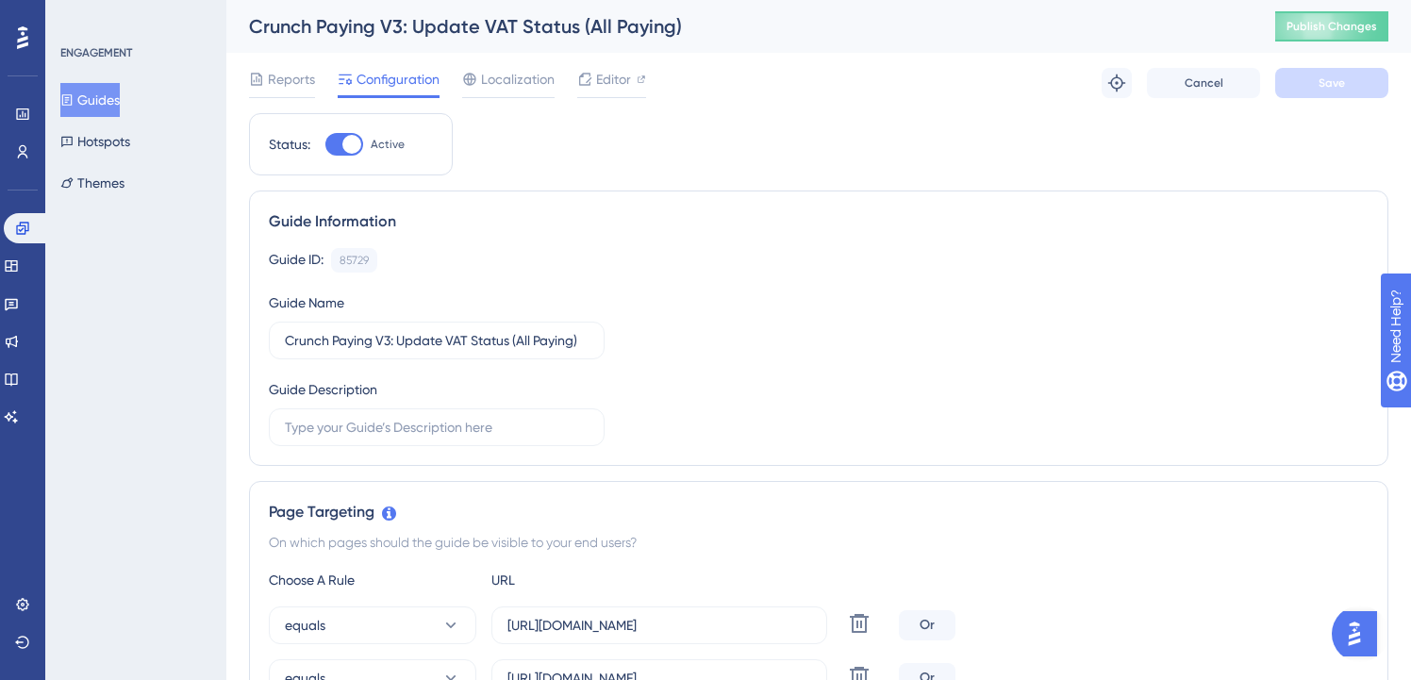
click at [111, 104] on button "Guides" at bounding box center [89, 100] width 59 height 34
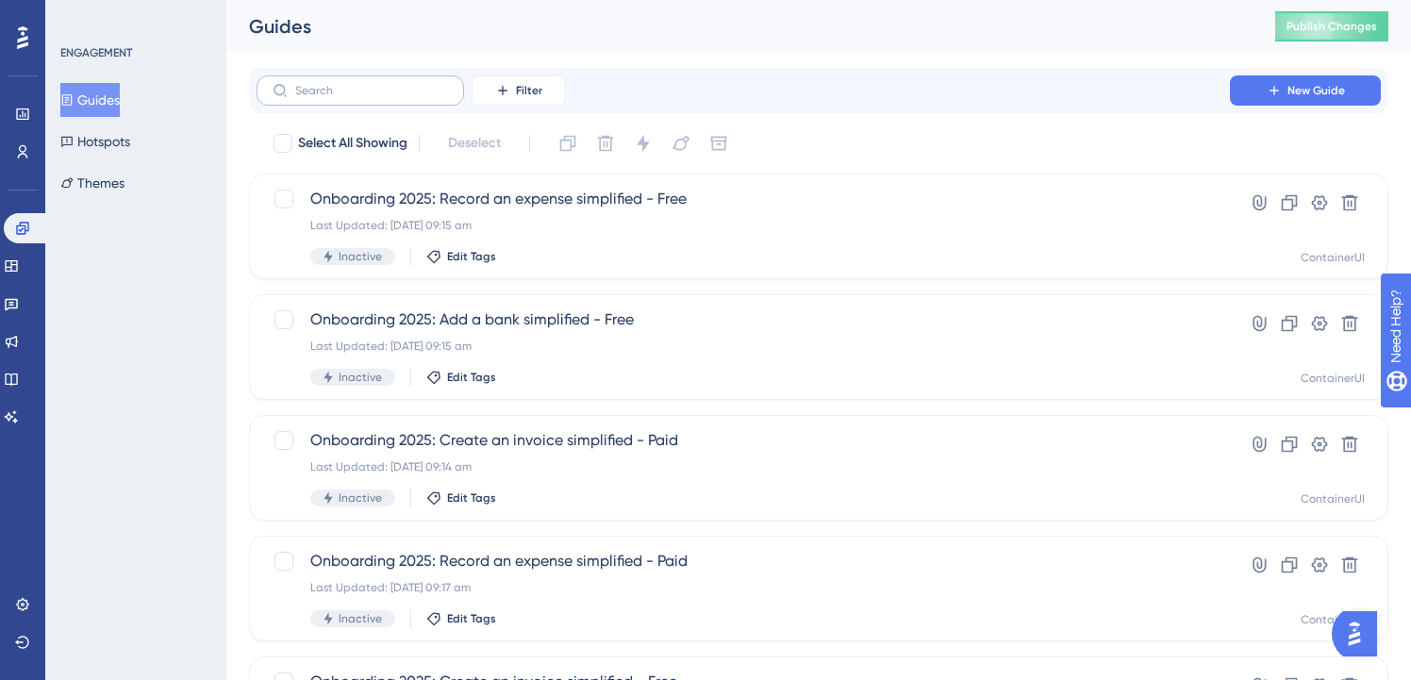
click at [346, 105] on label at bounding box center [360, 90] width 207 height 30
click at [346, 97] on input "text" at bounding box center [371, 90] width 153 height 13
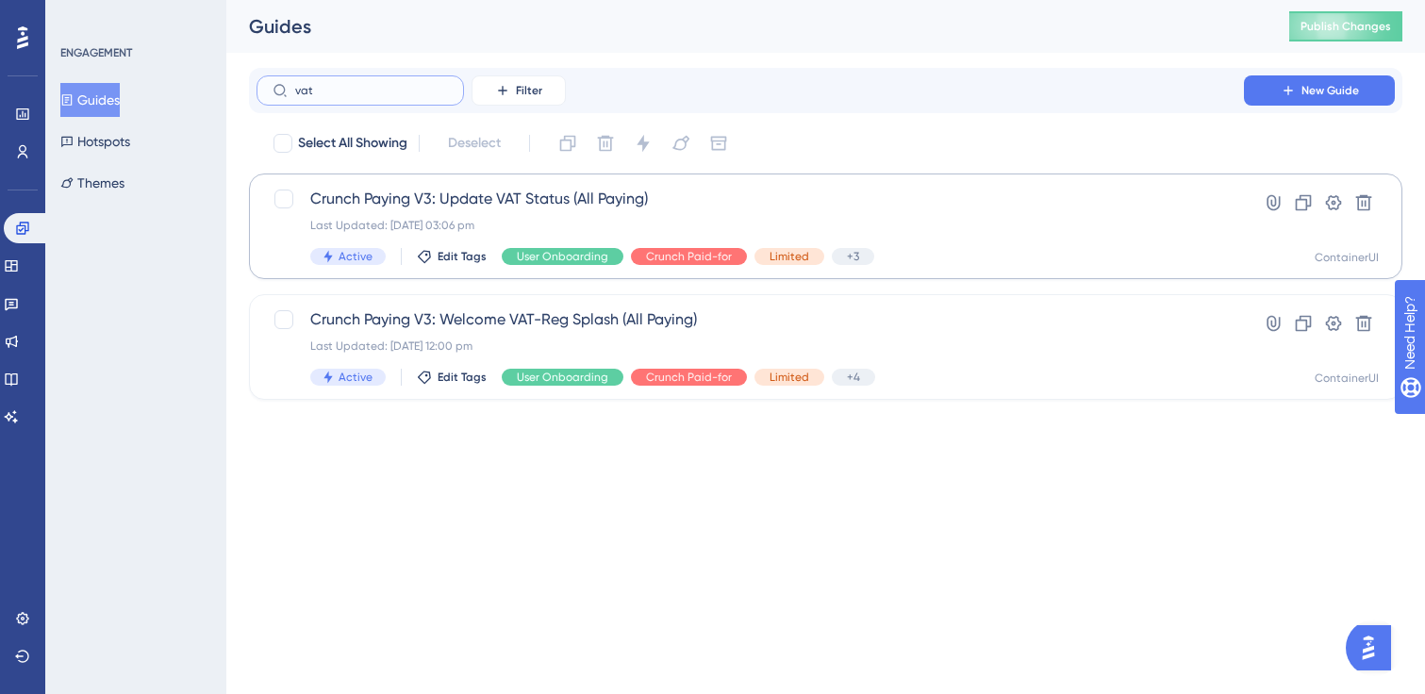
type input "vat"
click at [445, 204] on span "Crunch Paying V3: Update VAT Status (All Paying)" at bounding box center [750, 199] width 880 height 23
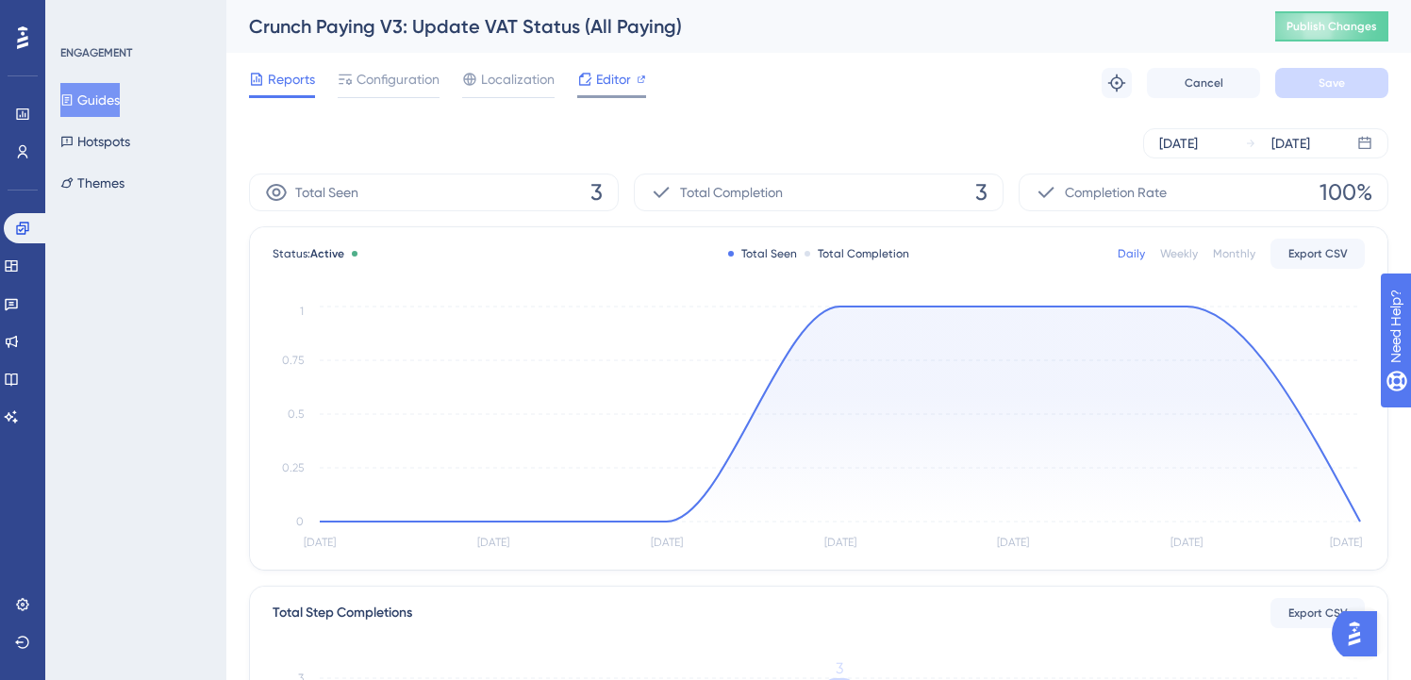
click at [618, 75] on span "Editor" at bounding box center [613, 79] width 35 height 23
click at [92, 107] on button "Guides" at bounding box center [89, 100] width 59 height 34
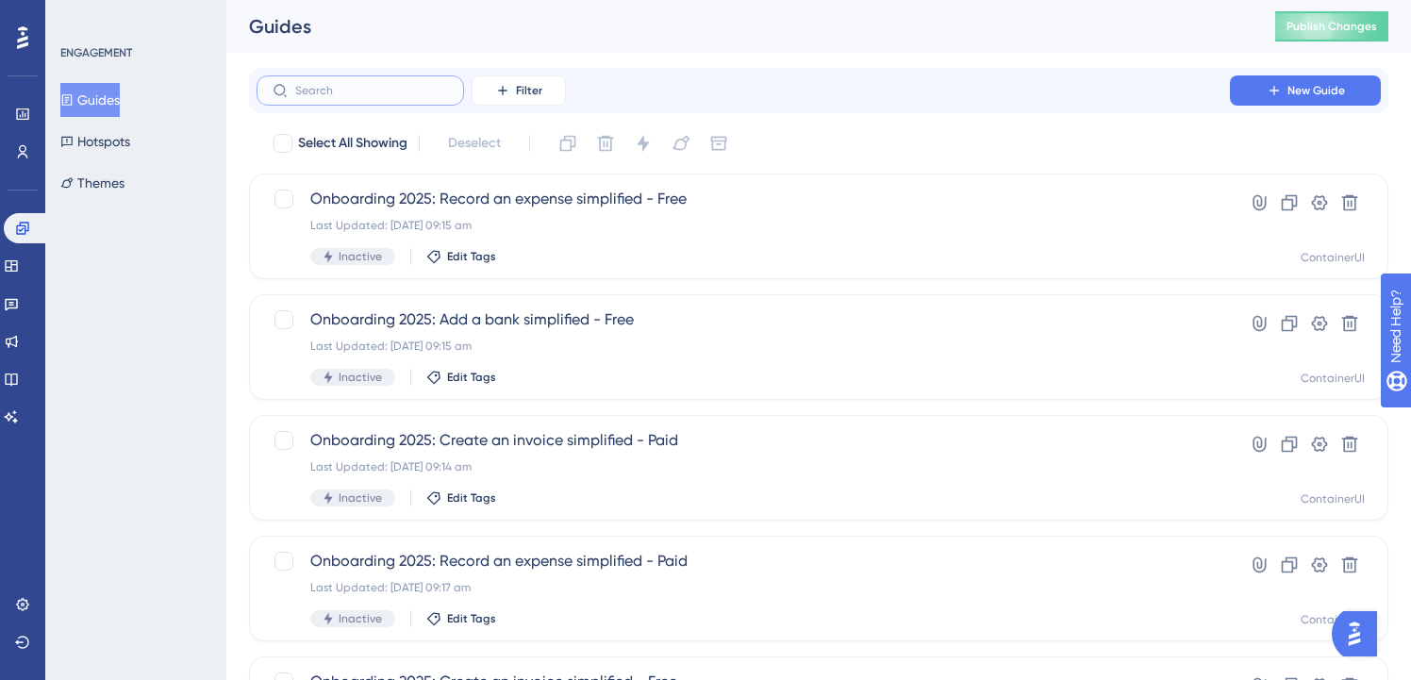
click at [367, 90] on input "text" at bounding box center [371, 90] width 153 height 13
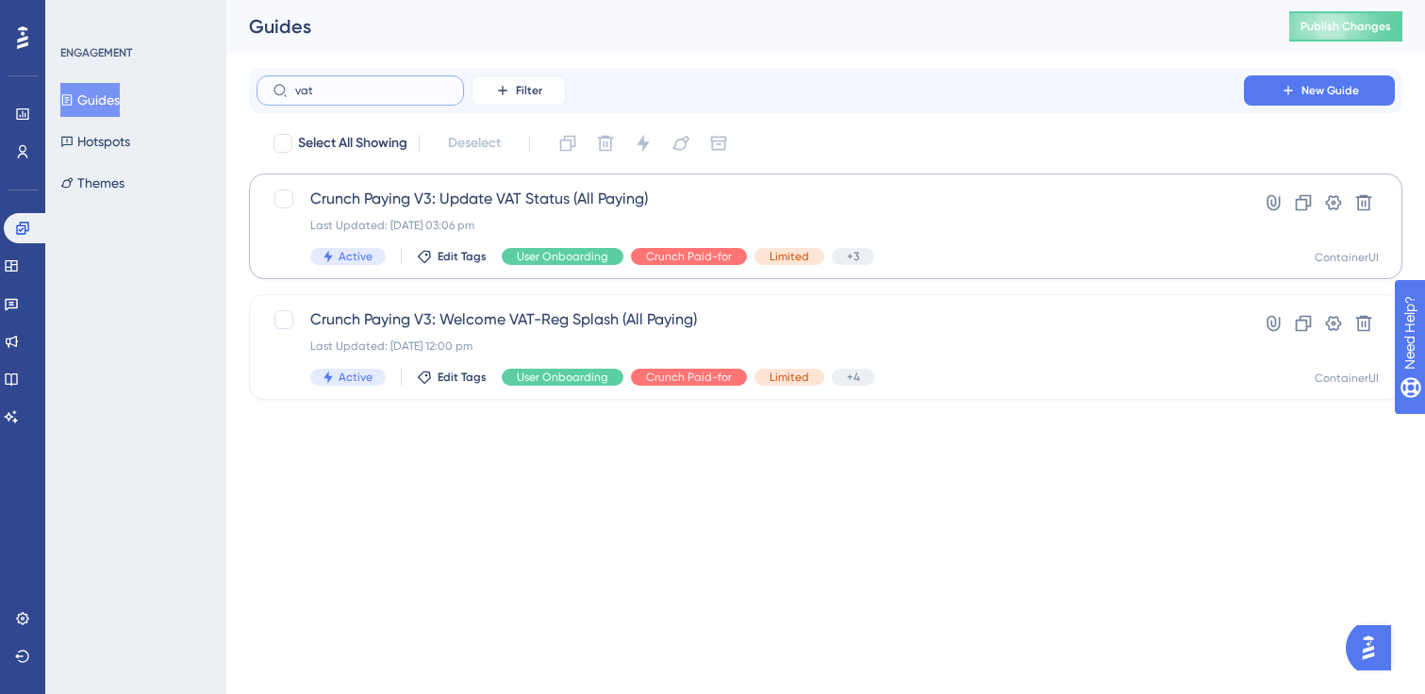
type input "vat"
click at [487, 198] on span "Crunch Paying V3: Update VAT Status (All Paying)" at bounding box center [750, 199] width 880 height 23
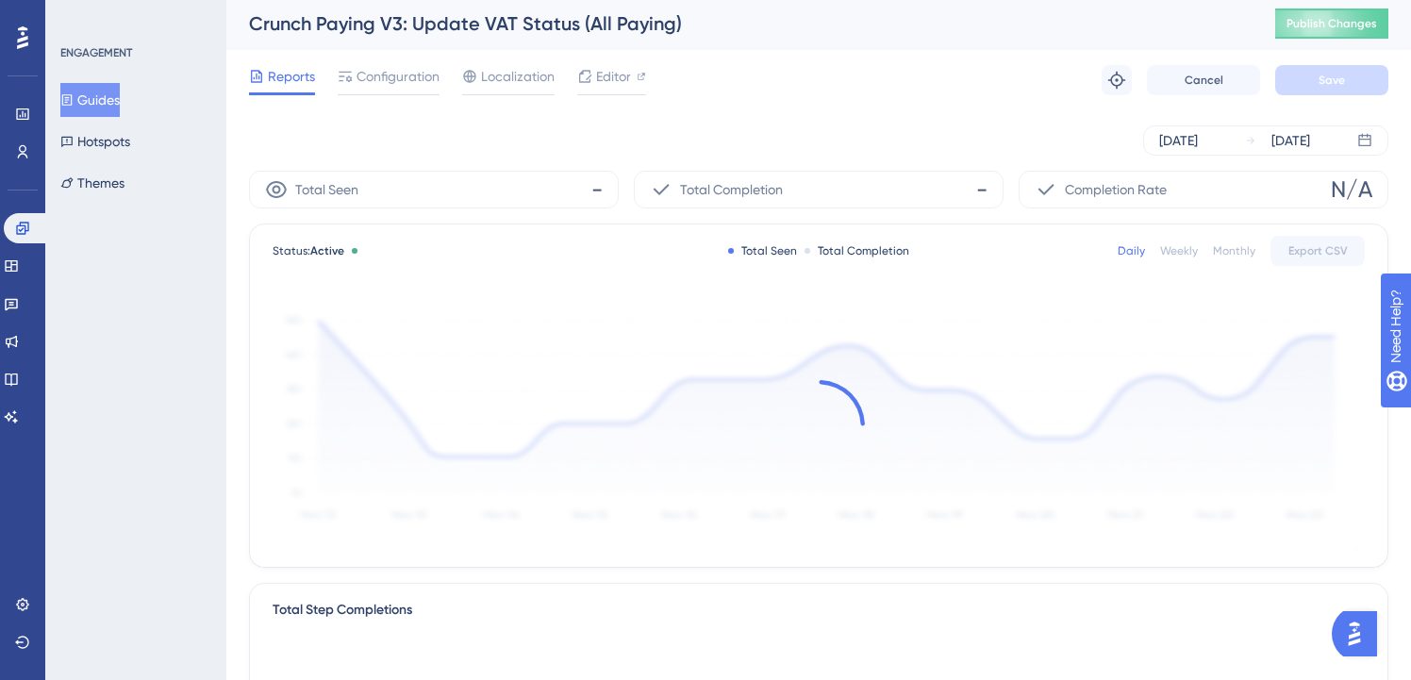
scroll to position [4, 0]
click at [377, 77] on span "Configuration" at bounding box center [397, 75] width 83 height 23
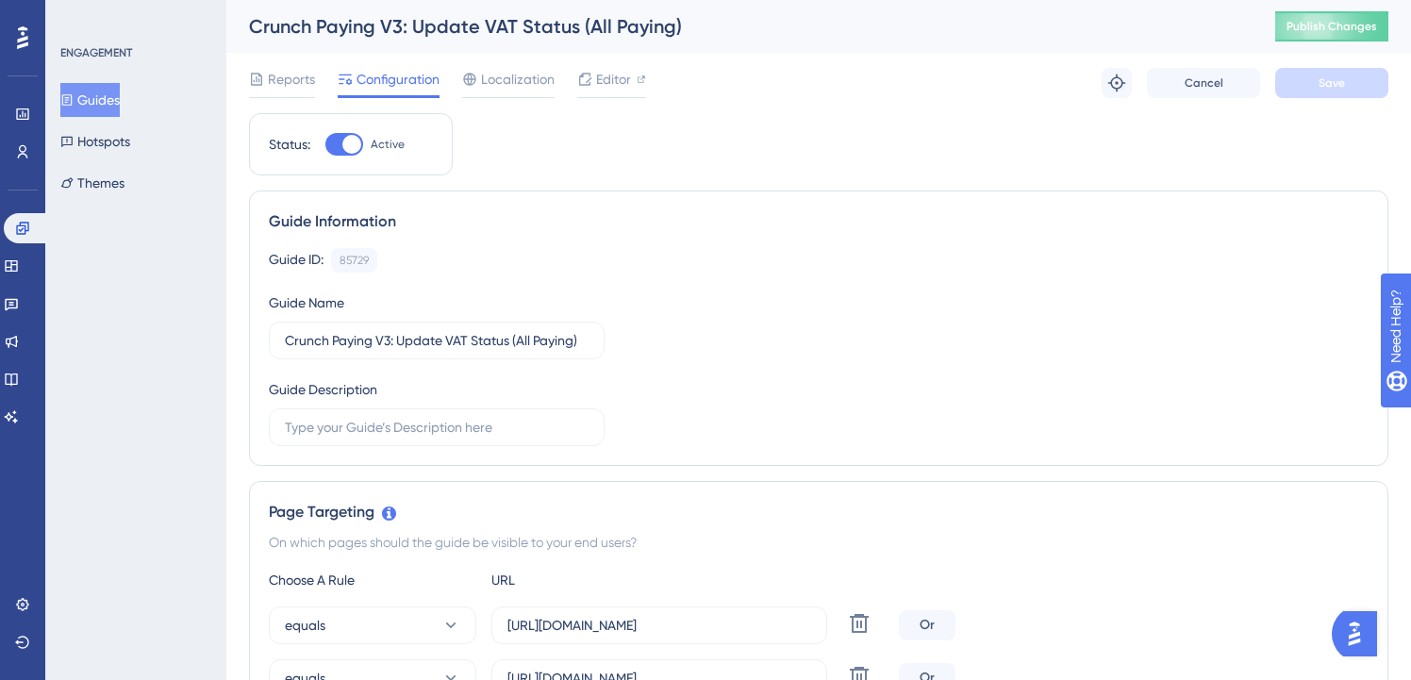
click at [103, 95] on button "Guides" at bounding box center [89, 100] width 59 height 34
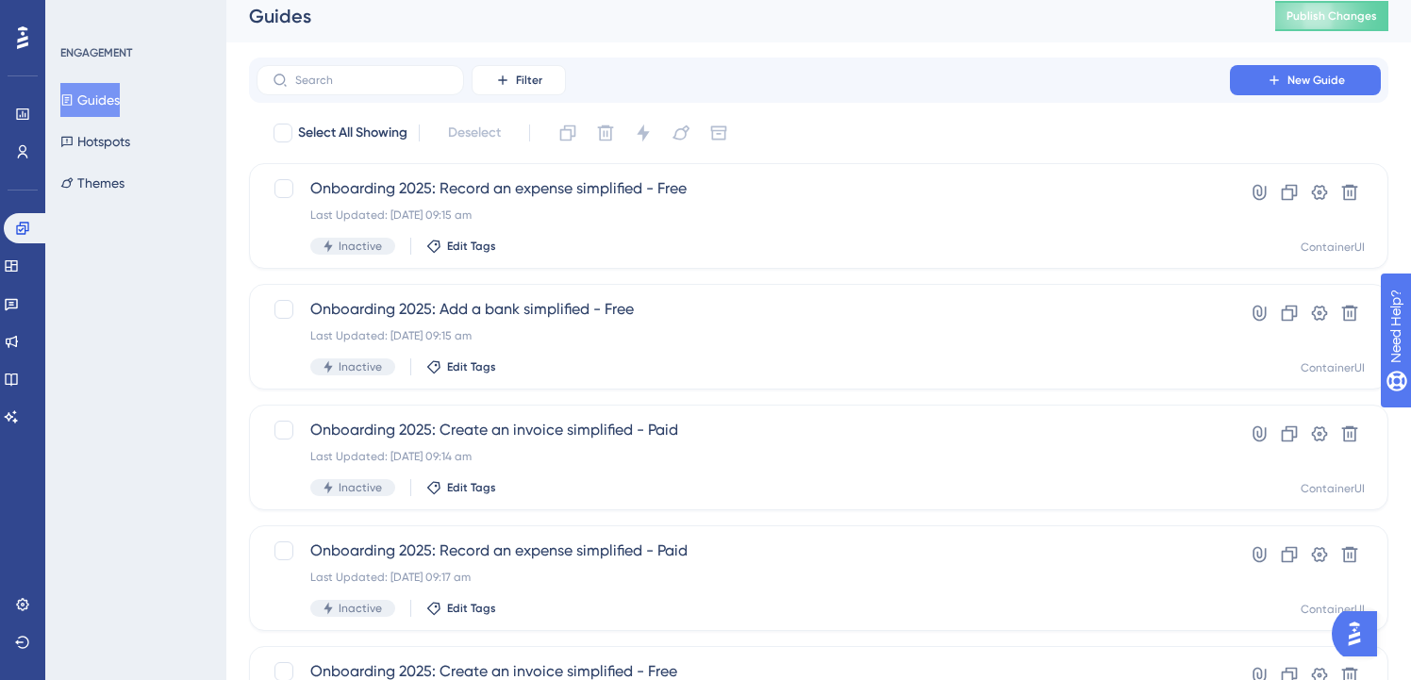
scroll to position [17, 0]
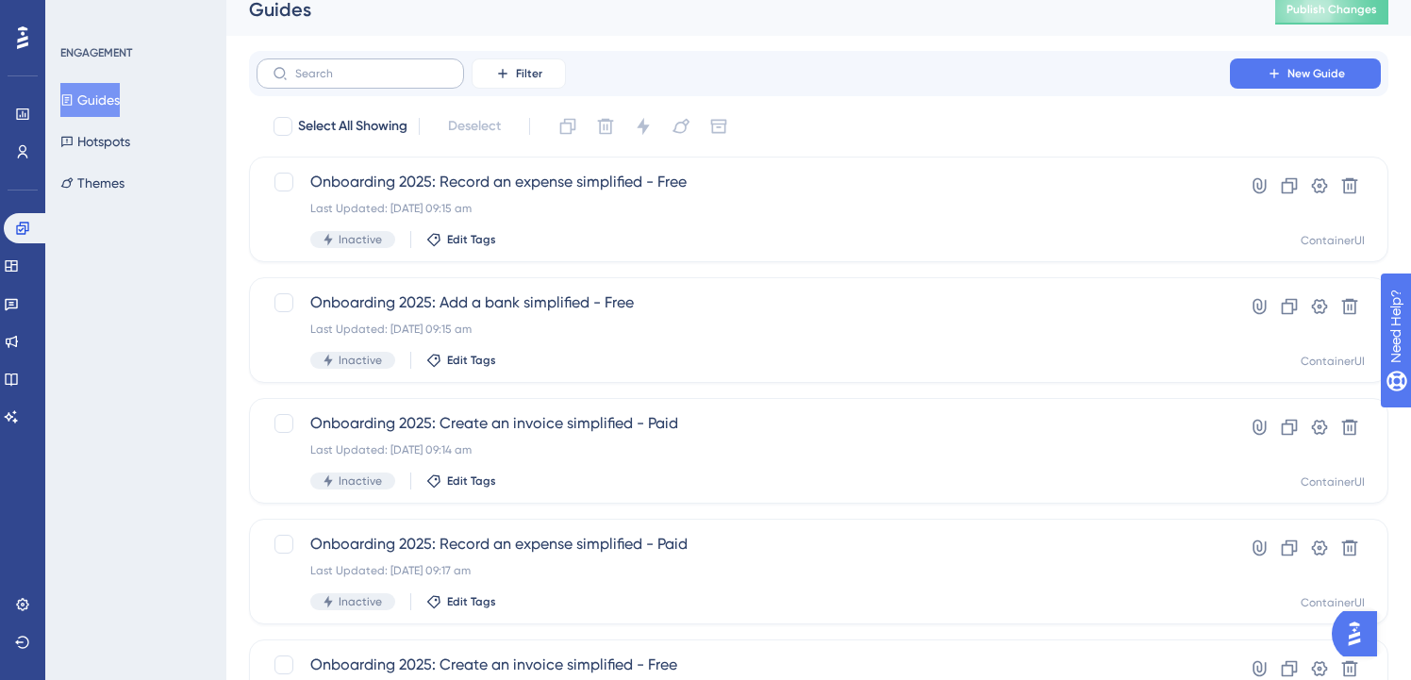
click at [359, 83] on label at bounding box center [360, 73] width 207 height 30
click at [359, 80] on input "text" at bounding box center [371, 73] width 153 height 13
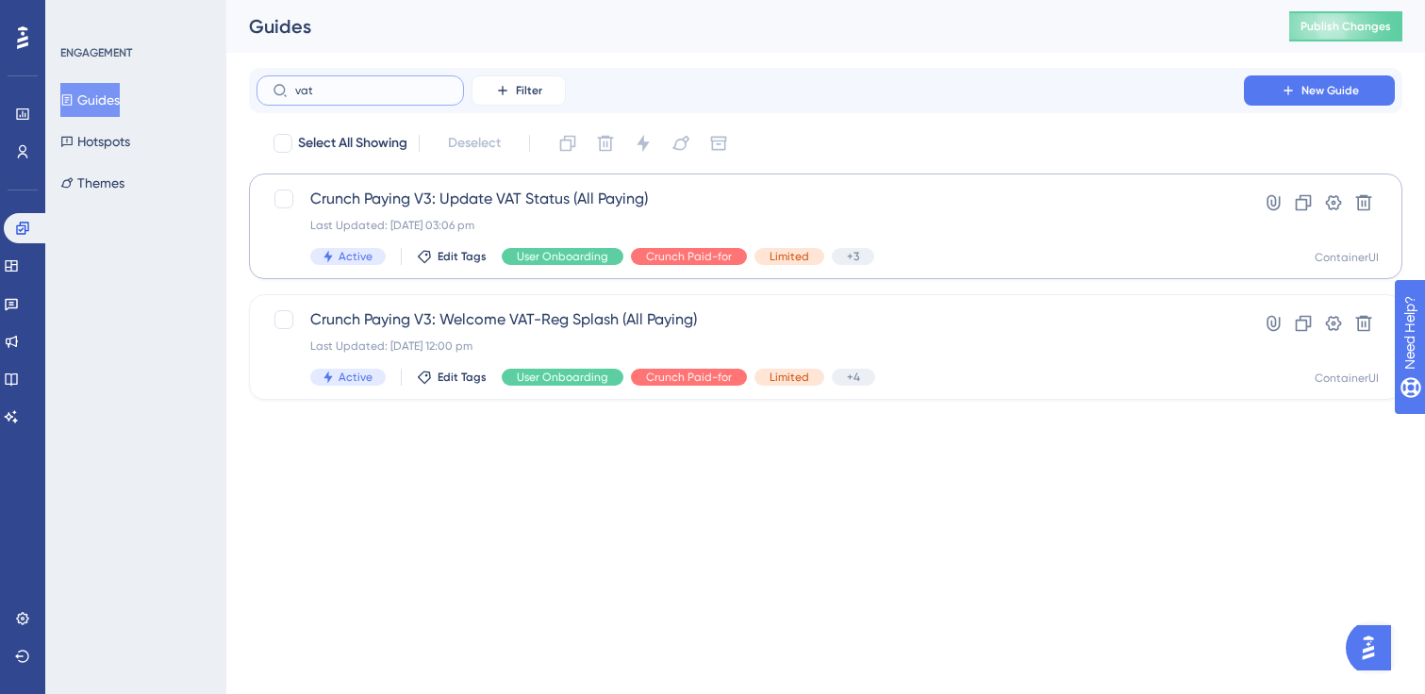
type input "vat"
click at [599, 205] on span "Crunch Paying V3: Update VAT Status (All Paying)" at bounding box center [750, 199] width 880 height 23
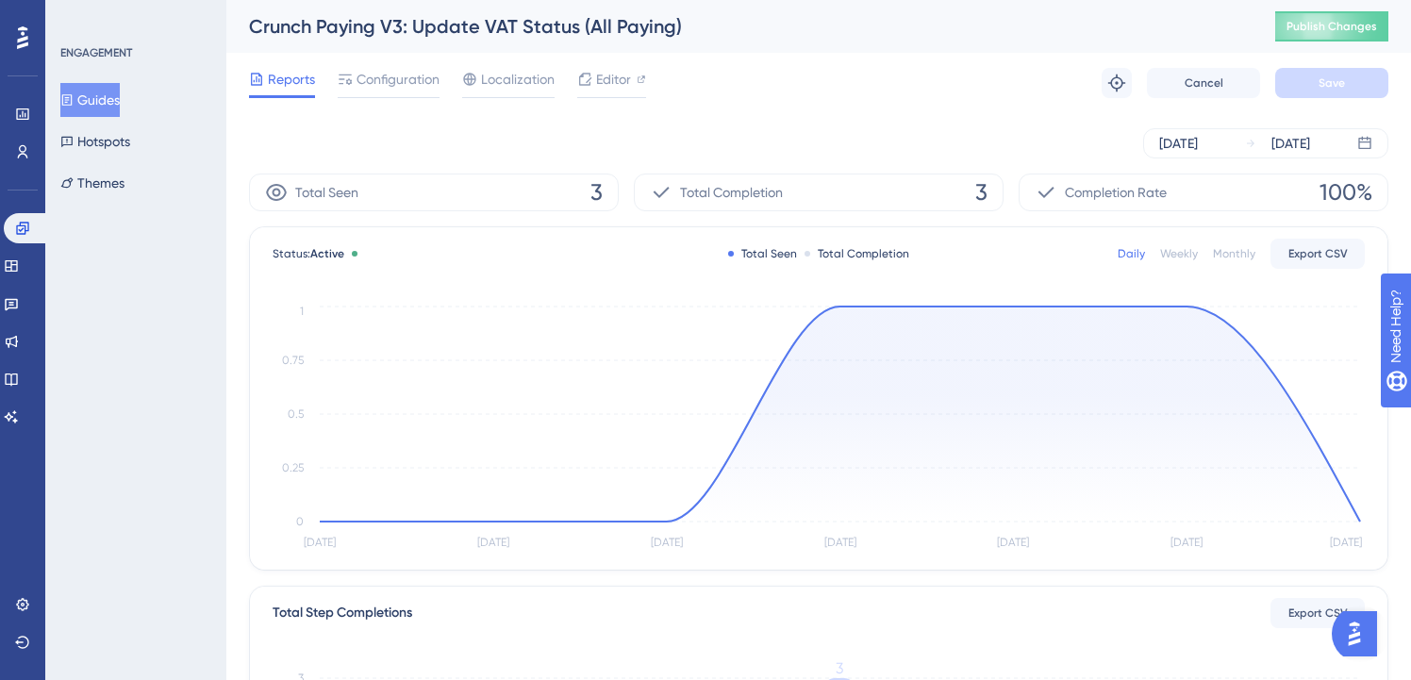
click at [117, 98] on button "Guides" at bounding box center [89, 100] width 59 height 34
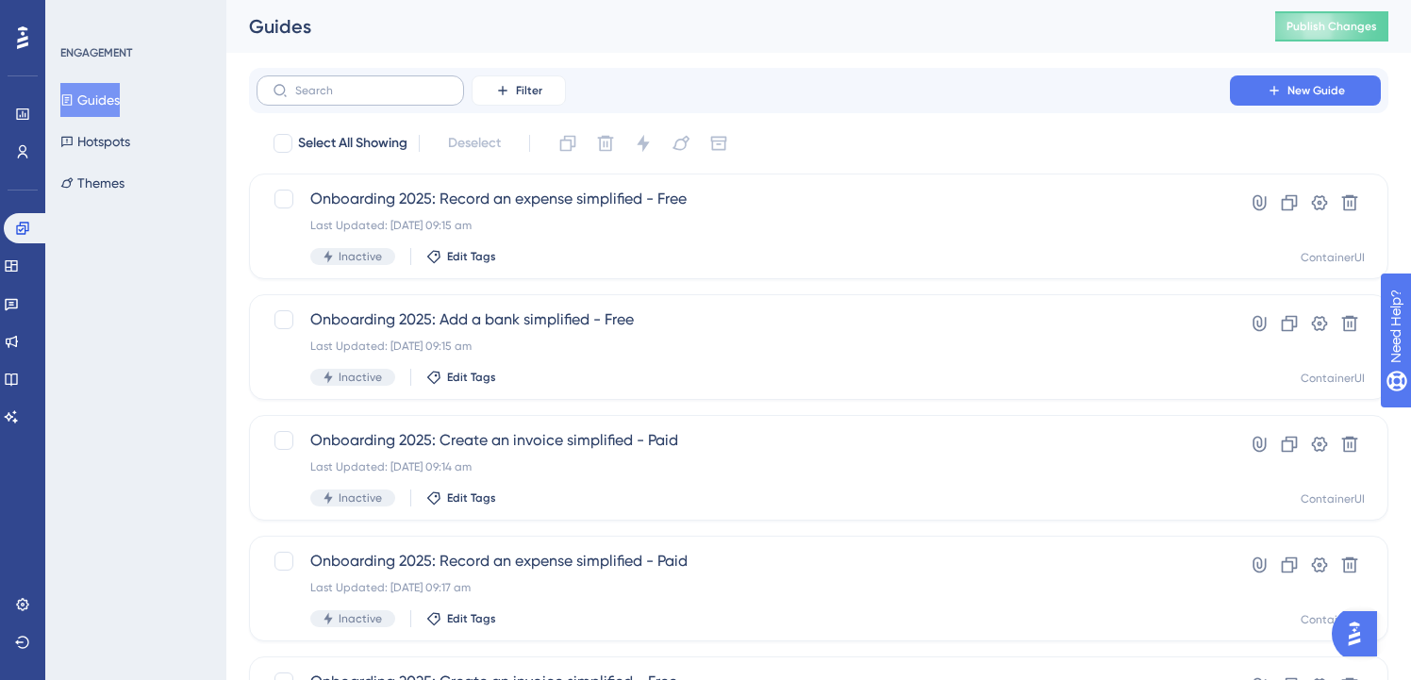
click at [392, 80] on label at bounding box center [360, 90] width 207 height 30
click at [392, 84] on input "text" at bounding box center [371, 90] width 153 height 13
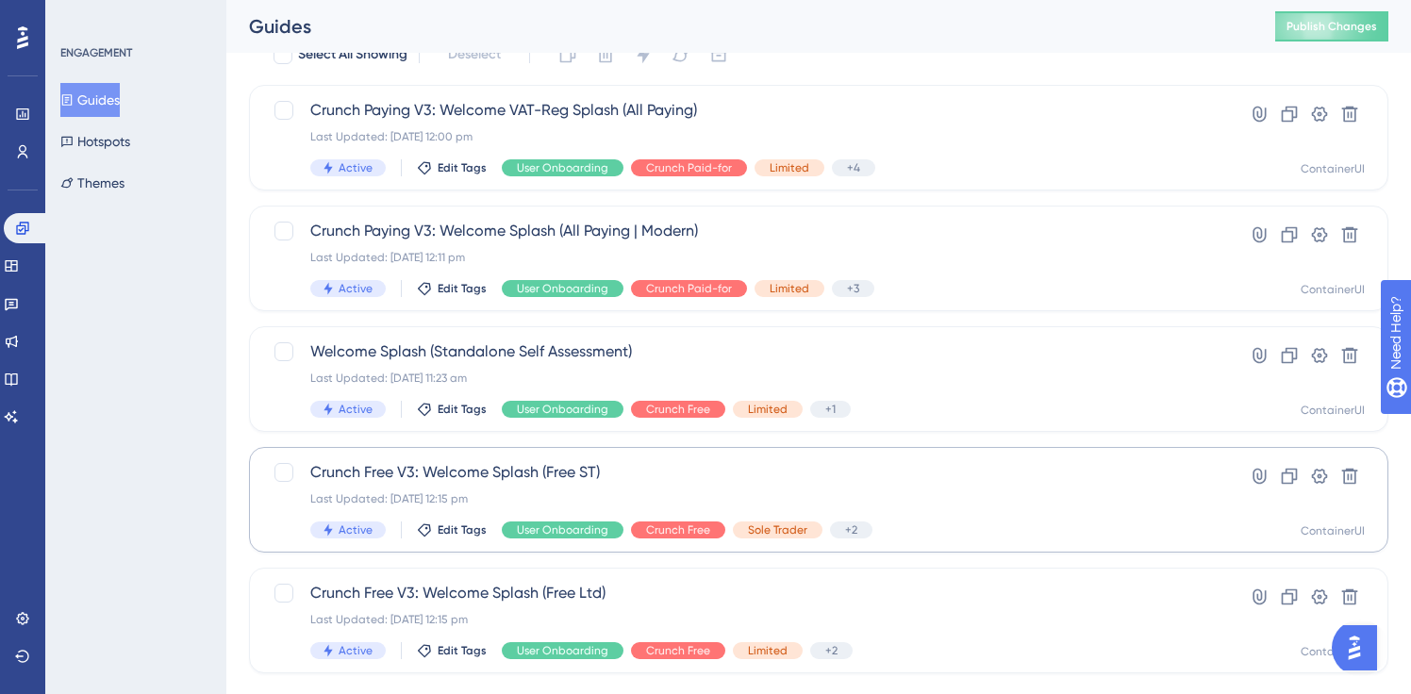
scroll to position [86, 0]
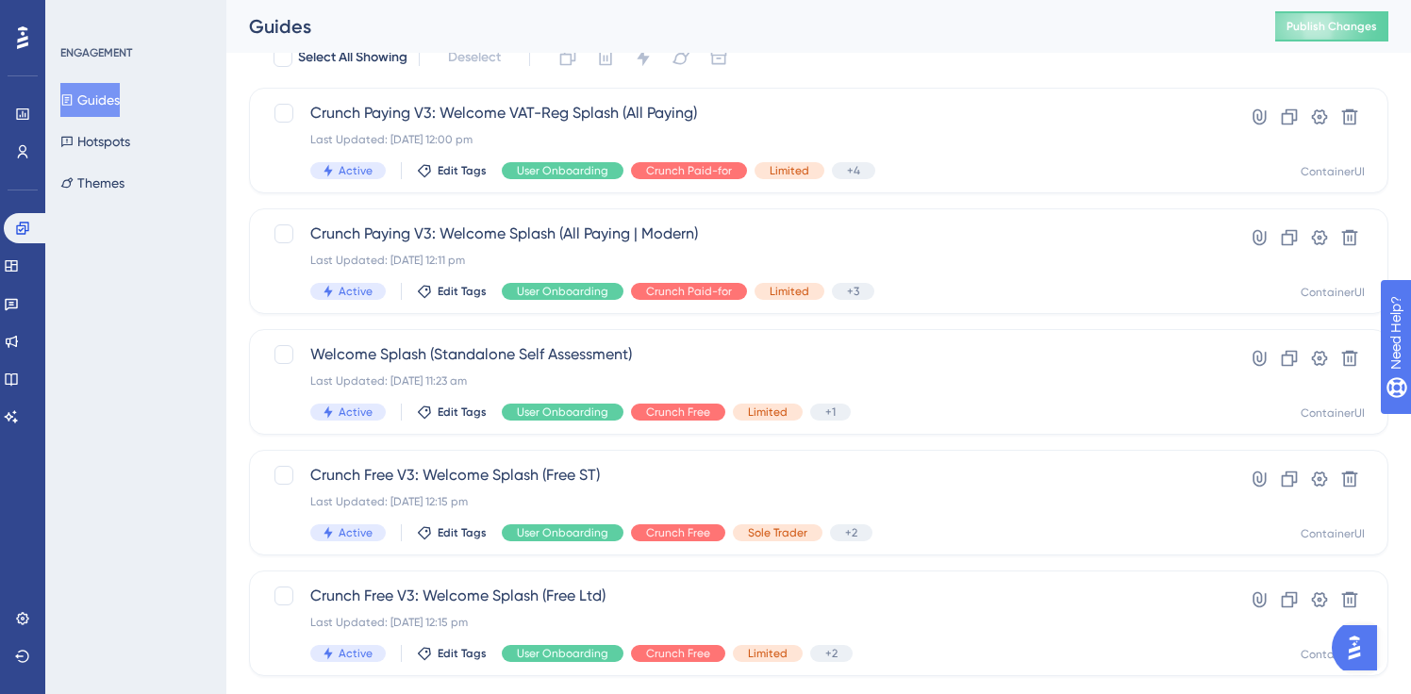
type input "welcome"
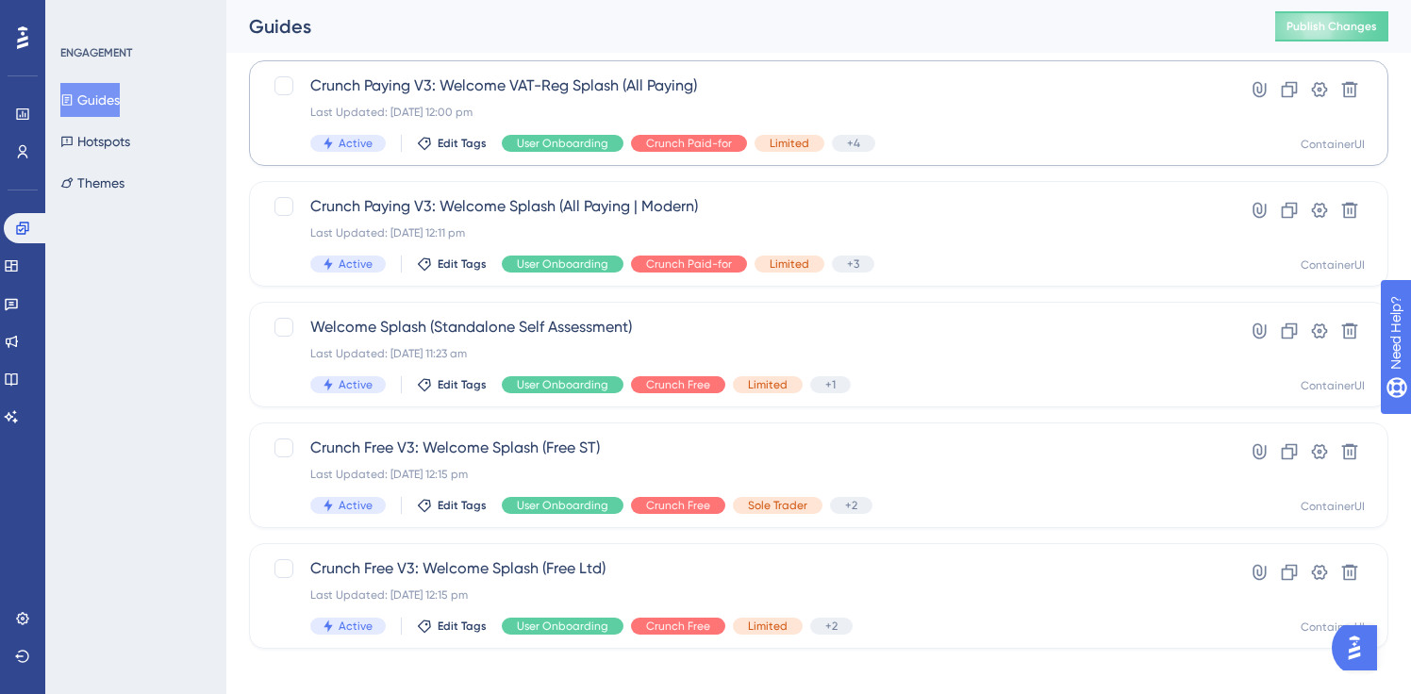
scroll to position [128, 0]
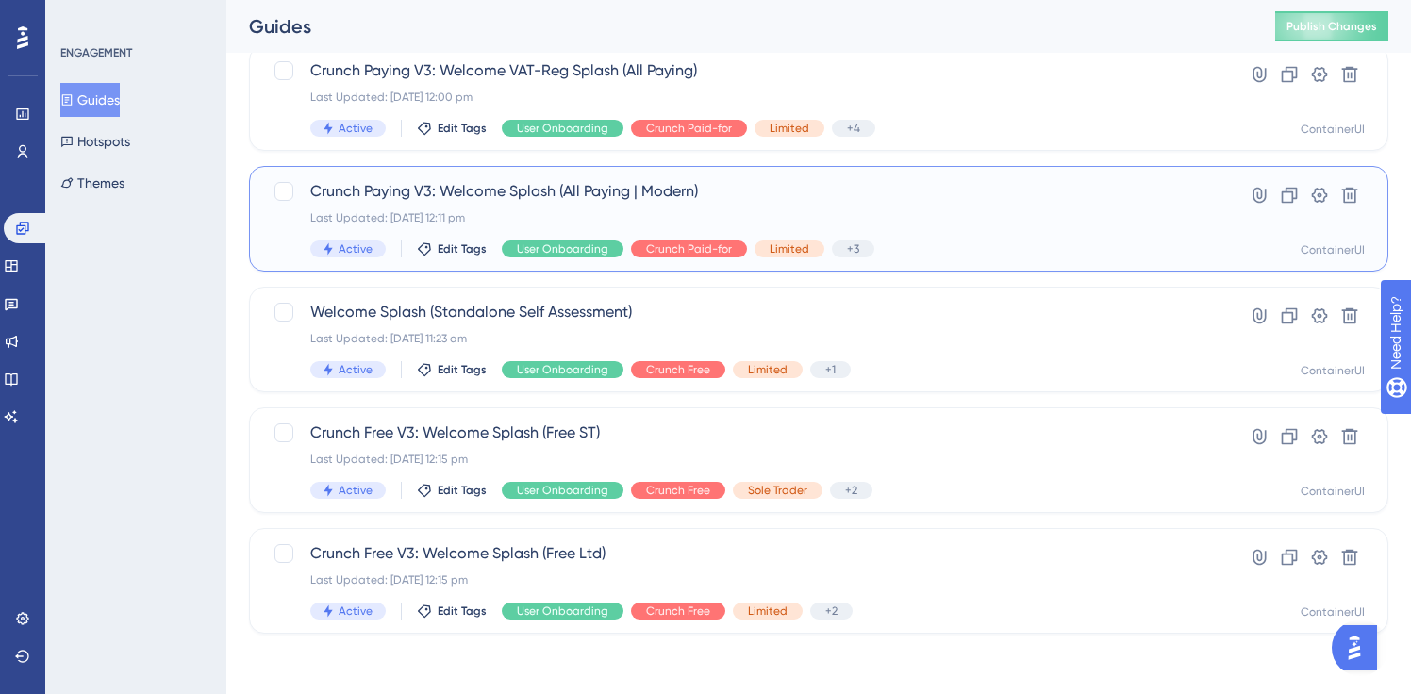
click at [716, 203] on div "Crunch Paying V3: Welcome Splash (All Paying | Modern) Last Updated: 08 May 202…" at bounding box center [743, 218] width 866 height 77
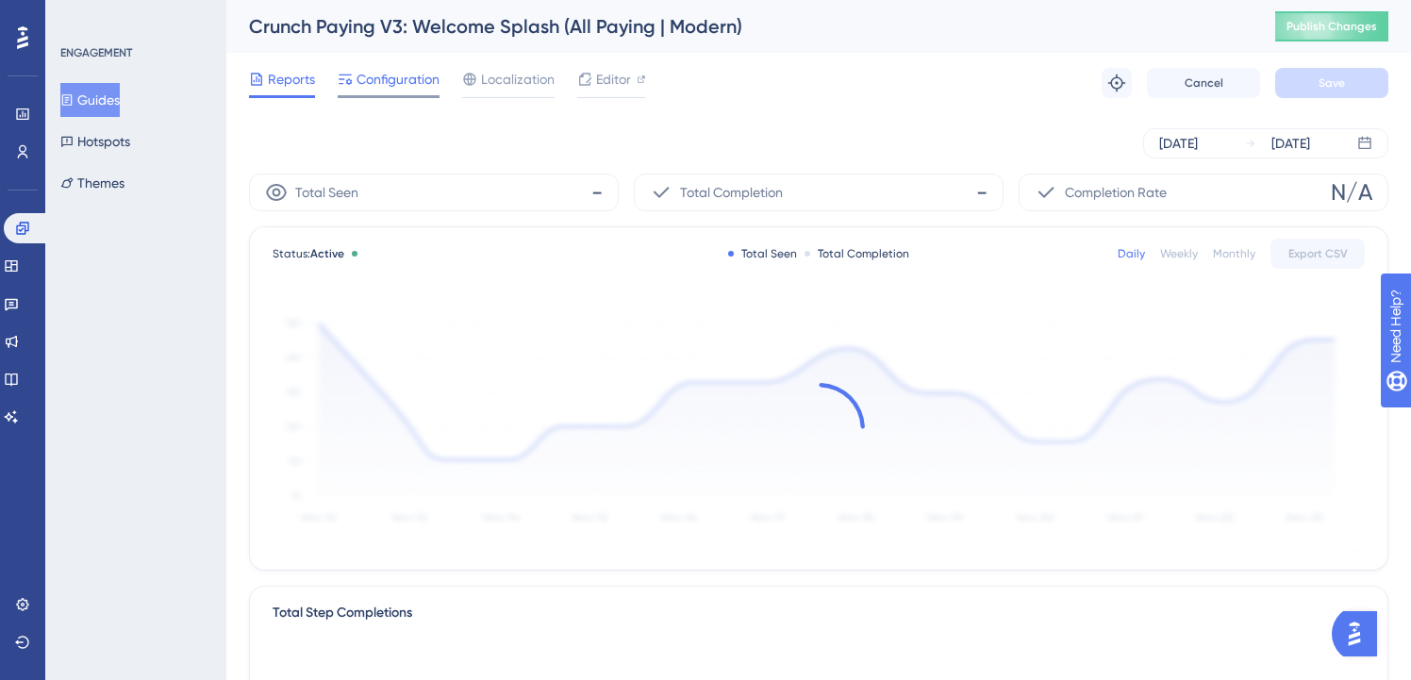
click at [381, 88] on span "Configuration" at bounding box center [397, 79] width 83 height 23
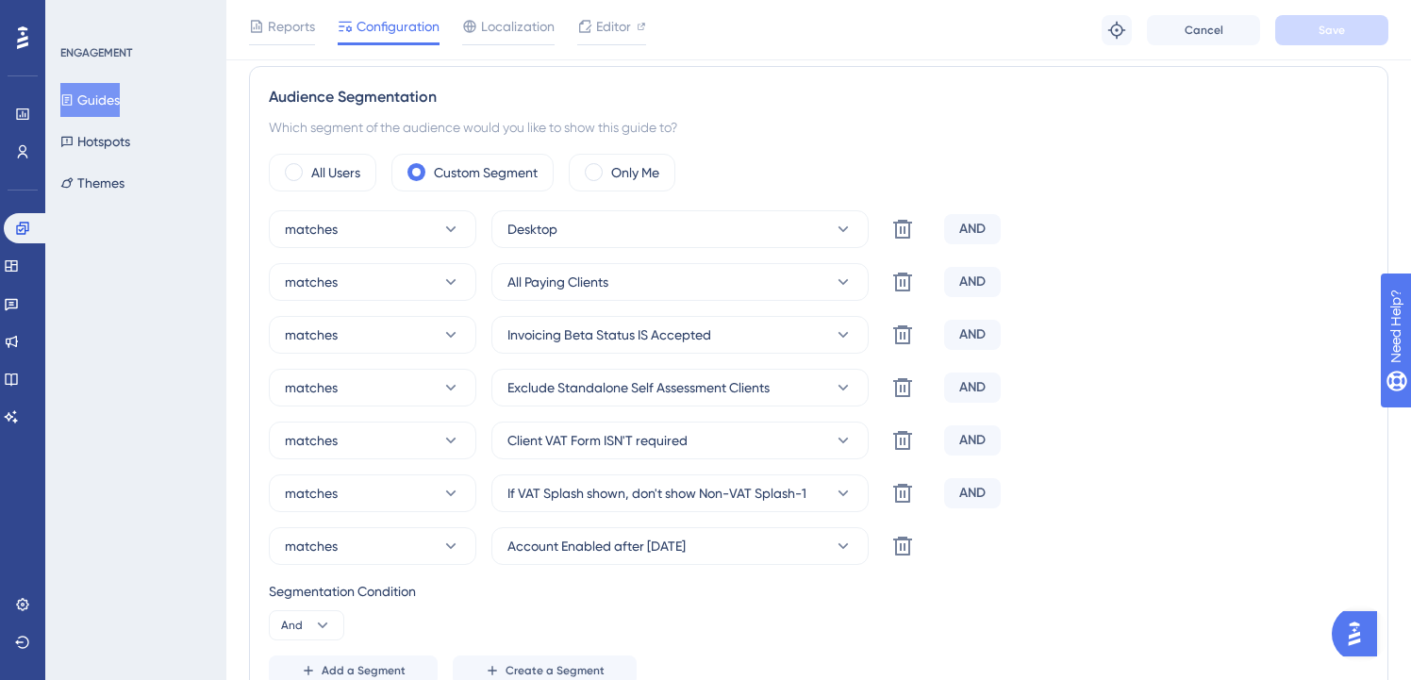
scroll to position [332, 0]
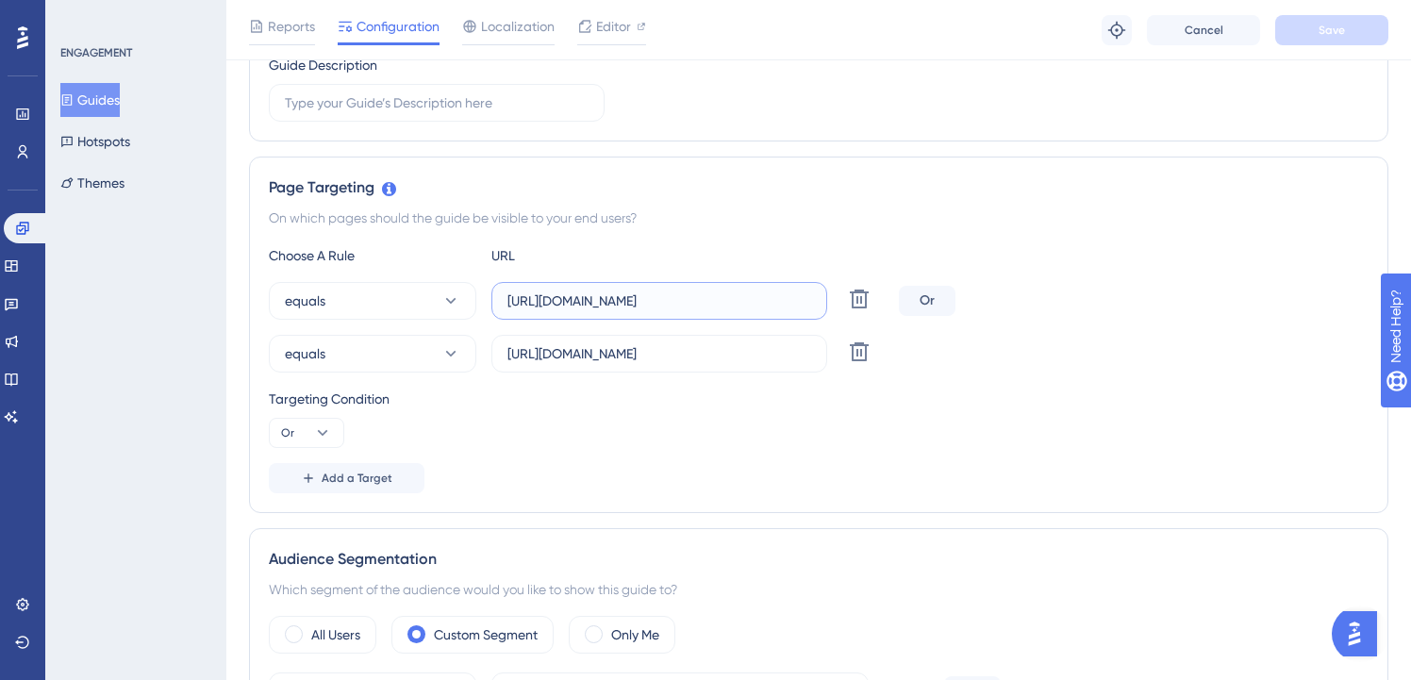
click at [677, 298] on input "https://my.crunch.co.uk/home/dashboard/" at bounding box center [659, 300] width 304 height 21
click at [727, 362] on input "https://my.crunch.co.uk/home/welcome/" at bounding box center [659, 353] width 304 height 21
click at [936, 203] on div "Page Targeting On which pages should the guide be visible to your end users? Ch…" at bounding box center [818, 335] width 1139 height 356
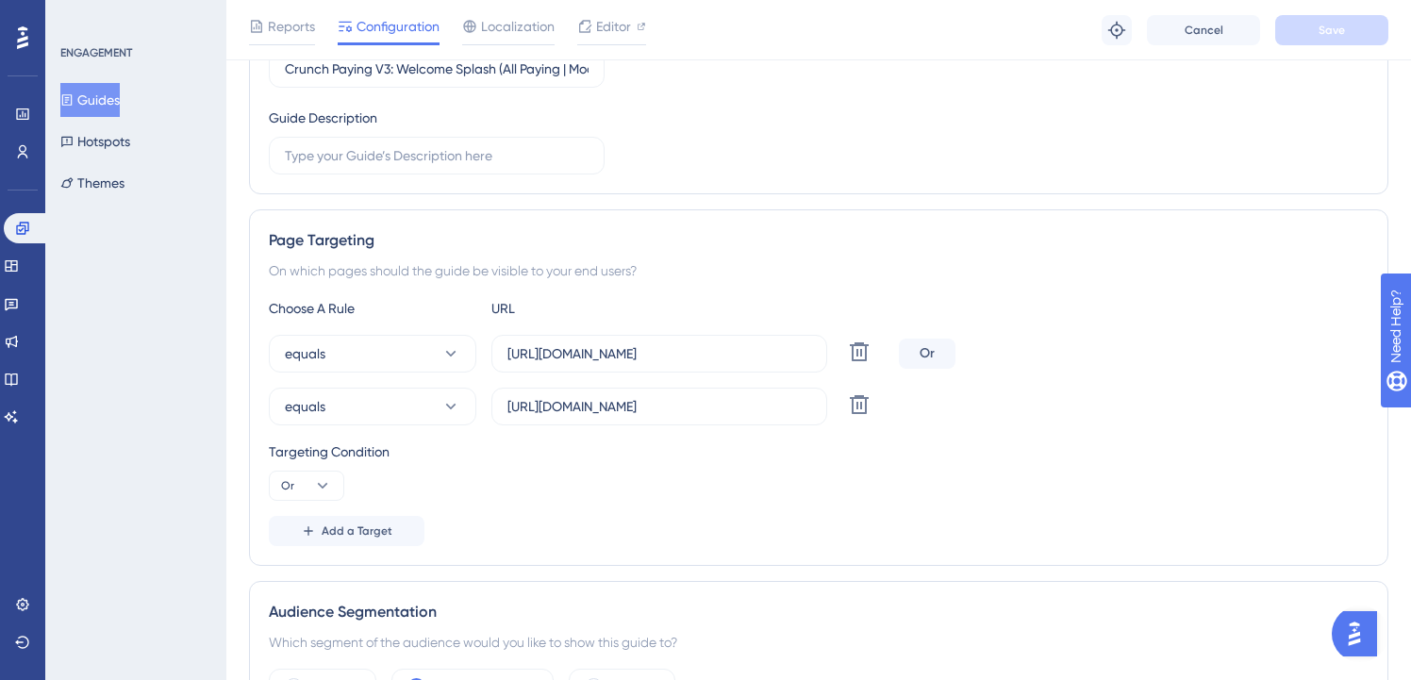
scroll to position [0, 0]
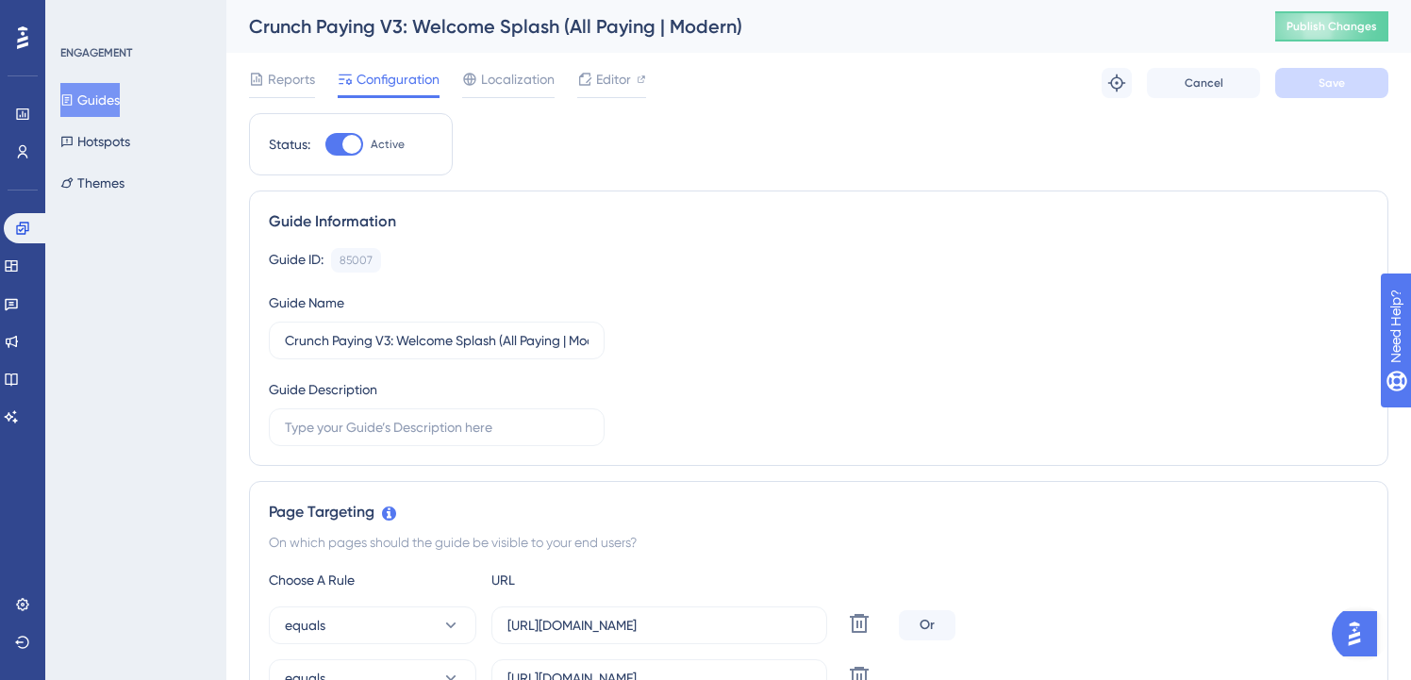
click at [74, 103] on icon at bounding box center [66, 99] width 13 height 13
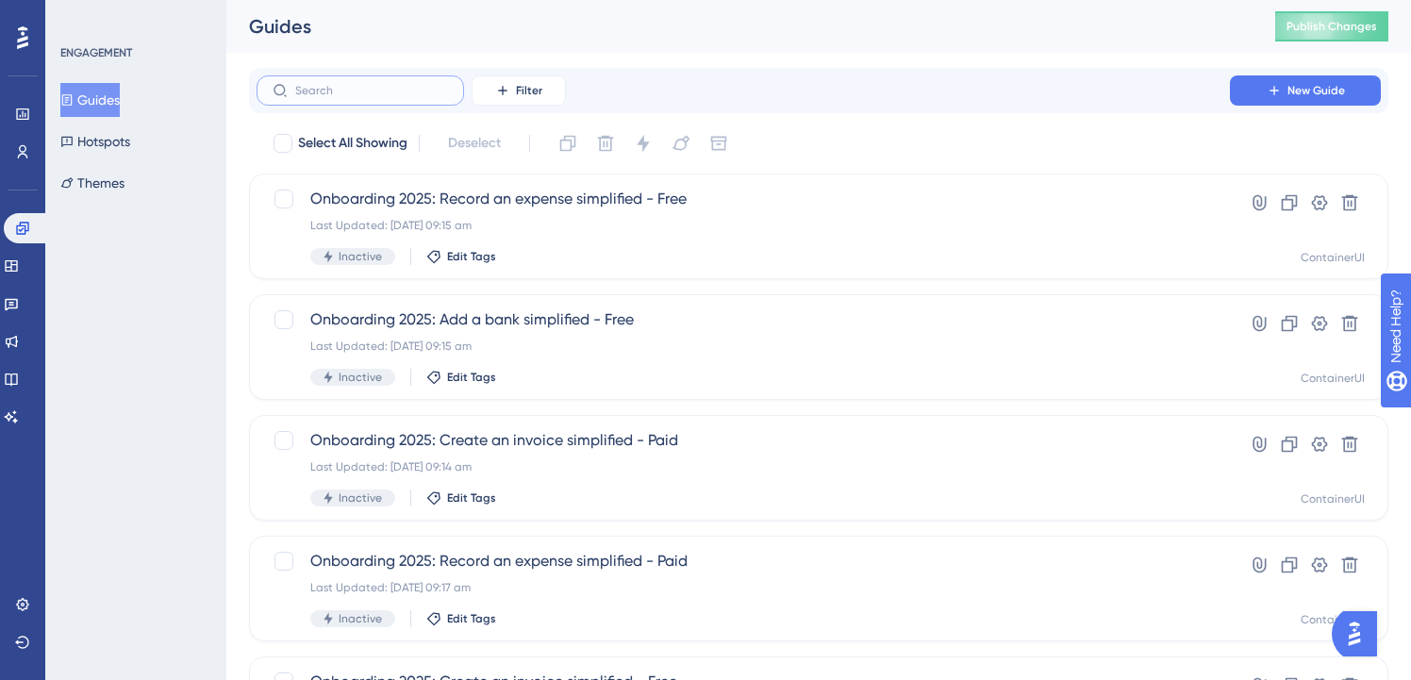
click at [406, 87] on input "text" at bounding box center [371, 90] width 153 height 13
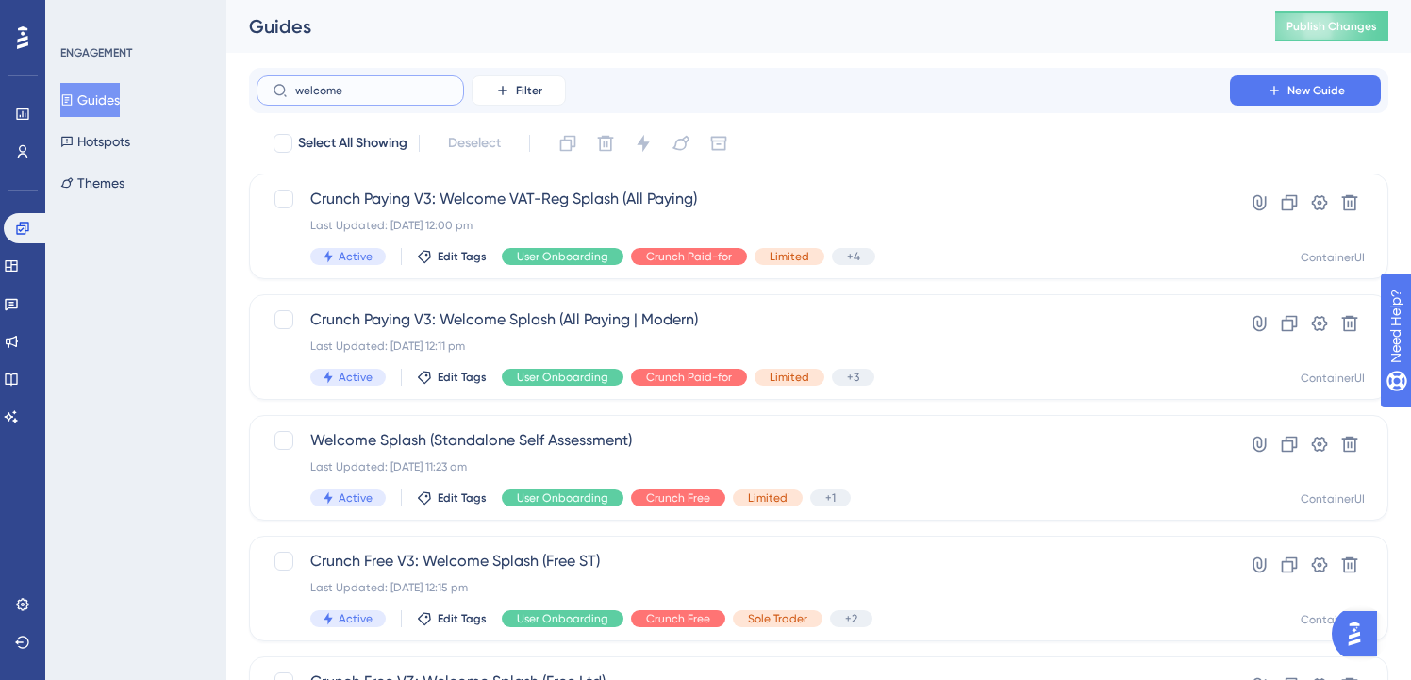
type input "welcome"
click at [115, 106] on button "Guides" at bounding box center [89, 100] width 59 height 34
click at [119, 93] on button "Guides" at bounding box center [89, 100] width 59 height 34
click at [111, 156] on button "Hotspots" at bounding box center [95, 141] width 70 height 34
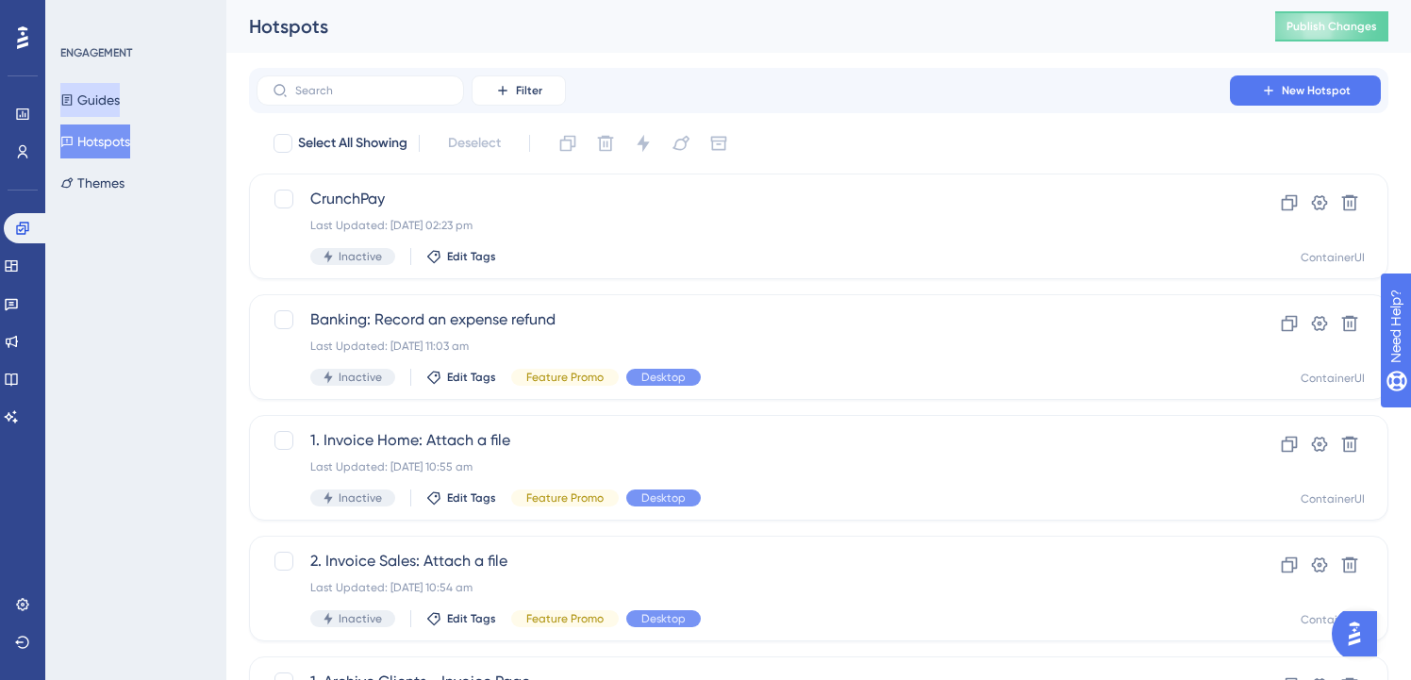
click at [96, 97] on button "Guides" at bounding box center [89, 100] width 59 height 34
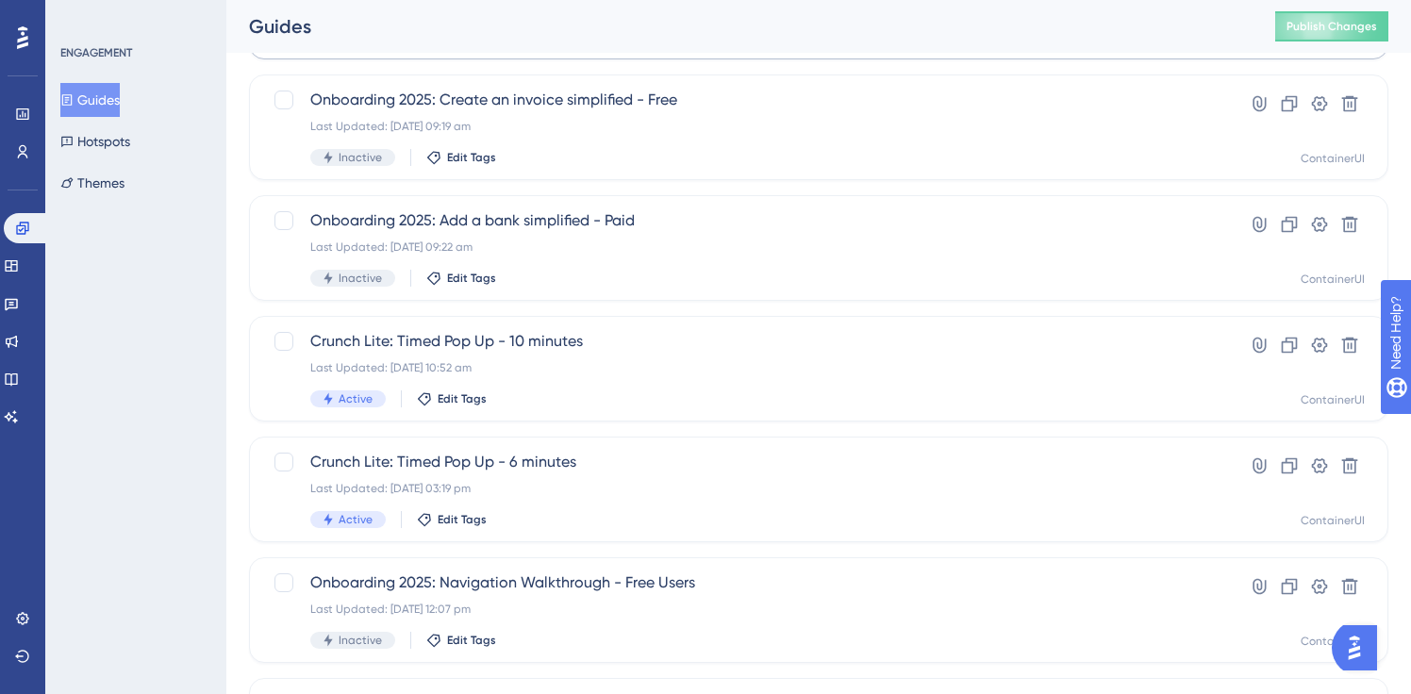
scroll to position [584, 0]
click at [1313, 39] on button "Publish Changes" at bounding box center [1331, 26] width 113 height 30
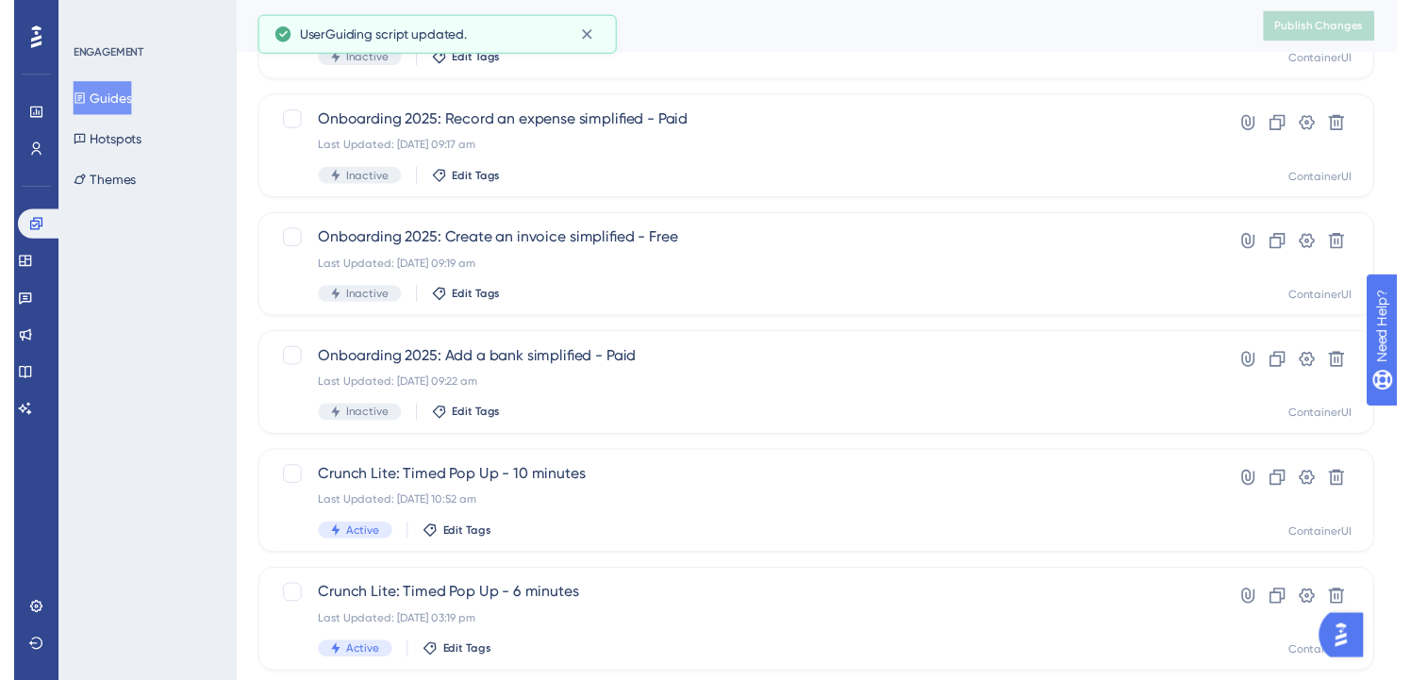
scroll to position [0, 0]
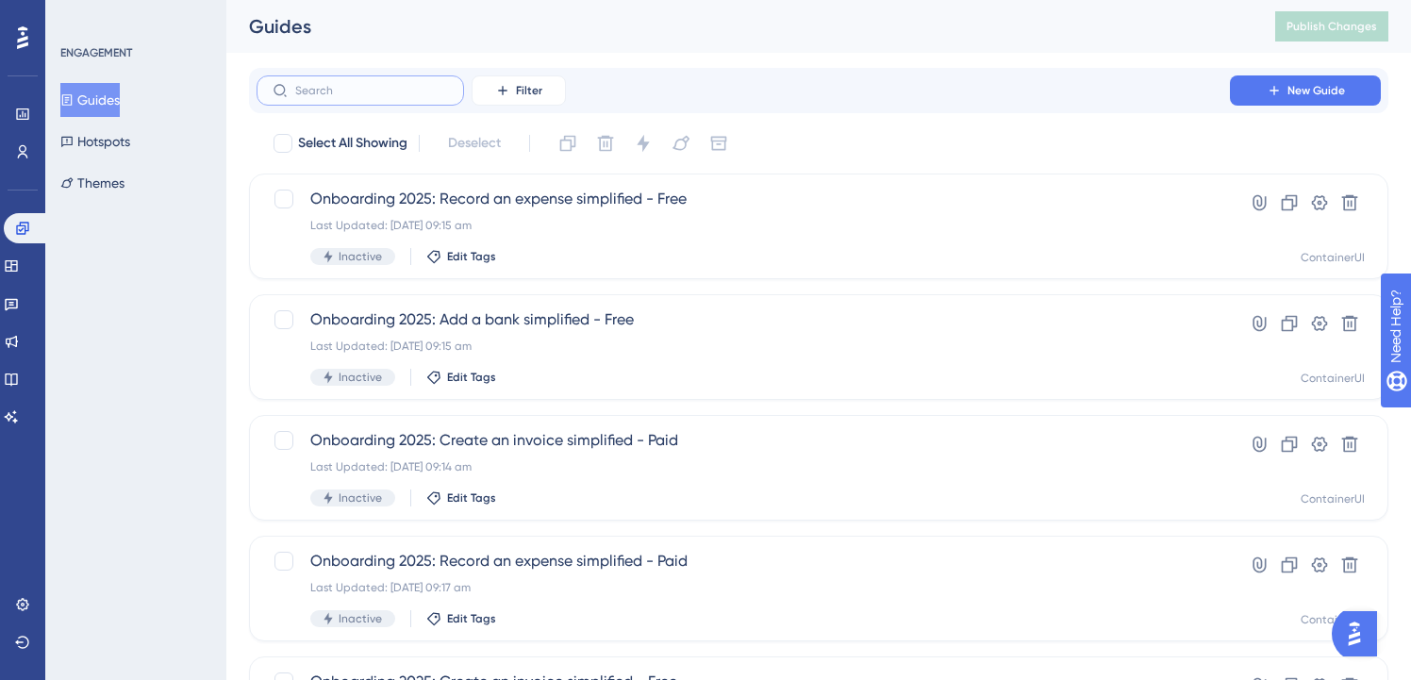
click at [416, 90] on input "text" at bounding box center [371, 90] width 153 height 13
type input "onboard"
click at [337, 90] on input "onboard" at bounding box center [371, 90] width 153 height 13
